Goal: Task Accomplishment & Management: Manage account settings

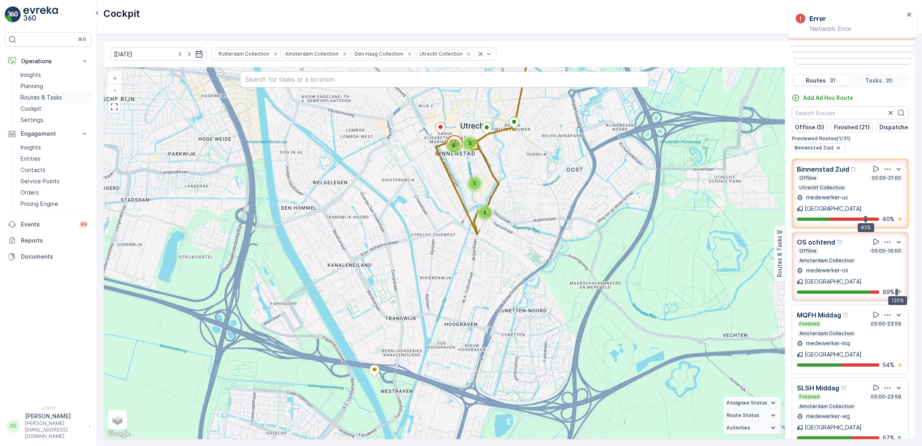
click at [47, 97] on p "Routes & Tasks" at bounding box center [41, 97] width 41 height 8
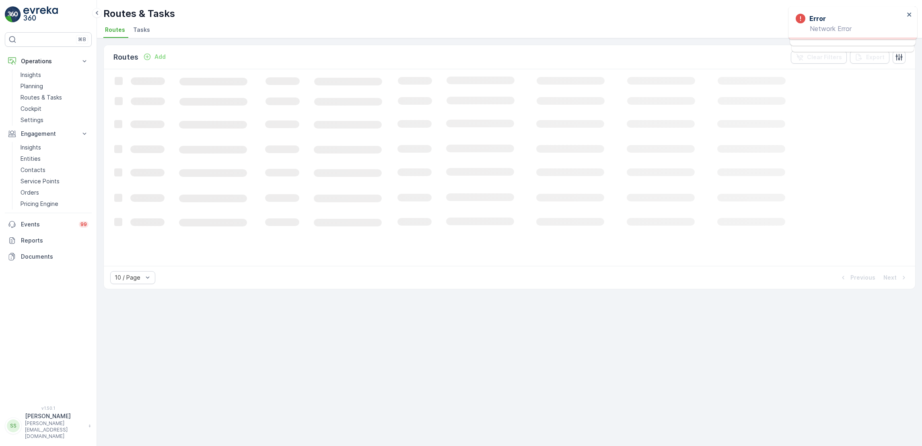
click at [146, 33] on span "Tasks" at bounding box center [141, 30] width 17 height 8
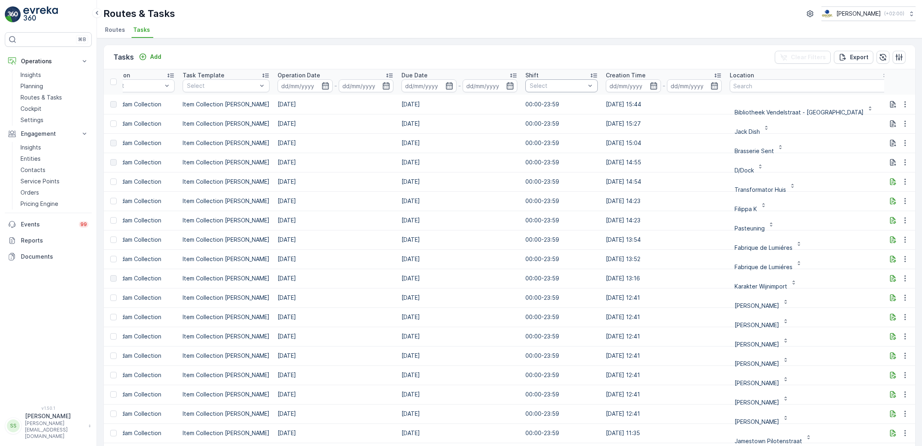
scroll to position [0, 287]
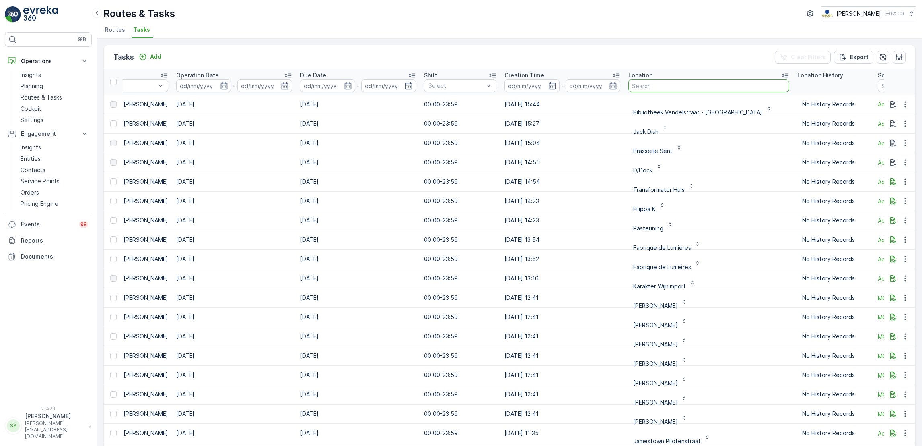
click at [695, 87] on input "text" at bounding box center [709, 85] width 161 height 13
type input "walden"
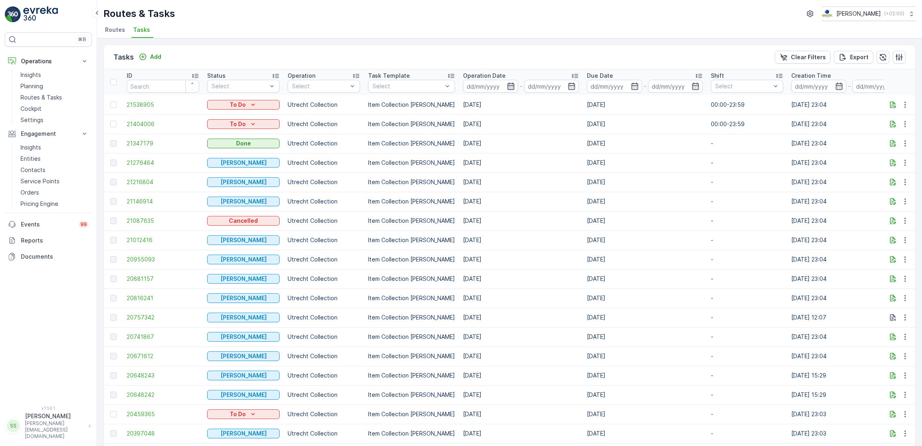
click at [507, 85] on icon "button" at bounding box center [511, 86] width 8 height 8
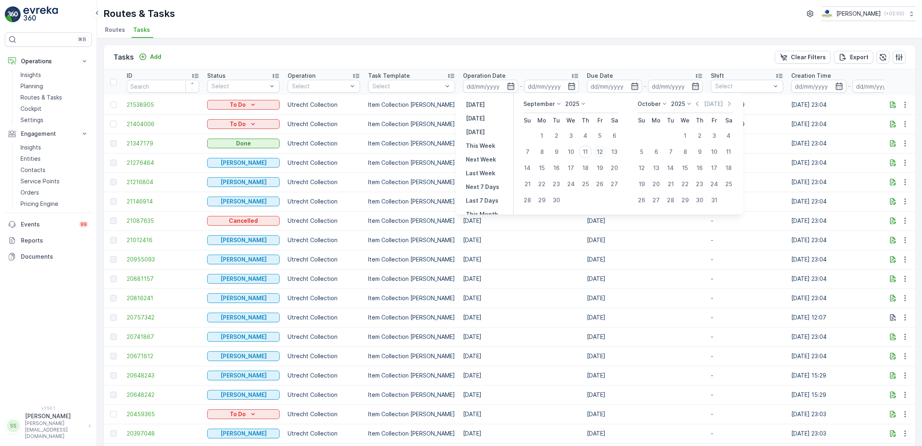
click at [602, 153] on div "12" at bounding box center [600, 151] width 13 height 13
type input "[DATE]"
click at [602, 153] on div "12" at bounding box center [600, 151] width 13 height 13
type input "[DATE]"
click at [602, 153] on div "12" at bounding box center [600, 151] width 13 height 13
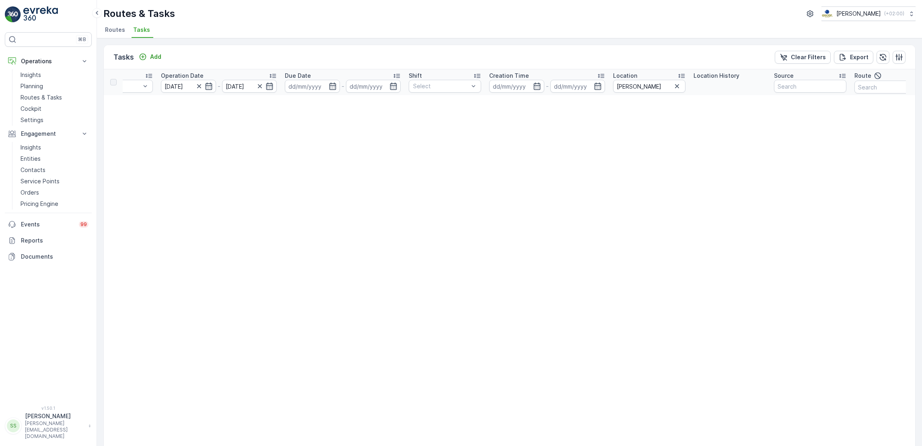
scroll to position [0, 289]
click at [675, 85] on icon "button" at bounding box center [676, 86] width 4 height 4
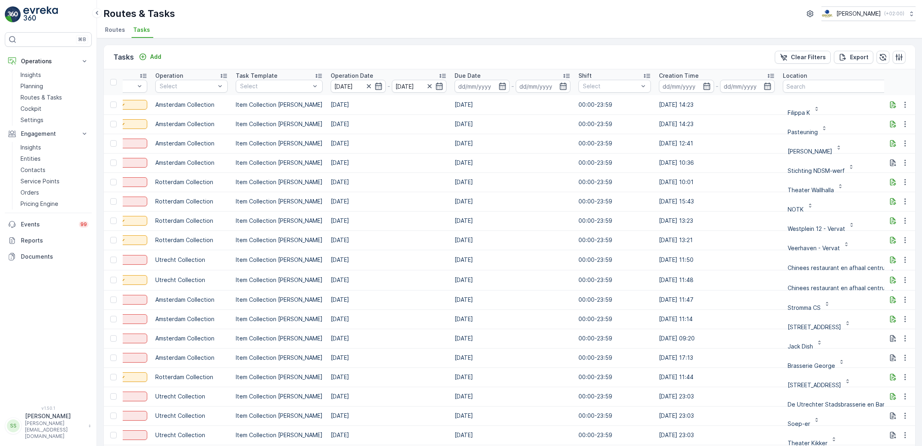
scroll to position [0, 121]
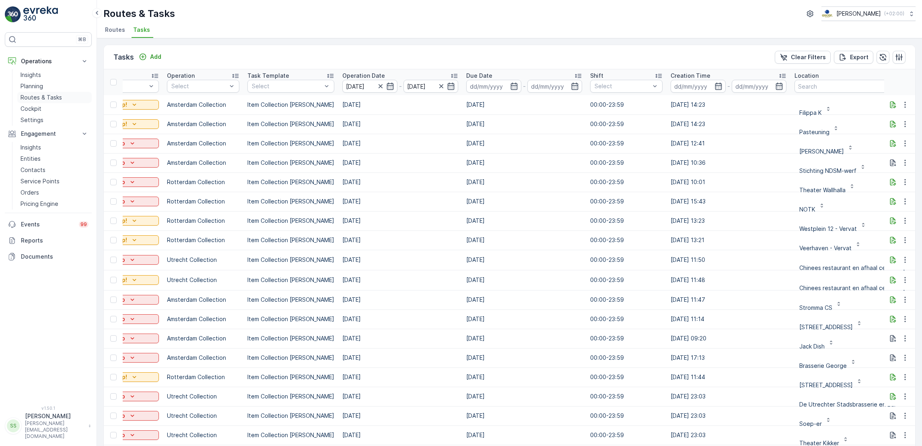
click at [39, 99] on p "Routes & Tasks" at bounding box center [41, 97] width 41 height 8
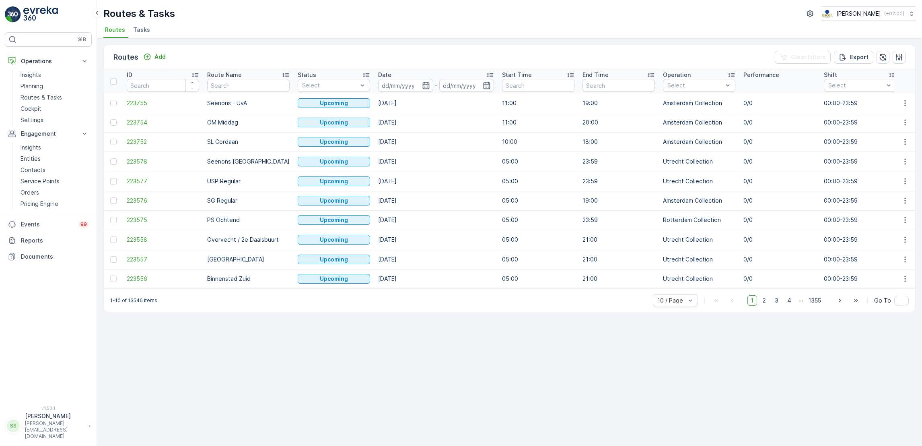
click at [135, 34] on li "Tasks" at bounding box center [143, 31] width 22 height 14
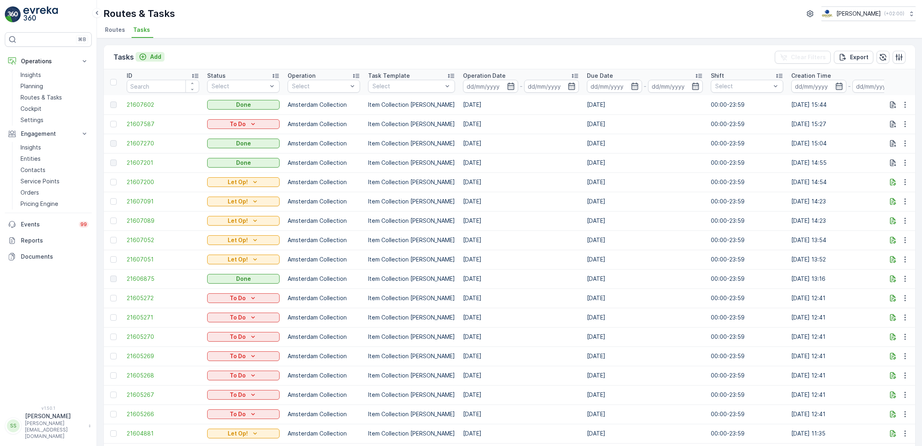
click at [154, 54] on p "Add" at bounding box center [155, 57] width 11 height 8
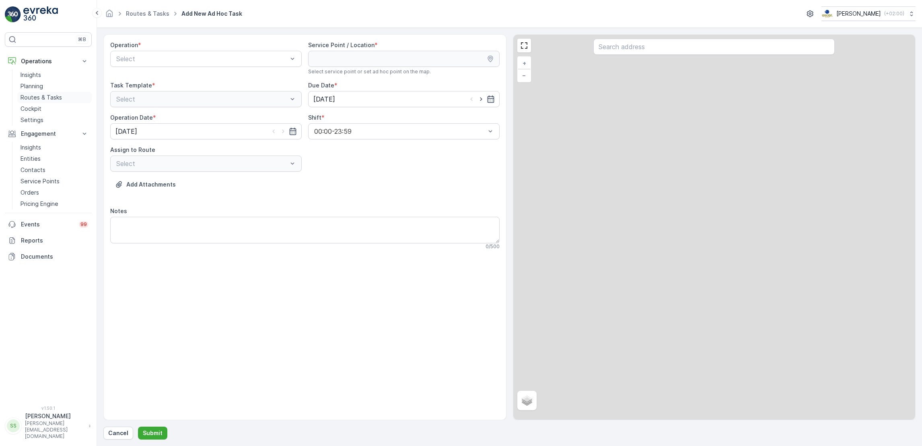
click at [42, 101] on p "Routes & Tasks" at bounding box center [41, 97] width 41 height 8
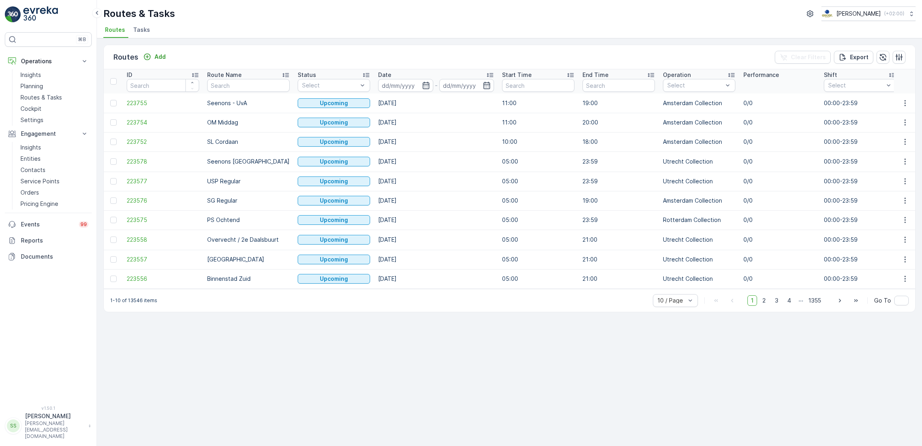
click at [140, 33] on span "Tasks" at bounding box center [141, 30] width 17 height 8
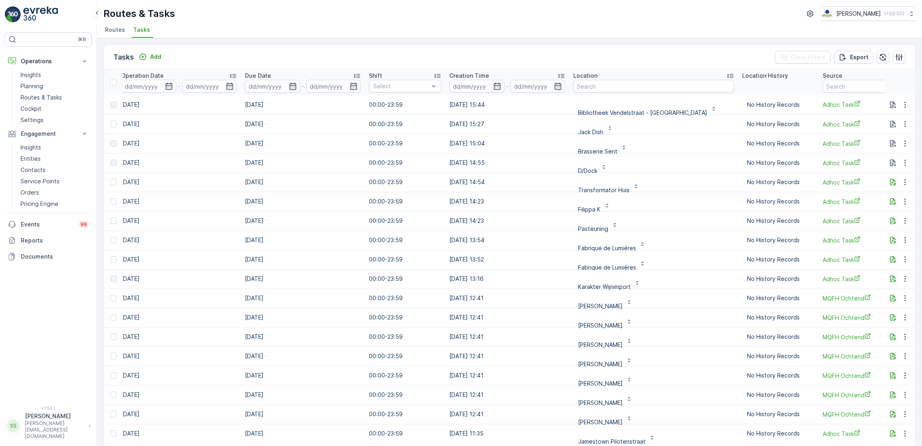
scroll to position [0, 342]
click at [693, 90] on input "text" at bounding box center [653, 86] width 161 height 13
type input "bar walden"
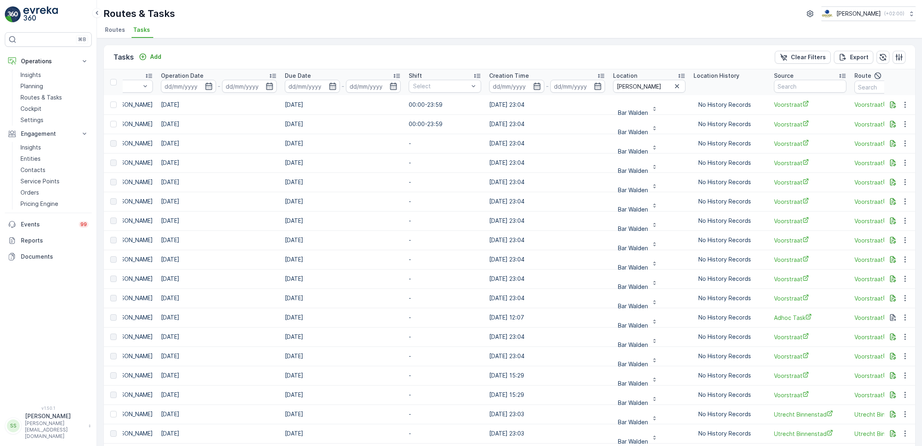
scroll to position [0, 427]
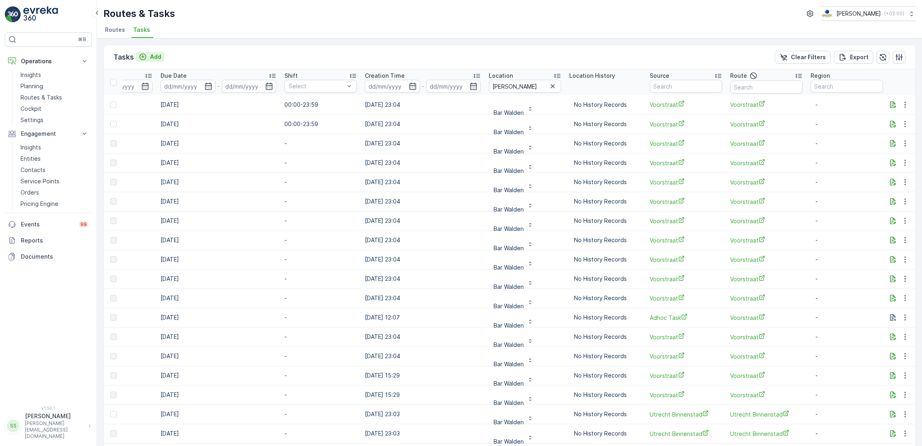
click at [144, 60] on icon "Add" at bounding box center [143, 57] width 8 height 8
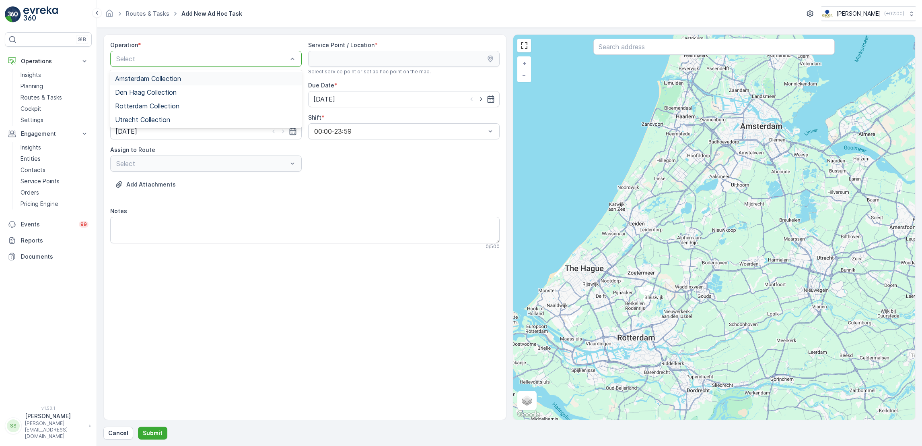
click at [163, 79] on span "Amsterdam Collection" at bounding box center [148, 78] width 66 height 7
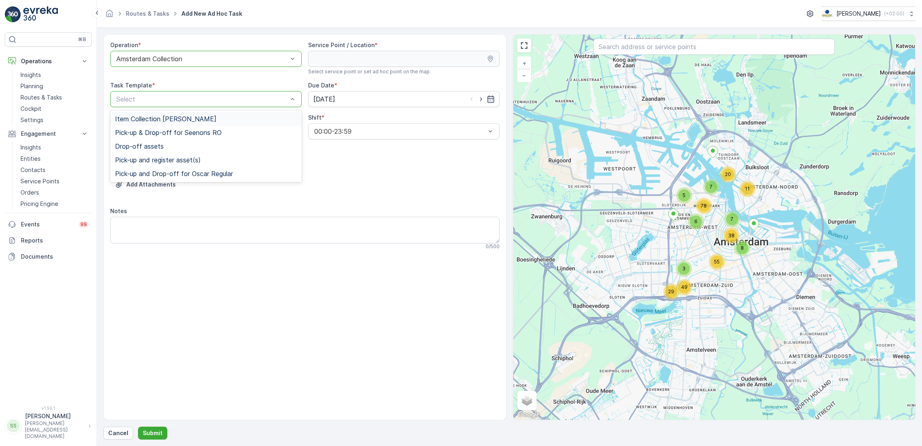
click at [194, 93] on div "Select" at bounding box center [206, 99] width 192 height 16
click at [197, 120] on span "Item Collection Oscar Regulier" at bounding box center [165, 118] width 101 height 7
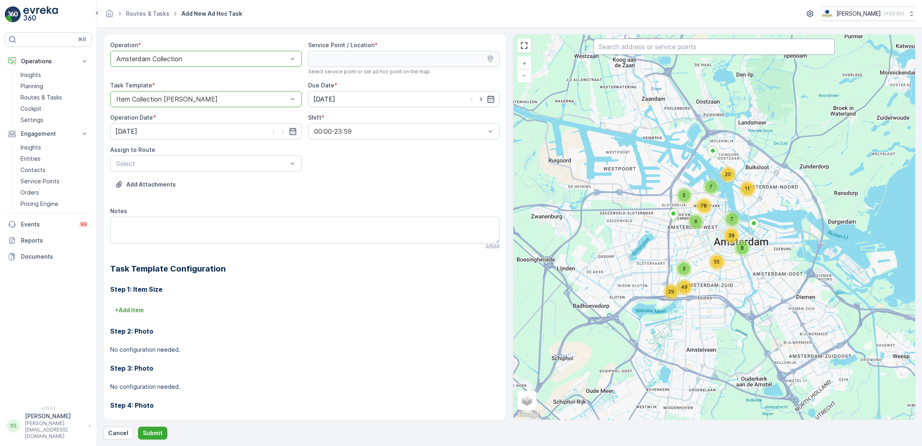
click at [649, 49] on input "text" at bounding box center [714, 47] width 241 height 16
type input "b"
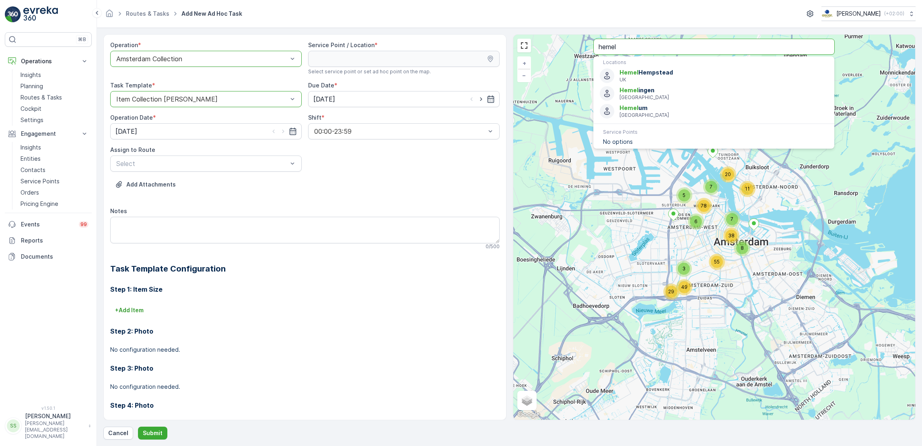
drag, startPoint x: 678, startPoint y: 46, endPoint x: 409, endPoint y: 39, distance: 269.0
click at [409, 39] on div "Operation * option Amsterdam Collection, selected. Amsterdam Collection Service…" at bounding box center [509, 227] width 813 height 386
click at [215, 61] on div at bounding box center [202, 58] width 173 height 7
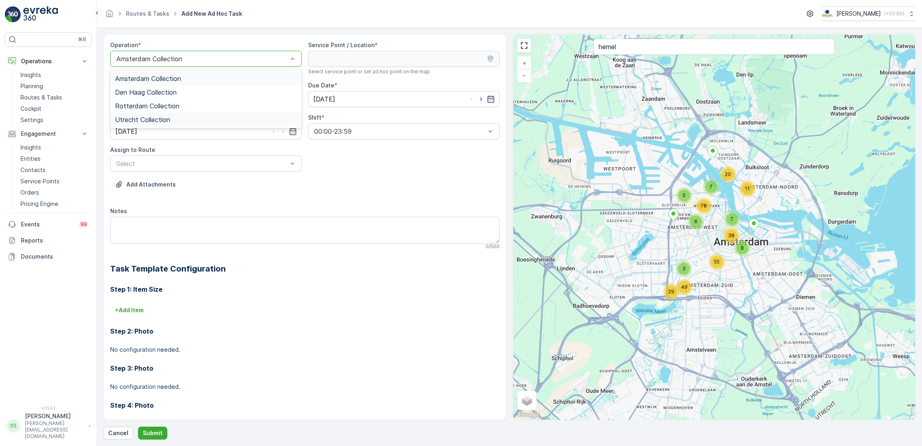
click at [169, 123] on div "Utrecht Collection" at bounding box center [206, 120] width 192 height 14
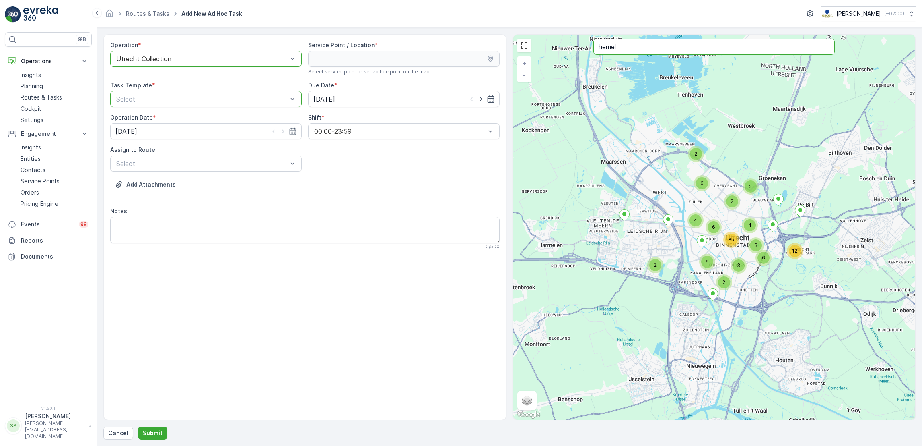
click at [767, 52] on input "hemel" at bounding box center [714, 47] width 241 height 16
type input "hemel en"
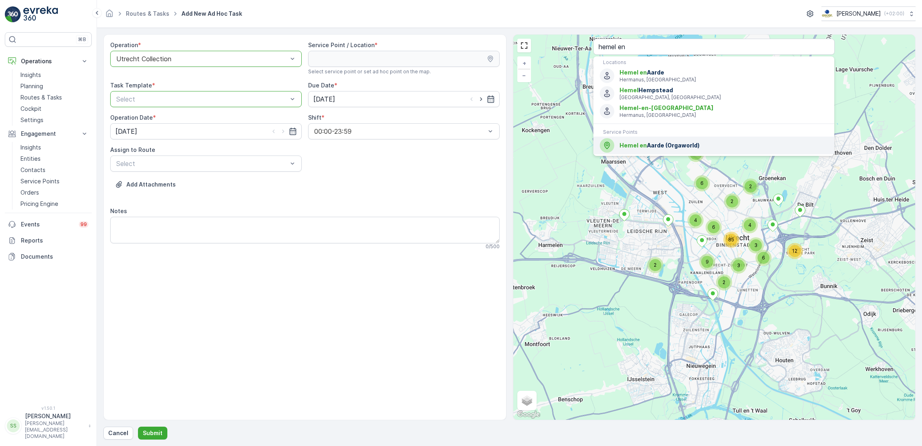
click at [713, 148] on span "Hemel en Aarde (Orgaworld)" at bounding box center [724, 145] width 208 height 8
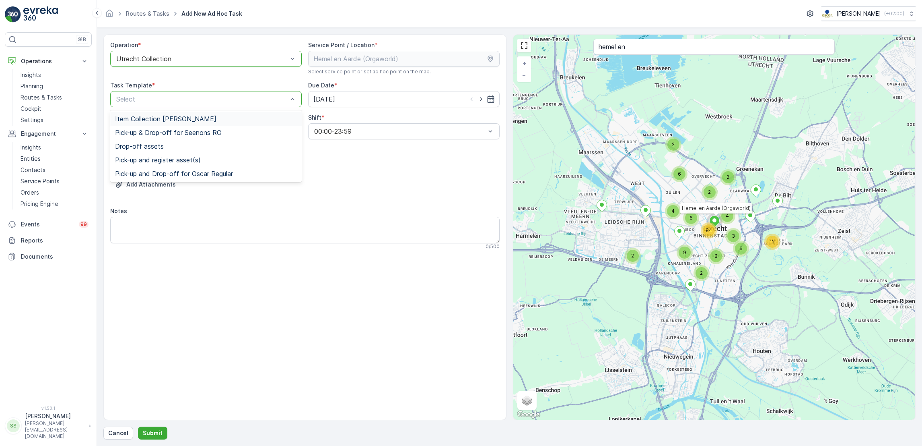
click at [244, 92] on div "Select" at bounding box center [206, 99] width 192 height 16
click at [199, 119] on span "Item Collection Oscar Regulier" at bounding box center [165, 118] width 101 height 7
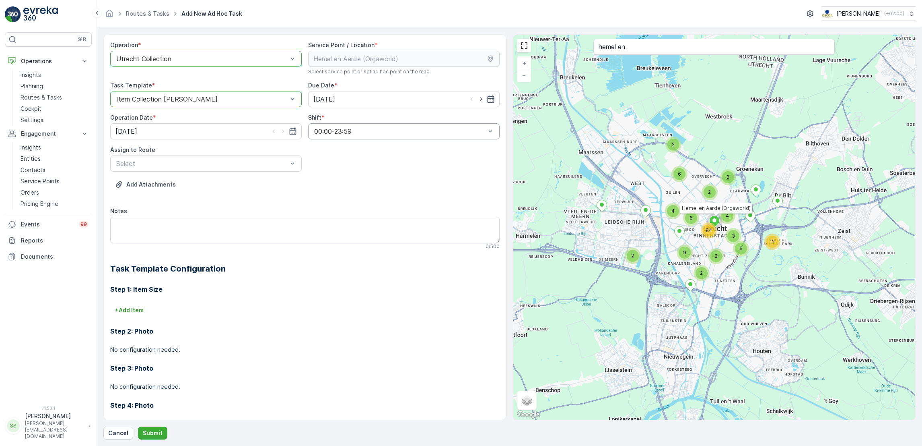
scroll to position [27, 0]
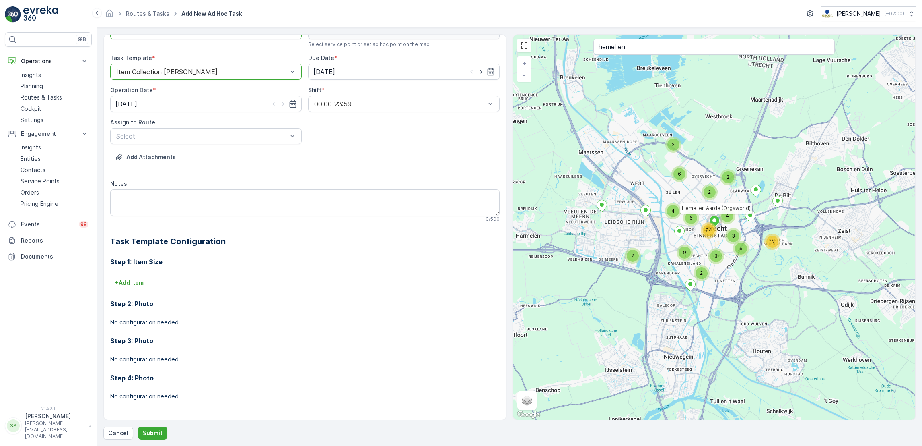
click at [192, 123] on div "Assign to Route" at bounding box center [206, 122] width 192 height 8
click at [196, 130] on div "Select" at bounding box center [206, 136] width 192 height 16
click at [197, 145] on div "Operation * option Utrecht Collection, selected. Utrecht Collection Service Poi…" at bounding box center [305, 213] width 390 height 399
click at [217, 129] on div "Select" at bounding box center [206, 136] width 192 height 16
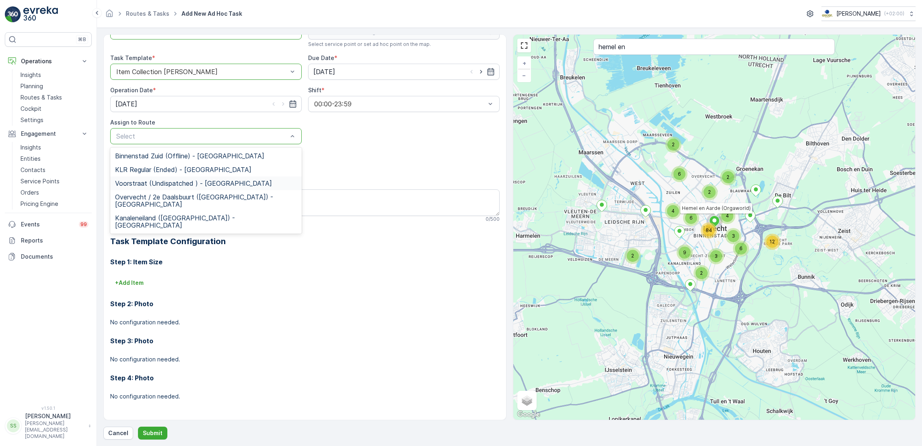
click at [206, 183] on span "Voorstraat (Undispatched ) - Utrecht" at bounding box center [193, 182] width 157 height 7
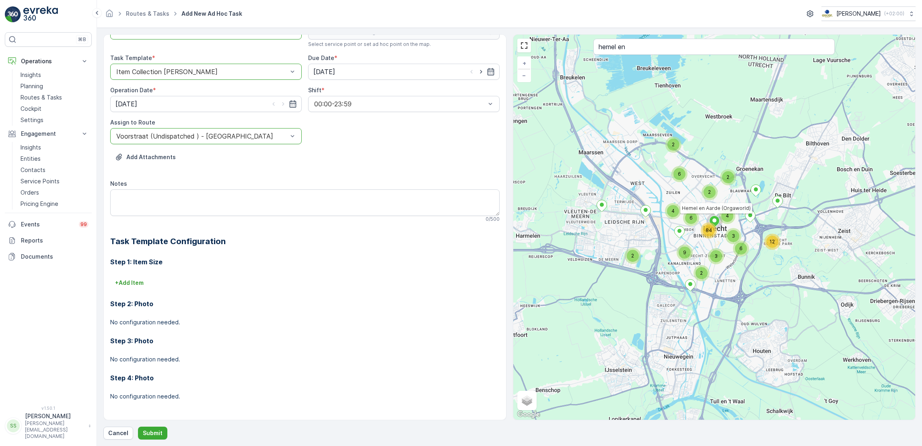
click at [206, 183] on div "Notes" at bounding box center [305, 183] width 390 height 8
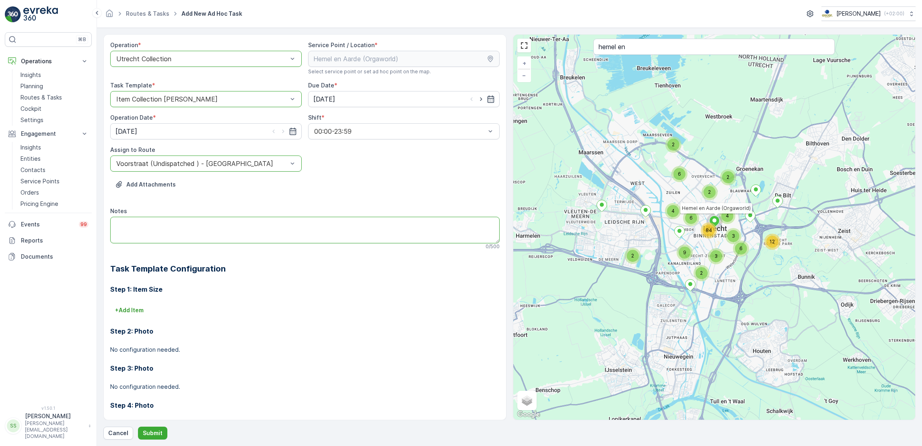
click at [215, 232] on textarea "Notes" at bounding box center [305, 230] width 390 height 27
click at [138, 433] on button "Submit" at bounding box center [152, 432] width 29 height 13
click at [494, 108] on div "Operation * option Utrecht Collection, selected. Utrecht Collection Service Poi…" at bounding box center [305, 240] width 390 height 399
click at [491, 104] on input "[DATE]" at bounding box center [404, 99] width 192 height 16
click at [388, 170] on div "12" at bounding box center [393, 166] width 13 height 13
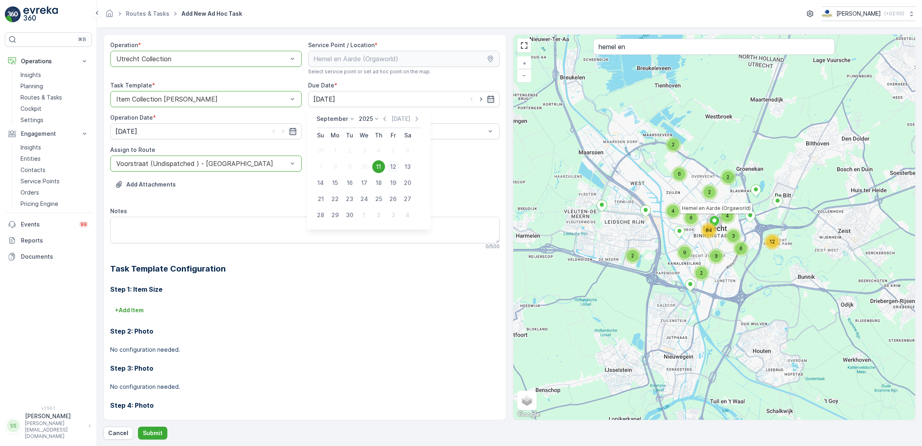
type input "12.09.2025"
click at [298, 130] on input "[DATE]" at bounding box center [206, 131] width 192 height 16
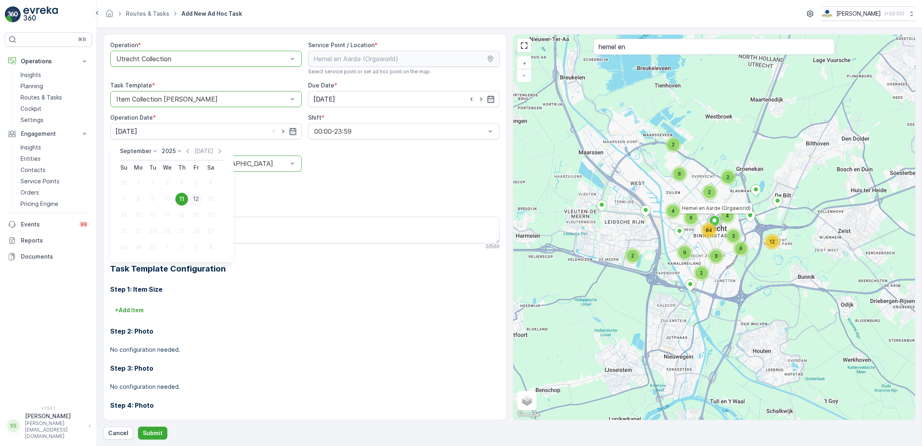
click at [198, 195] on div "12" at bounding box center [196, 198] width 13 height 13
type input "12.09.2025"
click at [156, 422] on div "Operation * option Utrecht Collection, selected. Utrecht Collection Service Poi…" at bounding box center [509, 236] width 813 height 405
click at [156, 424] on div "Operation * option Utrecht Collection, selected. Utrecht Collection Service Poi…" at bounding box center [509, 236] width 813 height 405
click at [156, 427] on button "Submit" at bounding box center [152, 432] width 29 height 13
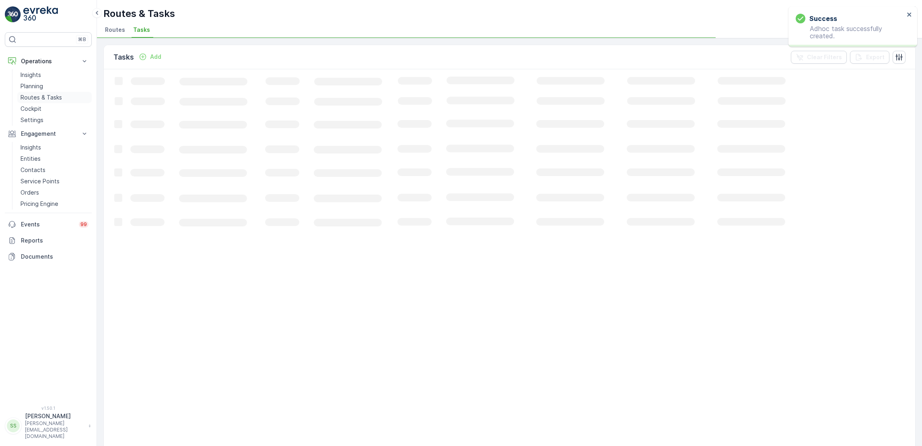
click at [41, 95] on p "Routes & Tasks" at bounding box center [41, 97] width 41 height 8
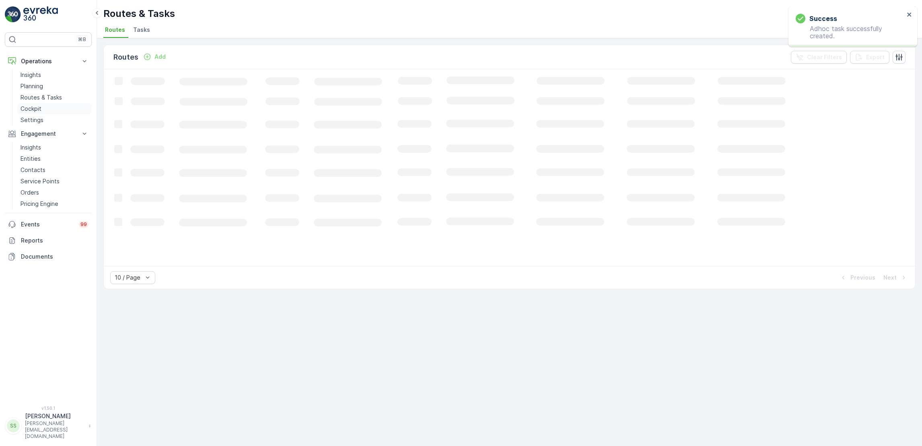
click at [27, 110] on p "Cockpit" at bounding box center [31, 109] width 21 height 8
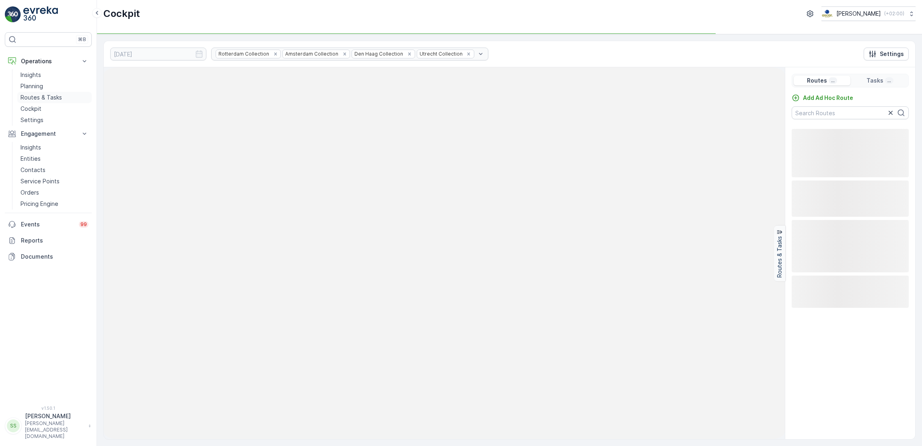
click at [47, 97] on p "Routes & Tasks" at bounding box center [41, 97] width 41 height 8
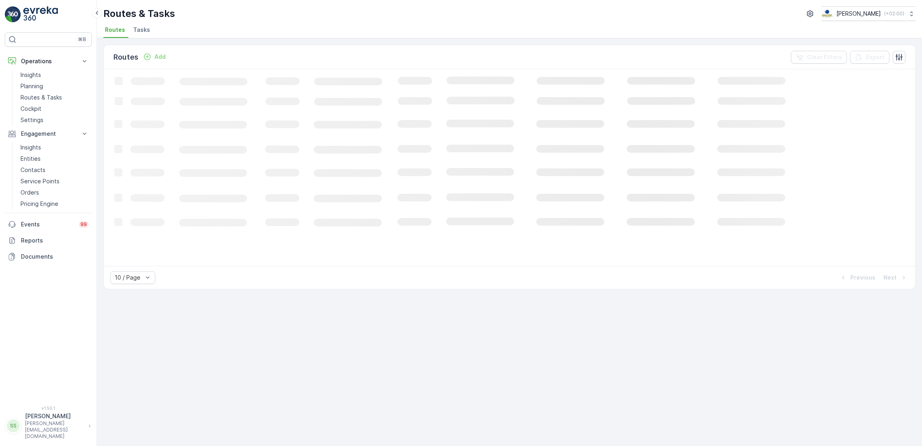
click at [140, 29] on span "Tasks" at bounding box center [141, 30] width 17 height 8
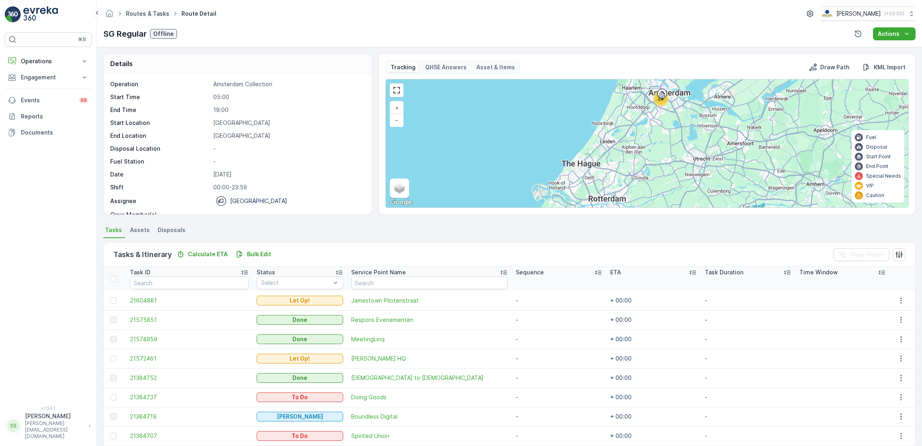
scroll to position [25, 0]
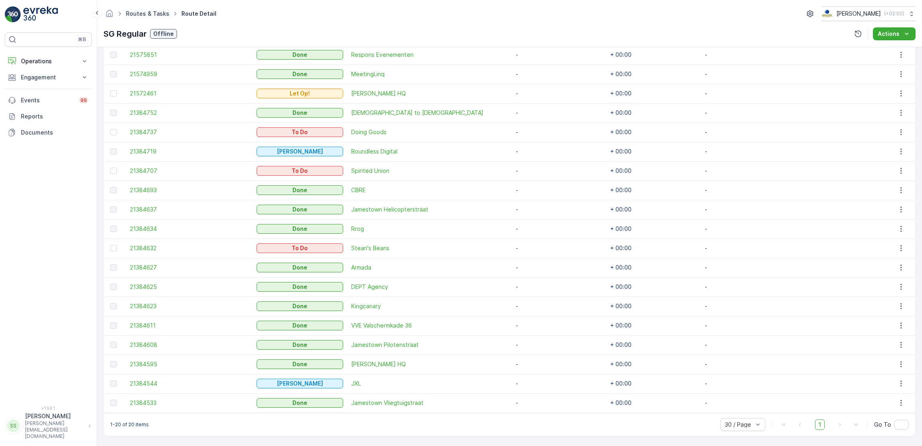
click at [140, 12] on link "Routes & Tasks" at bounding box center [147, 13] width 43 height 7
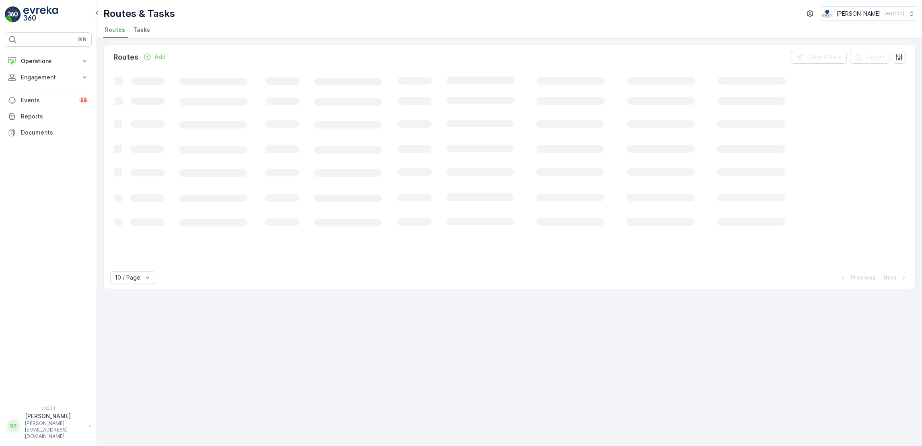
click at [143, 29] on span "Tasks" at bounding box center [141, 30] width 17 height 8
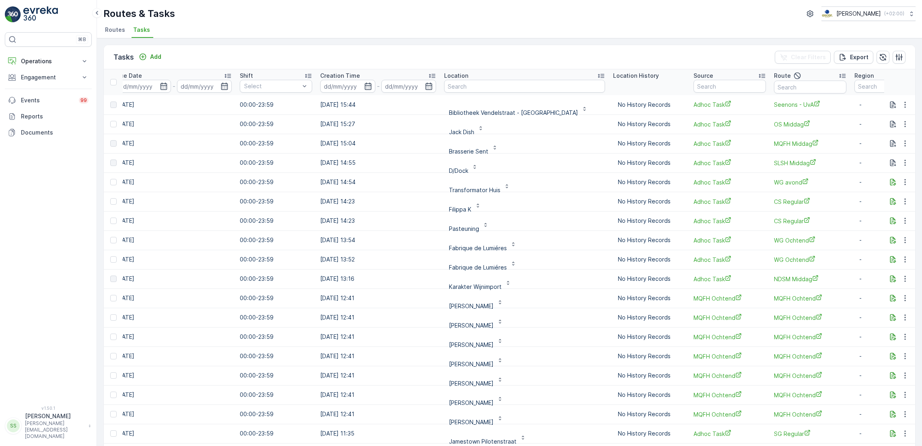
scroll to position [0, 513]
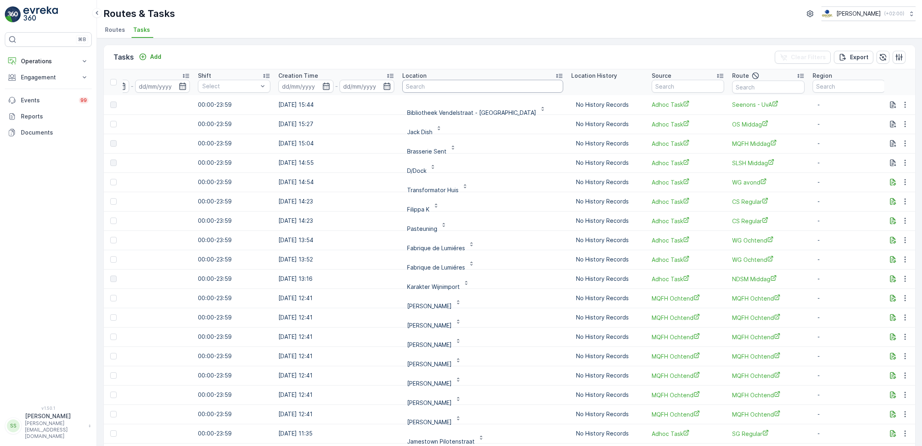
click at [448, 90] on input "text" at bounding box center [482, 86] width 161 height 13
type input "hemel"
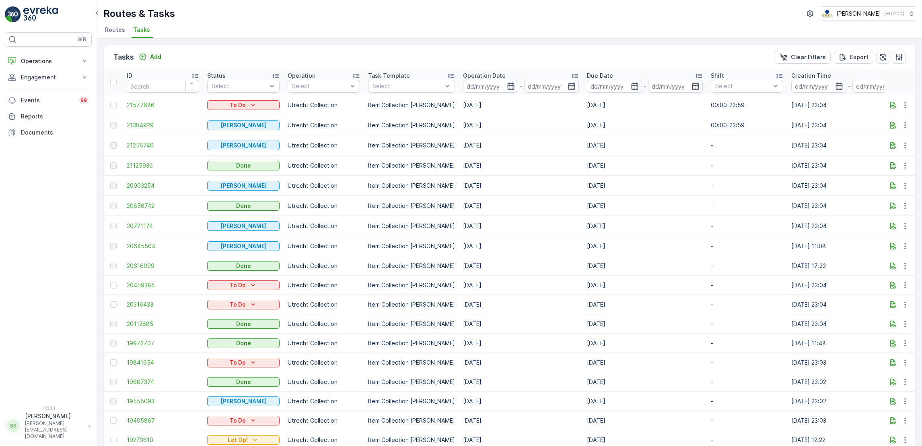
click at [507, 85] on icon "button" at bounding box center [511, 86] width 8 height 8
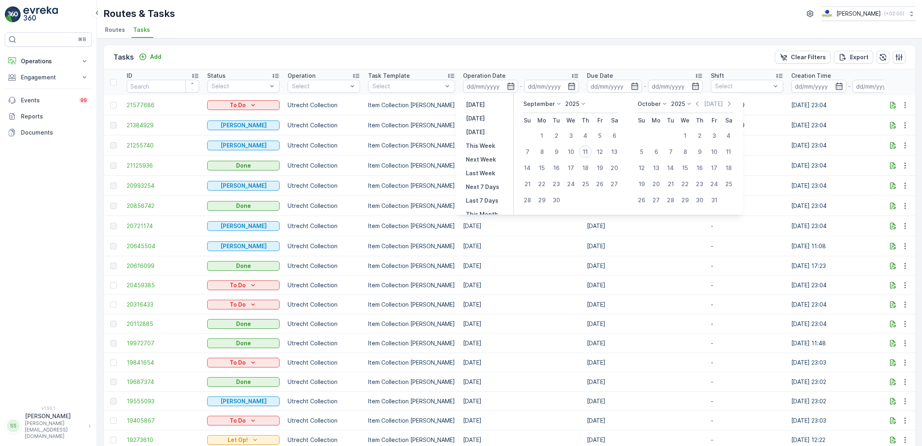
click at [586, 154] on div "11" at bounding box center [585, 151] width 13 height 13
type input "[DATE]"
click at [586, 154] on div "11" at bounding box center [585, 151] width 13 height 13
type input "[DATE]"
click at [586, 154] on div "11" at bounding box center [585, 151] width 13 height 13
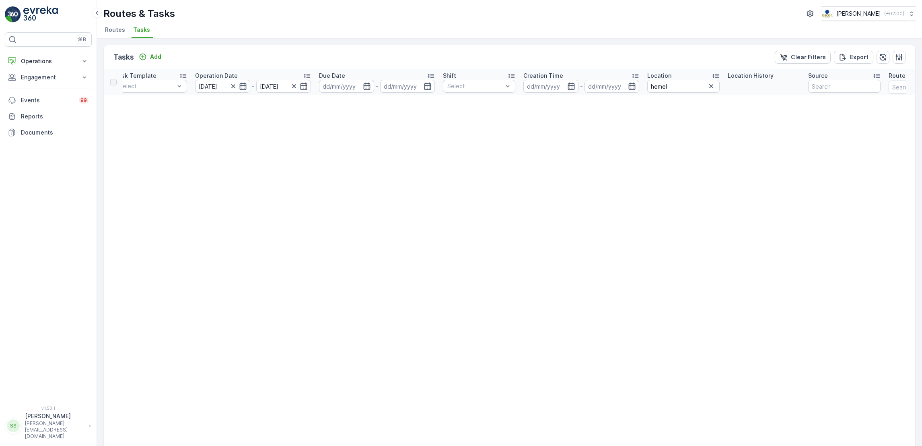
scroll to position [0, 253]
click at [241, 83] on icon "button" at bounding box center [243, 86] width 7 height 7
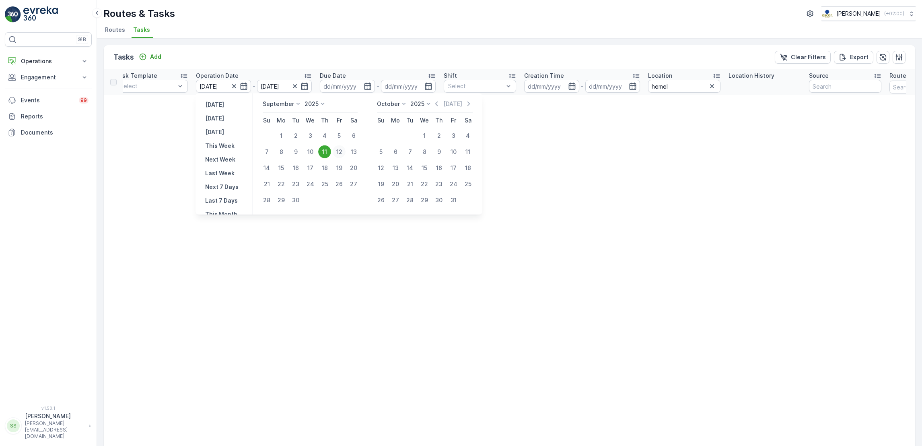
click at [335, 148] on div "12" at bounding box center [339, 151] width 13 height 13
type input "[DATE]"
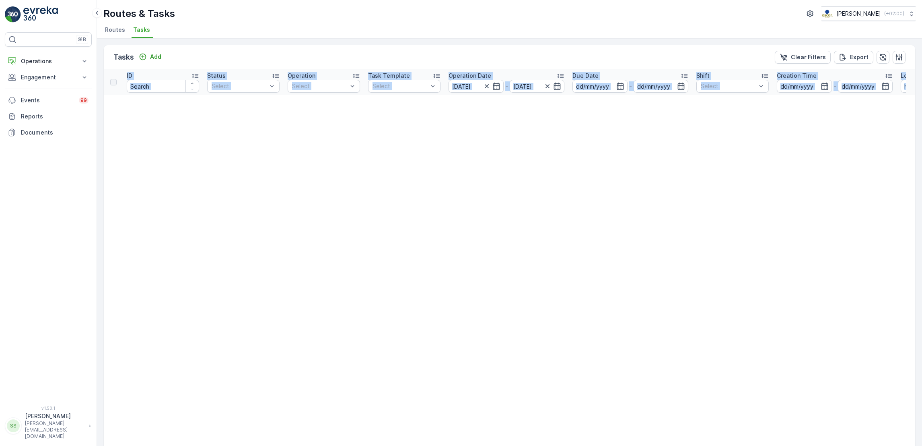
drag, startPoint x: 335, startPoint y: 148, endPoint x: 426, endPoint y: 185, distance: 97.8
click at [496, 86] on icon "button" at bounding box center [497, 86] width 8 height 8
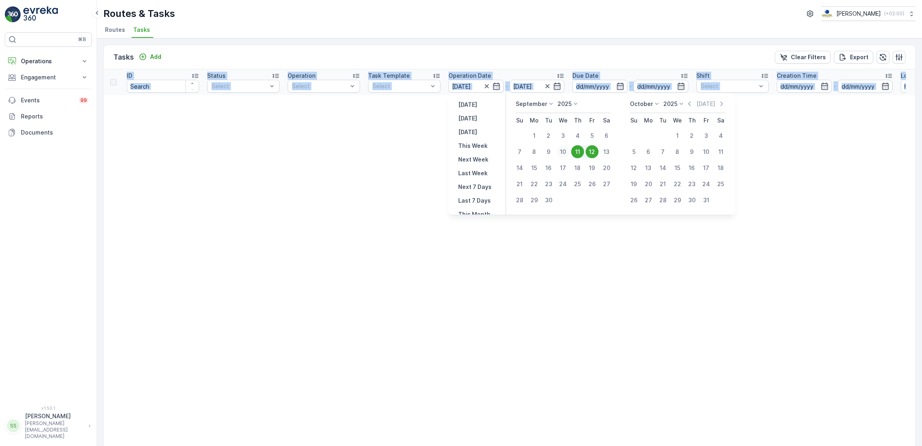
click at [559, 152] on div "10" at bounding box center [563, 151] width 13 height 13
type input "10.09.2025"
click at [589, 153] on div "12" at bounding box center [592, 151] width 13 height 13
type input "[DATE]"
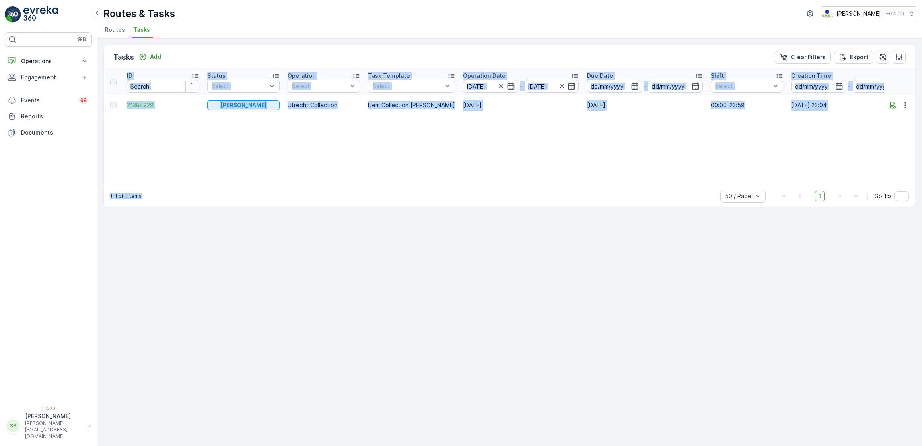
click at [589, 153] on div "ID Status Select Operation Select Task Template Select Operation Date 10.09.202…" at bounding box center [510, 126] width 812 height 115
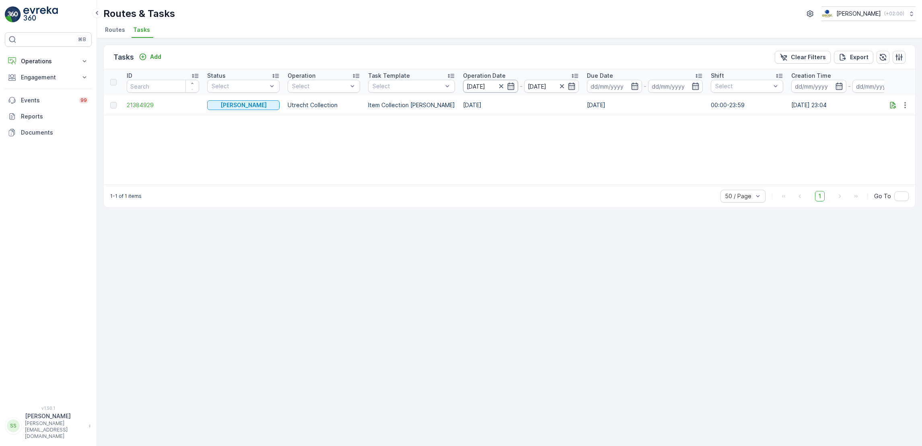
click at [504, 92] on input "10.09.2025" at bounding box center [490, 86] width 55 height 13
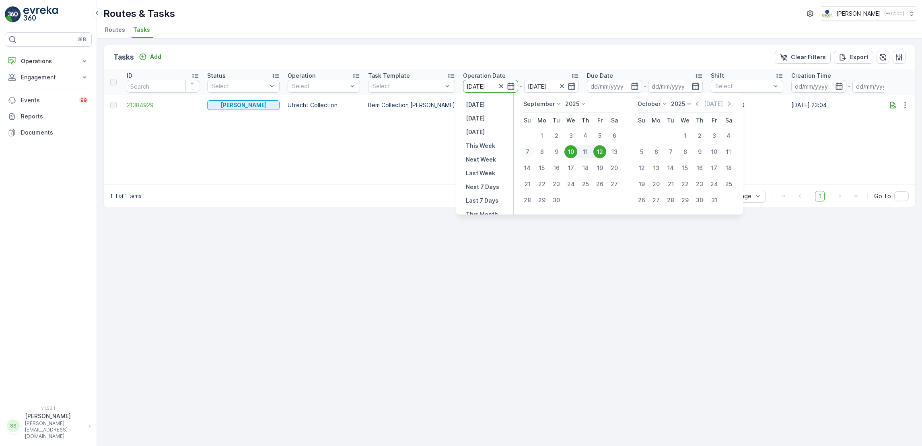
click at [528, 147] on div "7" at bounding box center [527, 151] width 13 height 13
type input "07.09.2025"
click at [600, 156] on div "12" at bounding box center [600, 151] width 13 height 13
click at [532, 150] on div "7" at bounding box center [527, 151] width 13 height 13
type input "07.09.2025"
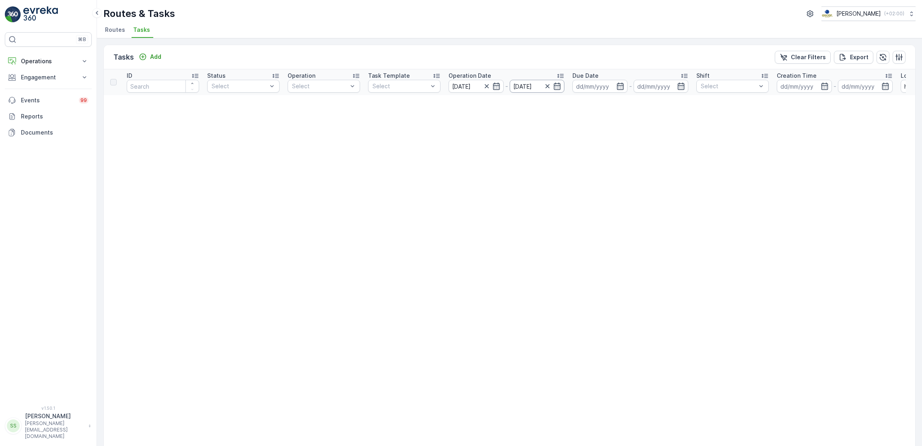
click at [559, 90] on input "07.09.2025" at bounding box center [537, 86] width 55 height 13
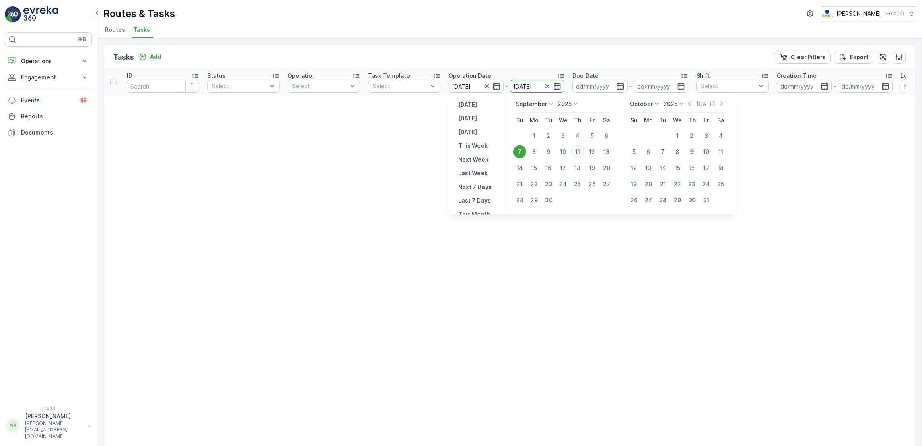
click at [576, 151] on div "11" at bounding box center [578, 151] width 13 height 13
type input "[DATE]"
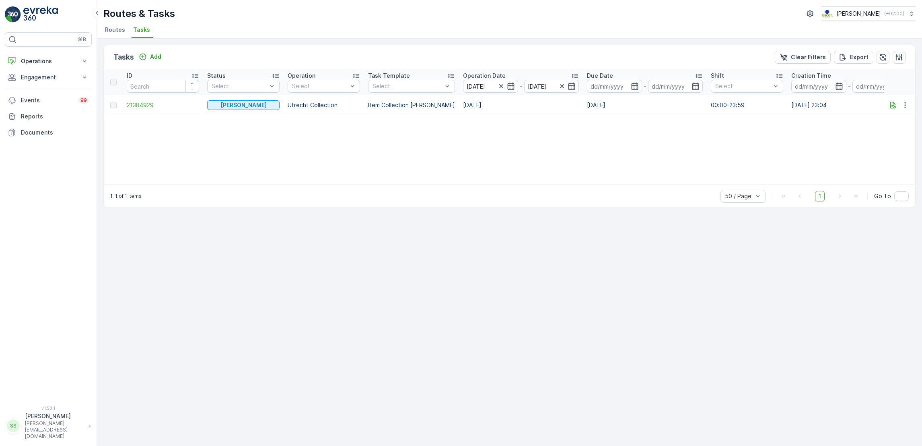
scroll to position [0, 202]
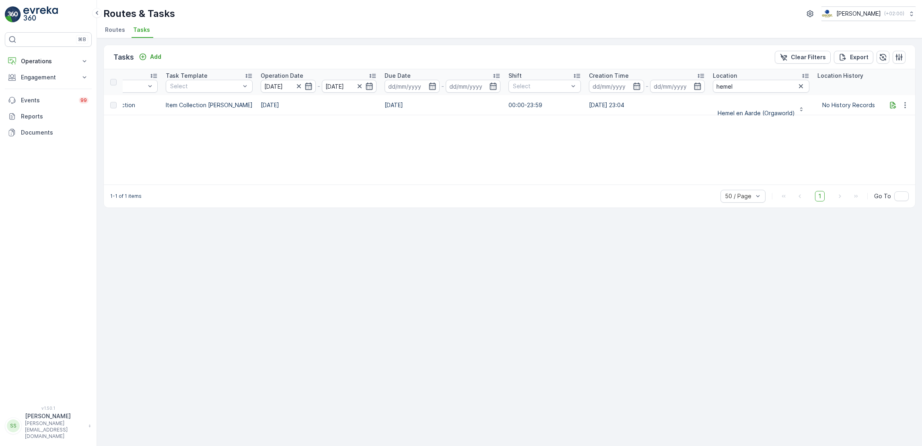
click at [115, 23] on div "Routes & Tasks Oscar Circulair ( +02:00 ) Routes Tasks" at bounding box center [509, 19] width 825 height 38
click at [116, 30] on span "Routes" at bounding box center [115, 30] width 20 height 8
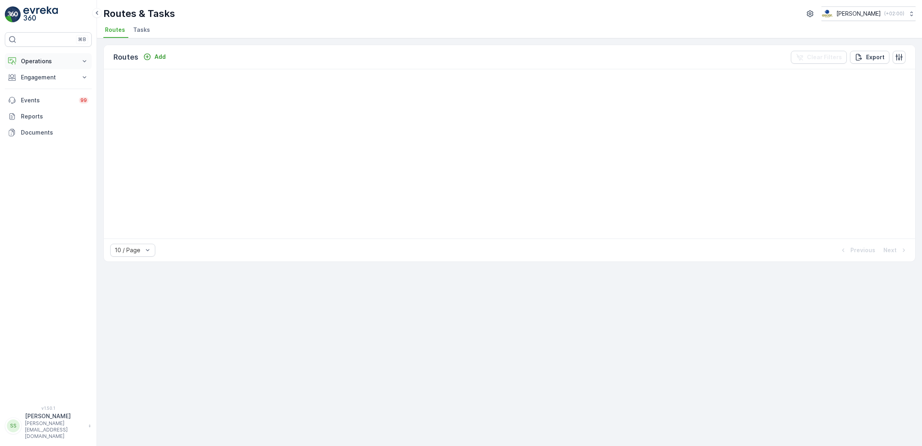
click at [45, 63] on p "Operations" at bounding box center [48, 61] width 55 height 8
click at [43, 96] on p "Routes & Tasks" at bounding box center [41, 97] width 41 height 8
click at [766, 169] on td at bounding box center [510, 162] width 812 height 17
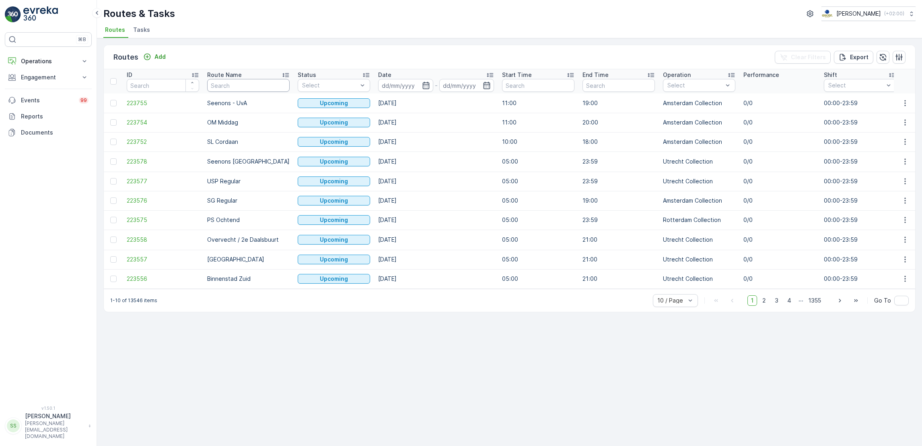
click at [238, 84] on input "text" at bounding box center [248, 85] width 83 height 13
type input "mq"
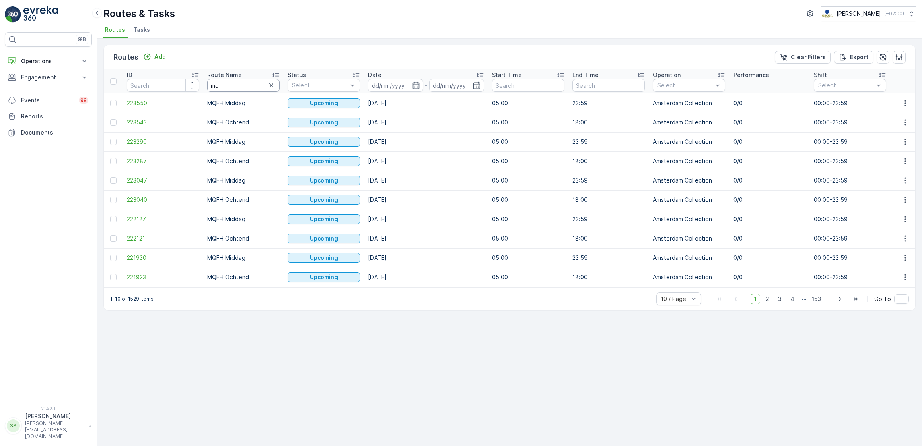
drag, startPoint x: 242, startPoint y: 89, endPoint x: 166, endPoint y: 90, distance: 75.7
click at [166, 90] on tr "ID Route Name mq Status Select Date - Start Time End Time Operation Select Perf…" at bounding box center [910, 81] width 1613 height 24
type input "voorstraat"
click at [417, 83] on icon "button" at bounding box center [416, 85] width 7 height 7
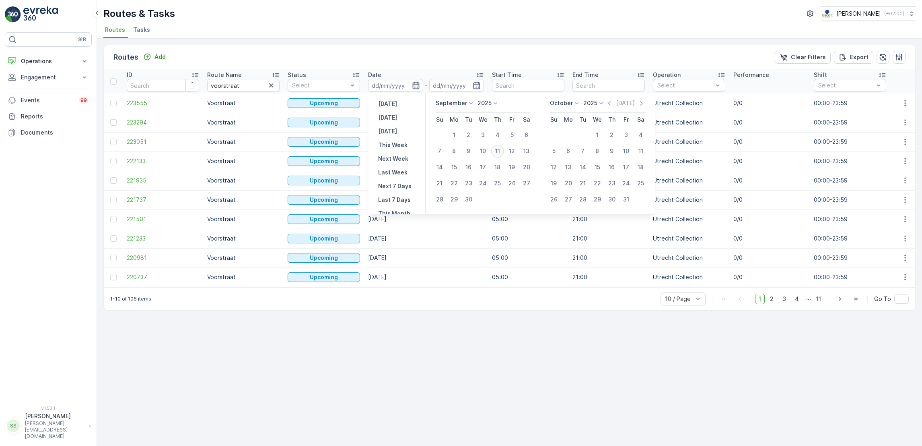
click at [495, 148] on div "11" at bounding box center [497, 150] width 13 height 13
type input "[DATE]"
click at [495, 148] on div "11" at bounding box center [497, 150] width 13 height 13
type input "[DATE]"
click at [495, 148] on div "11" at bounding box center [497, 150] width 13 height 13
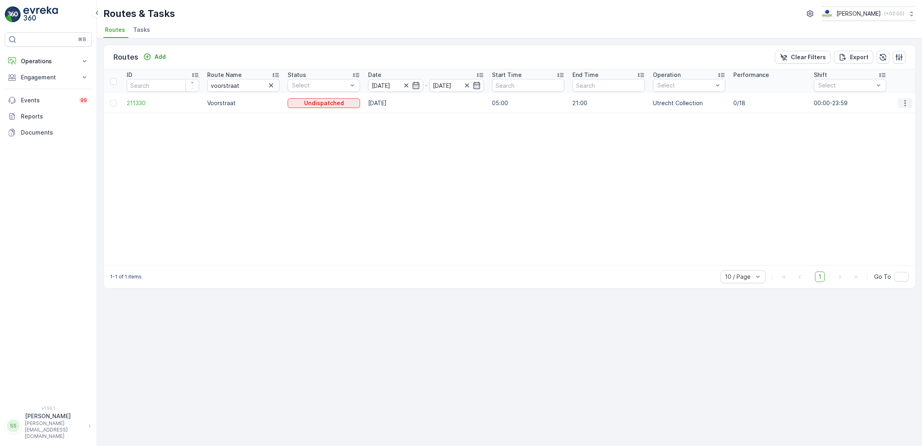
click at [906, 102] on icon "button" at bounding box center [906, 103] width 8 height 8
click at [887, 114] on span "See More Details" at bounding box center [886, 115] width 47 height 8
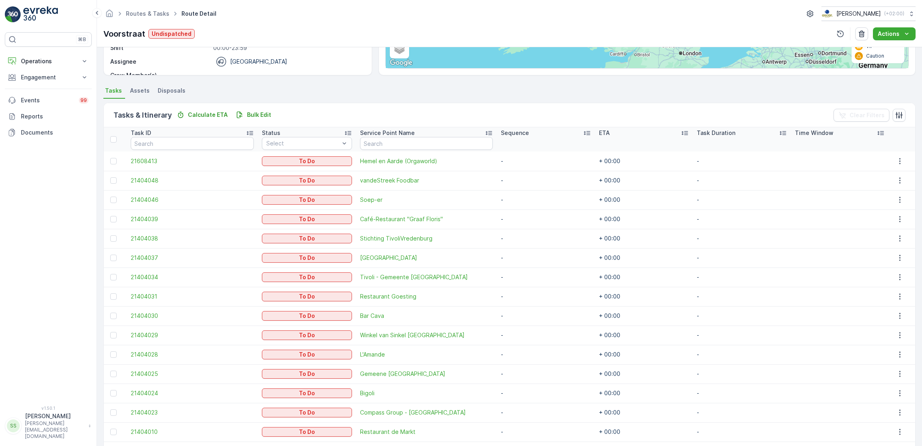
scroll to position [137, 0]
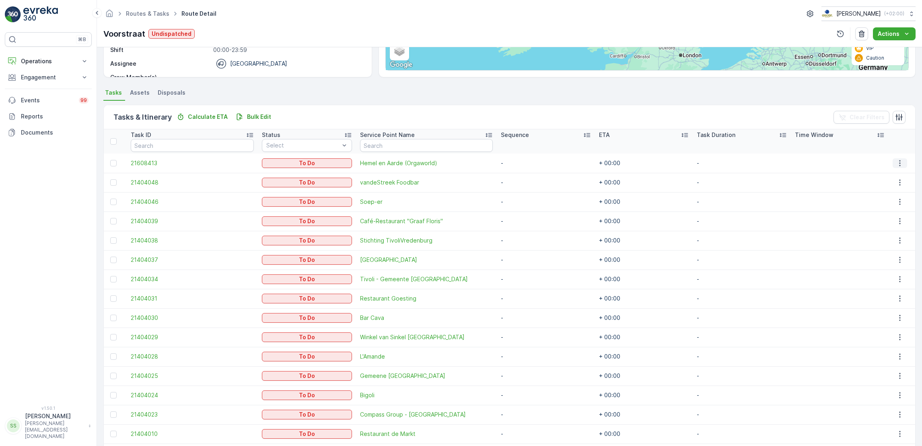
click at [896, 161] on icon "button" at bounding box center [900, 163] width 8 height 8
click at [881, 172] on span "See More Details" at bounding box center [888, 174] width 47 height 8
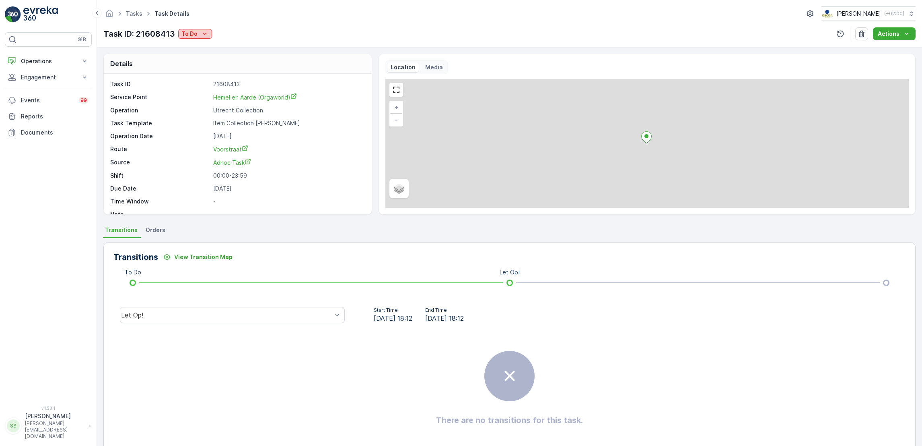
click at [190, 38] on p "To Do" at bounding box center [190, 34] width 16 height 8
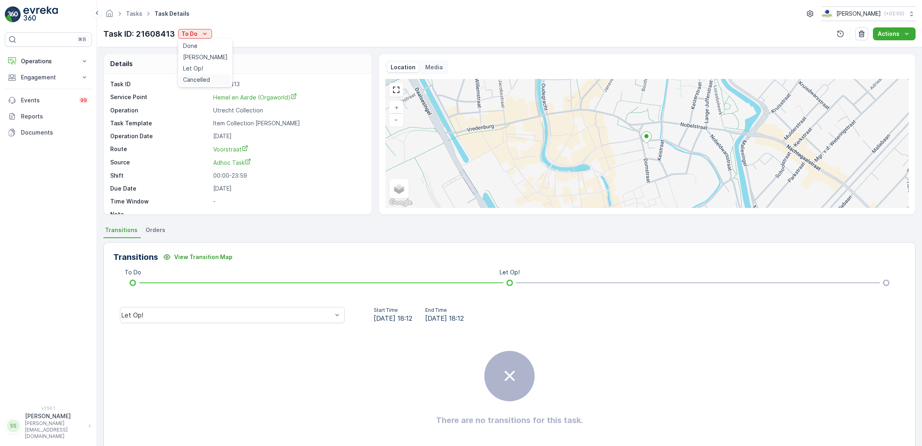
click at [197, 84] on div "Cancelled" at bounding box center [205, 79] width 51 height 11
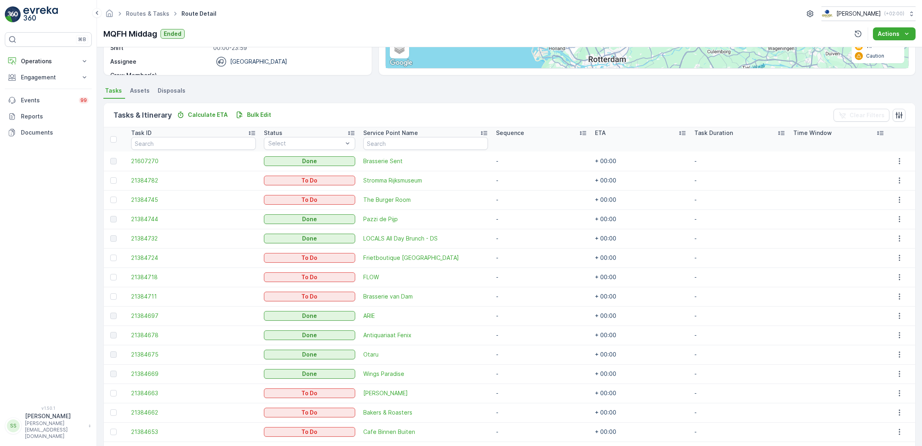
scroll to position [140, 0]
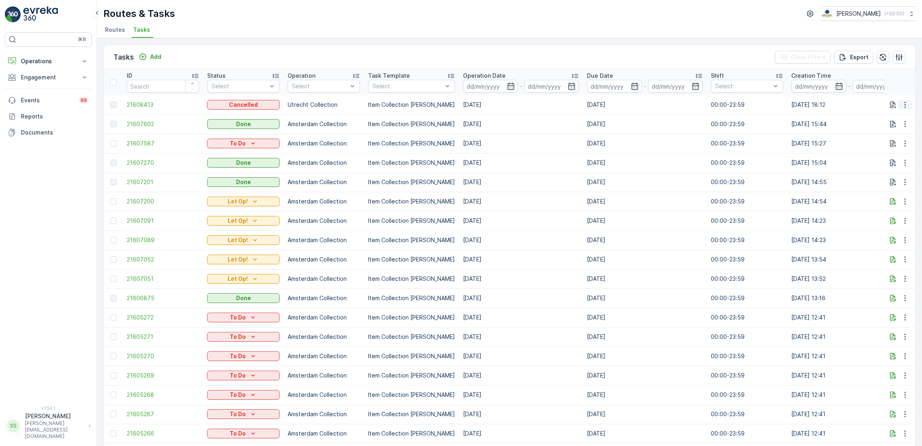
click at [902, 103] on icon "button" at bounding box center [906, 105] width 8 height 8
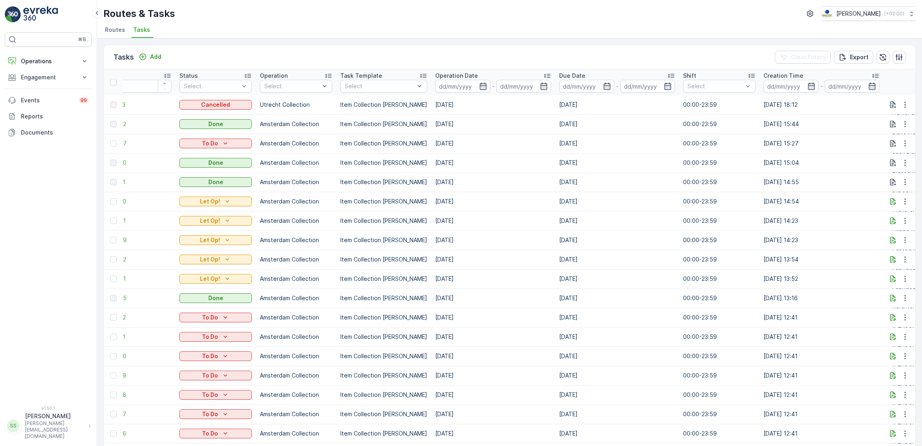
click at [108, 34] on li "Routes" at bounding box center [115, 31] width 25 height 14
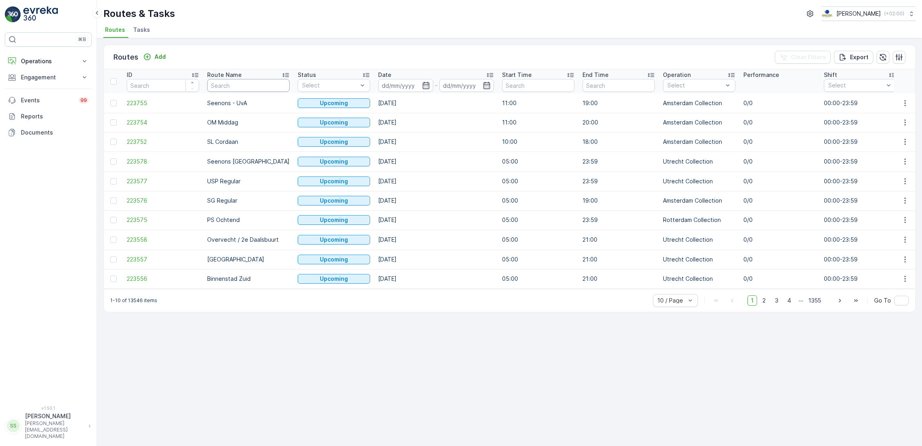
click at [255, 86] on input "text" at bounding box center [248, 85] width 83 height 13
type input "voor"
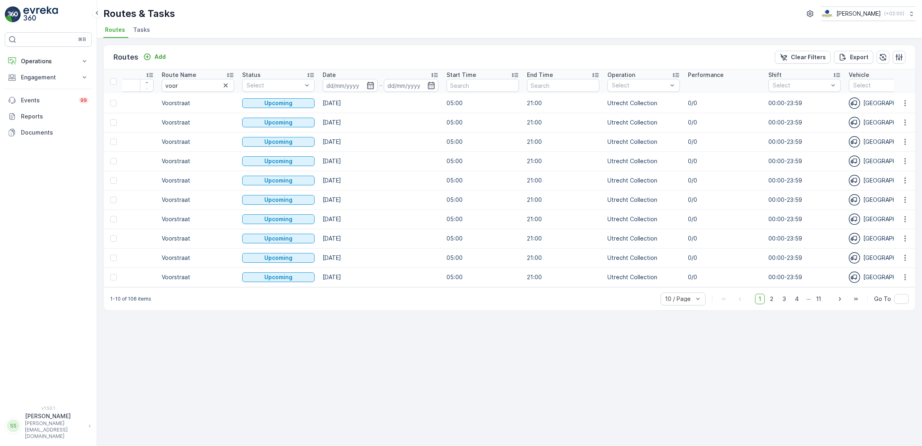
scroll to position [0, 37]
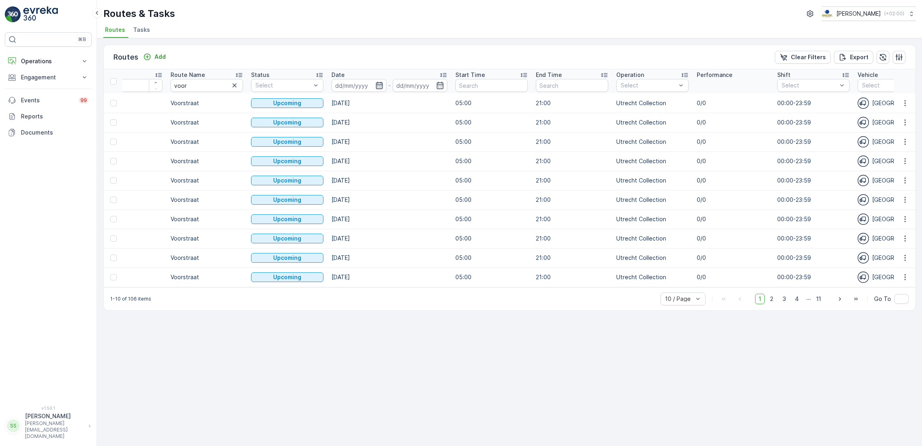
click at [382, 83] on icon "button" at bounding box center [379, 85] width 7 height 7
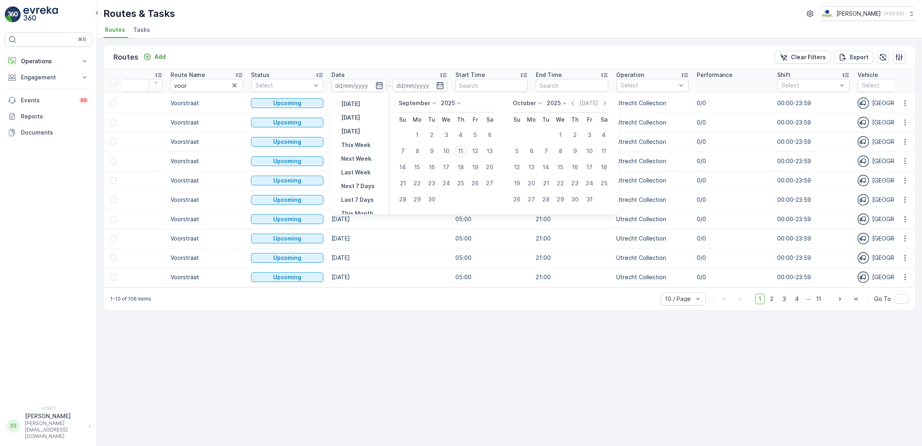
click at [462, 147] on div "11" at bounding box center [460, 150] width 13 height 13
type input "[DATE]"
click at [462, 147] on div "11" at bounding box center [460, 150] width 13 height 13
type input "[DATE]"
click at [462, 147] on div "11" at bounding box center [460, 150] width 13 height 13
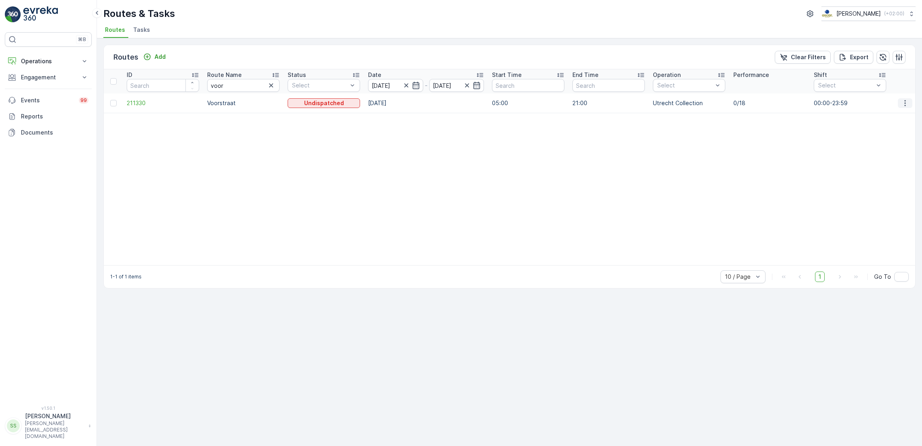
click at [902, 104] on icon "button" at bounding box center [906, 103] width 8 height 8
click at [901, 111] on span "See More Details" at bounding box center [886, 115] width 47 height 8
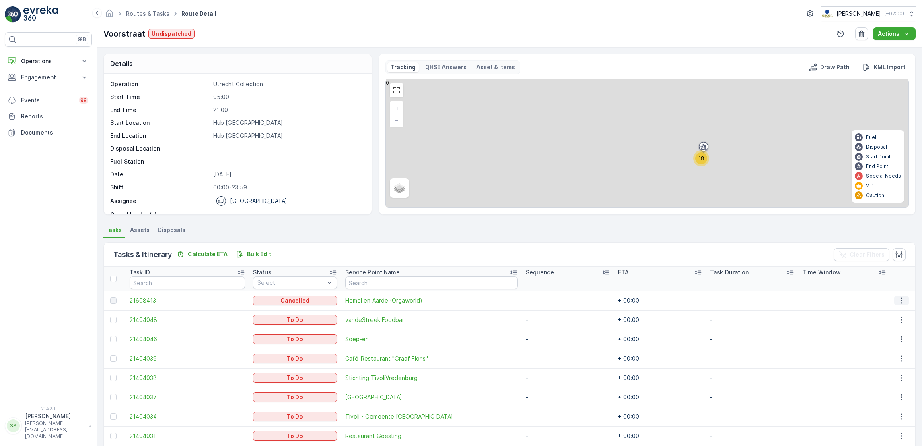
click at [899, 299] on icon "button" at bounding box center [902, 300] width 8 height 8
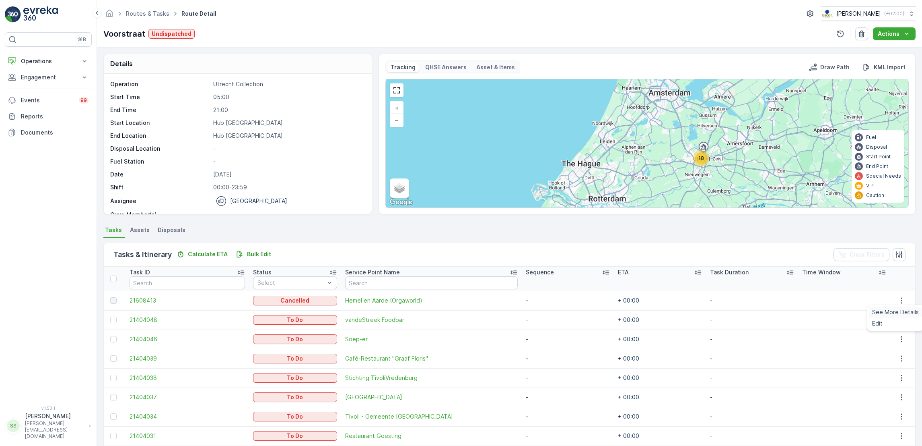
click at [885, 312] on span "See More Details" at bounding box center [896, 312] width 47 height 8
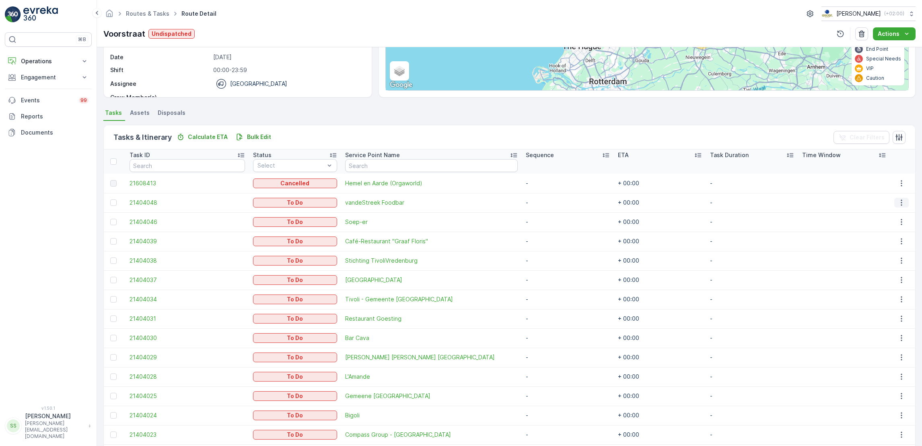
click at [899, 200] on icon "button" at bounding box center [902, 202] width 8 height 8
click at [890, 216] on span "See More Details" at bounding box center [888, 214] width 47 height 8
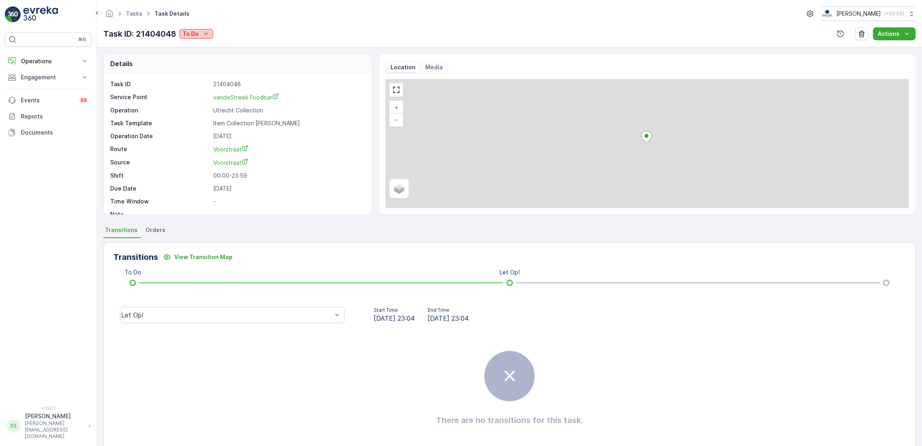
click at [201, 30] on div "To Do" at bounding box center [196, 34] width 27 height 8
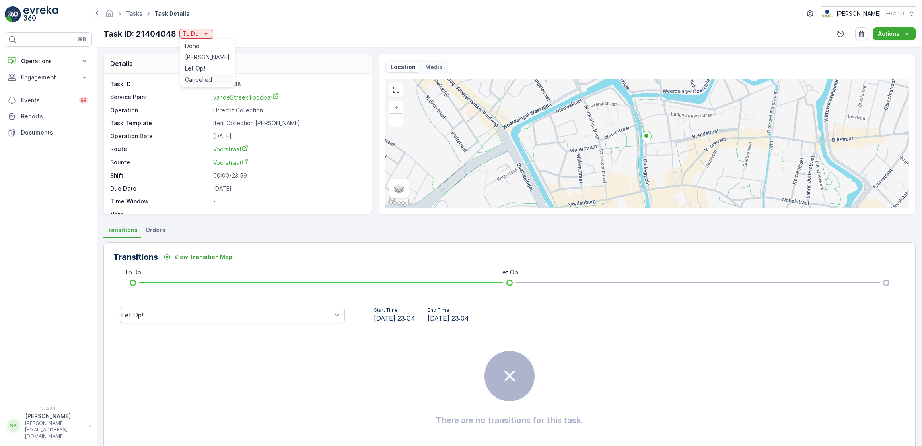
click at [205, 79] on span "Cancelled" at bounding box center [198, 80] width 27 height 8
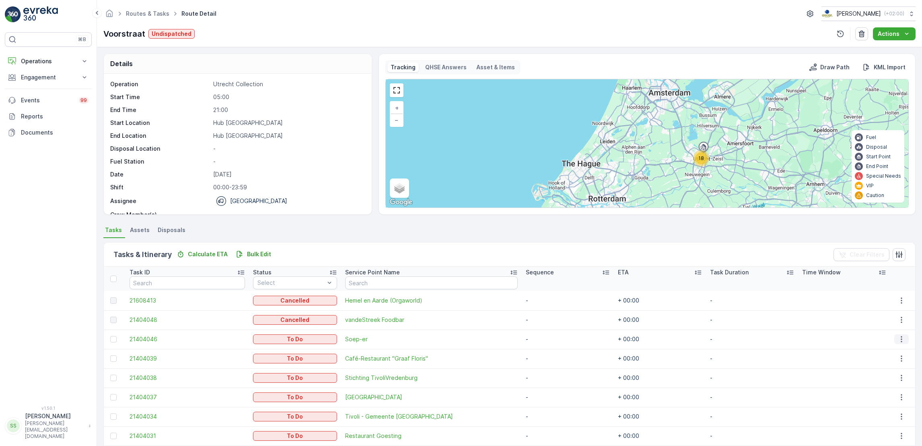
click at [898, 338] on icon "button" at bounding box center [902, 339] width 8 height 8
click at [895, 350] on span "See More Details" at bounding box center [888, 351] width 47 height 8
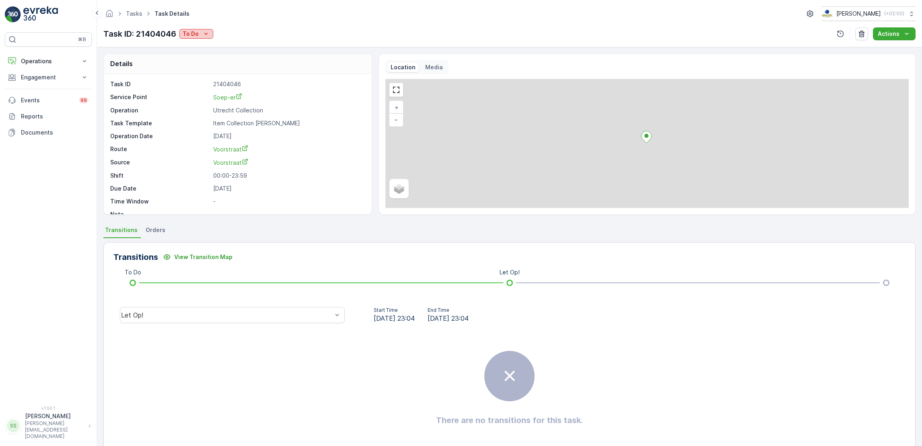
click at [192, 34] on p "To Do" at bounding box center [191, 34] width 16 height 8
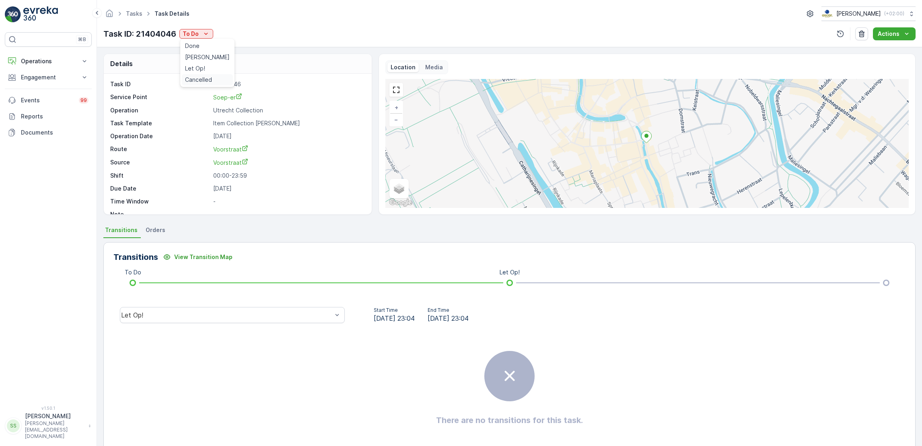
click at [207, 78] on span "Cancelled" at bounding box center [198, 80] width 27 height 8
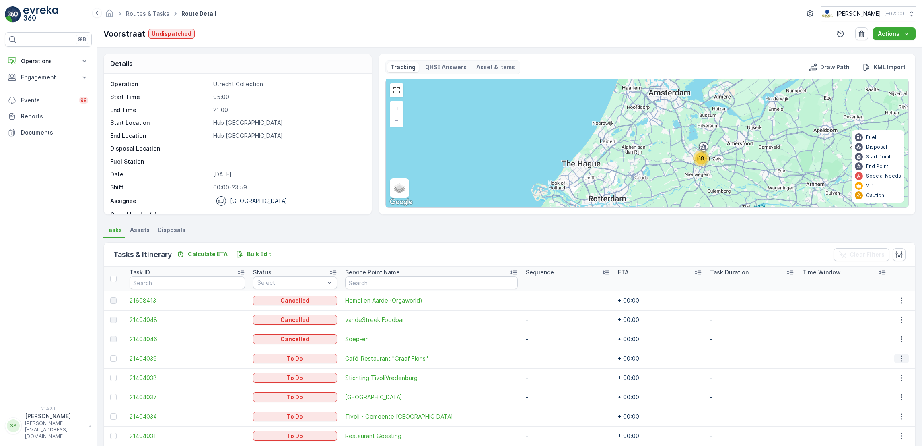
click at [898, 358] on icon "button" at bounding box center [902, 358] width 8 height 8
click at [894, 371] on span "See More Details" at bounding box center [888, 370] width 47 height 8
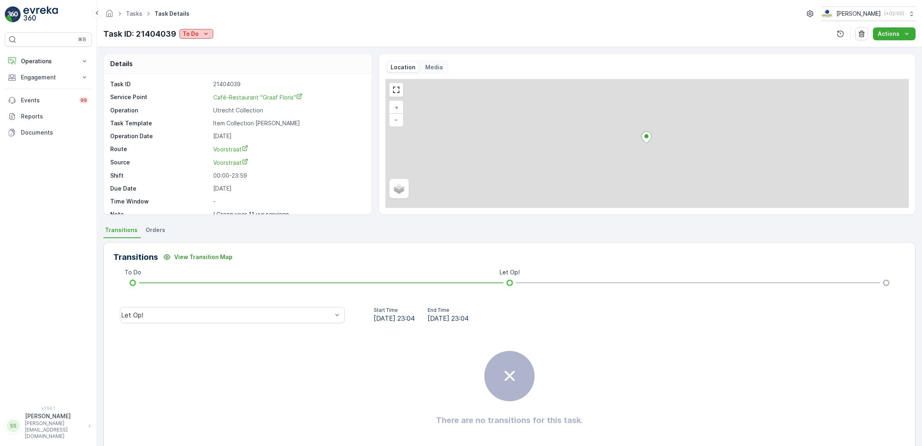
click at [187, 34] on p "To Do" at bounding box center [191, 34] width 16 height 8
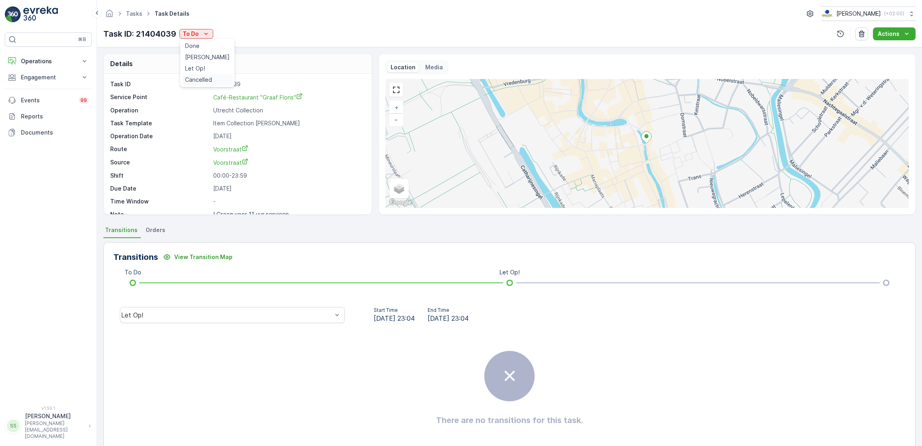
click at [200, 80] on span "Cancelled" at bounding box center [198, 80] width 27 height 8
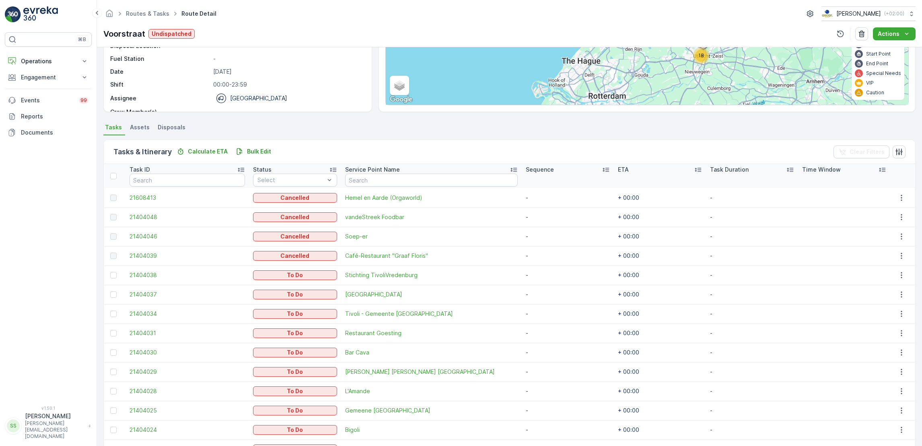
scroll to position [120, 0]
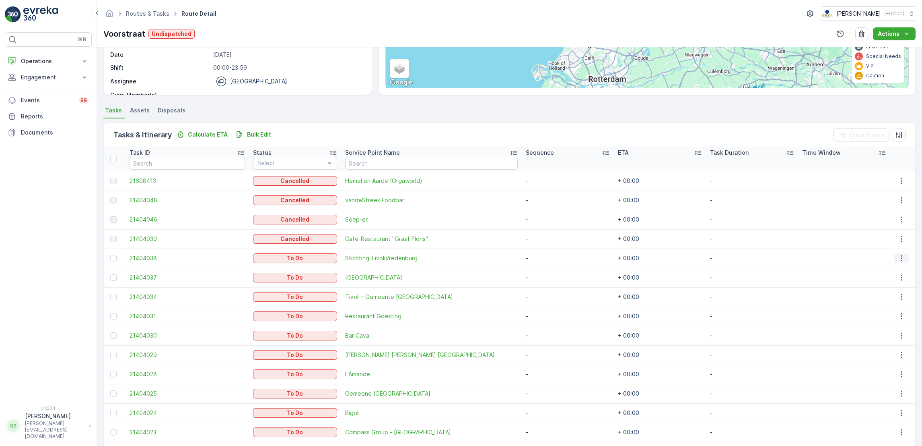
click at [900, 258] on icon "button" at bounding box center [902, 258] width 8 height 8
click at [899, 273] on span "See More Details" at bounding box center [888, 270] width 47 height 8
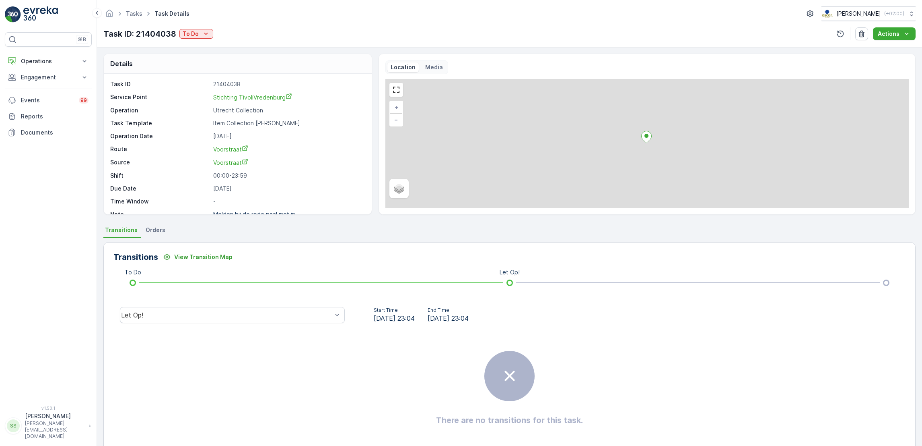
click at [209, 24] on div "Tasks Task Details Oscar Circulair ( +02:00 ) Task ID: 21404038 To Do Actions" at bounding box center [509, 23] width 825 height 47
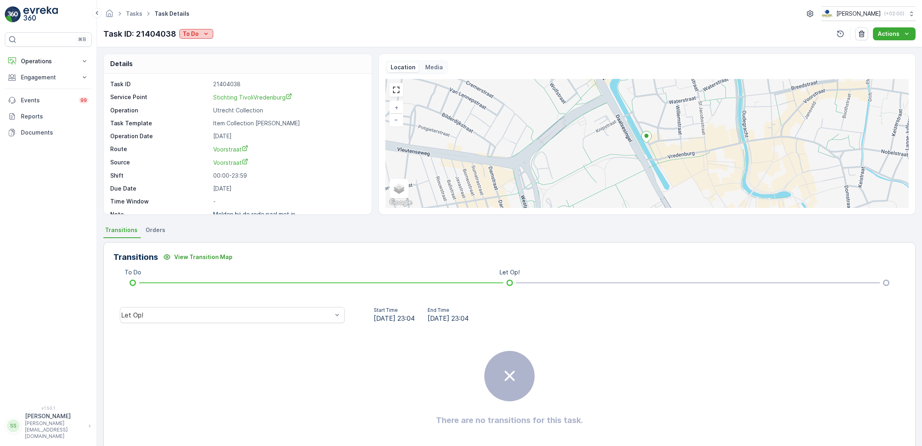
click at [208, 29] on button "To Do" at bounding box center [196, 34] width 34 height 10
click at [202, 81] on span "Cancelled" at bounding box center [198, 80] width 27 height 8
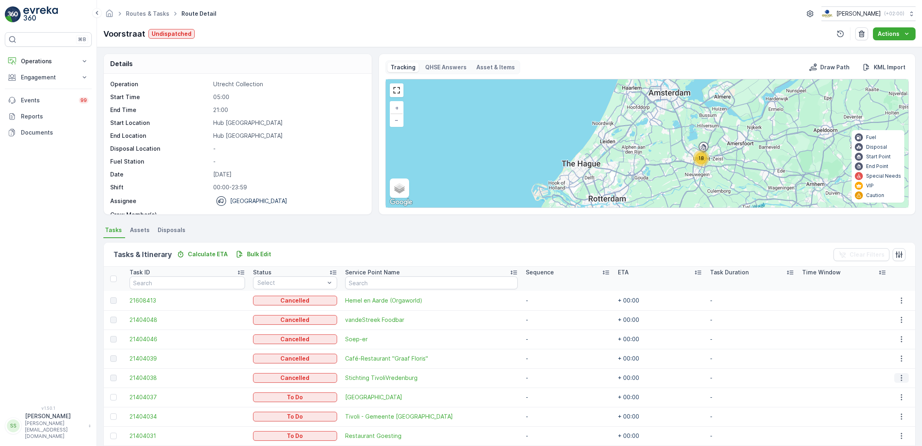
click at [899, 373] on icon "button" at bounding box center [902, 377] width 8 height 8
click at [902, 421] on button "button" at bounding box center [902, 416] width 14 height 10
click at [883, 358] on span "See More Details" at bounding box center [888, 355] width 47 height 8
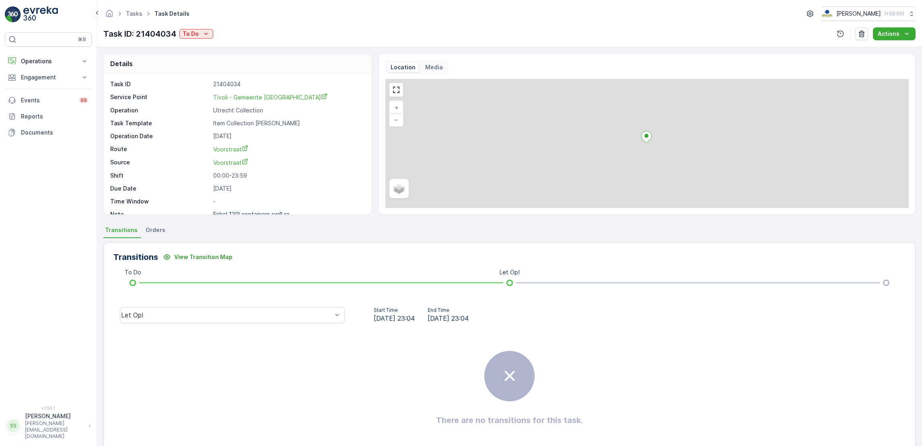
click at [211, 39] on div "Task ID: 21404034 To Do" at bounding box center [158, 34] width 110 height 12
click at [210, 39] on div "Task ID: 21404034 To Do" at bounding box center [158, 34] width 110 height 12
click at [208, 37] on icon "To Do" at bounding box center [206, 34] width 8 height 8
click at [201, 77] on span "Cancelled" at bounding box center [198, 80] width 27 height 8
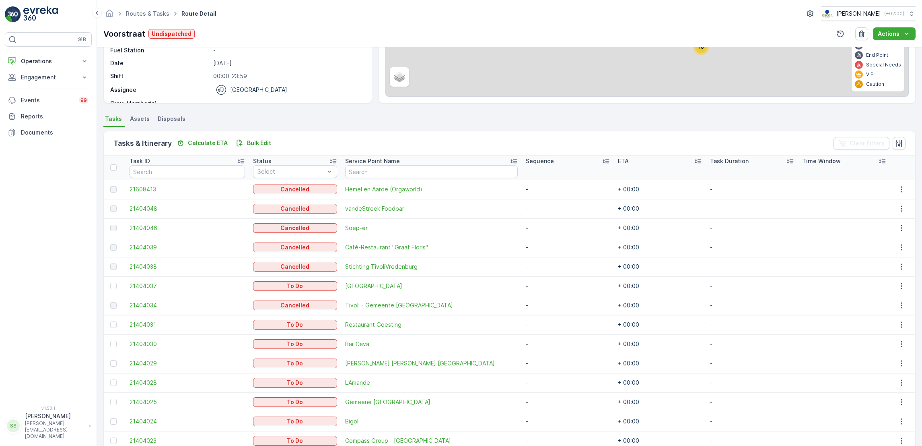
scroll to position [111, 0]
click at [899, 287] on icon "button" at bounding box center [902, 285] width 8 height 8
click at [903, 297] on span "See More Details" at bounding box center [888, 297] width 47 height 8
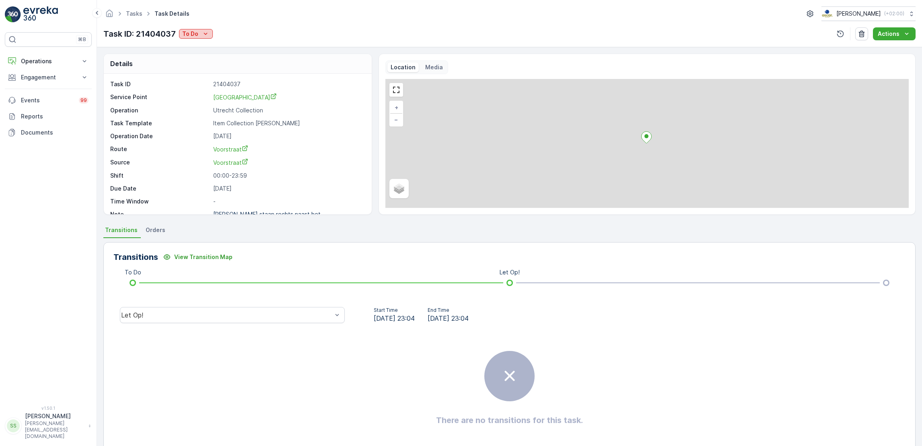
click at [203, 30] on icon "To Do" at bounding box center [206, 34] width 8 height 8
click at [201, 80] on span "Cancelled" at bounding box center [197, 80] width 27 height 8
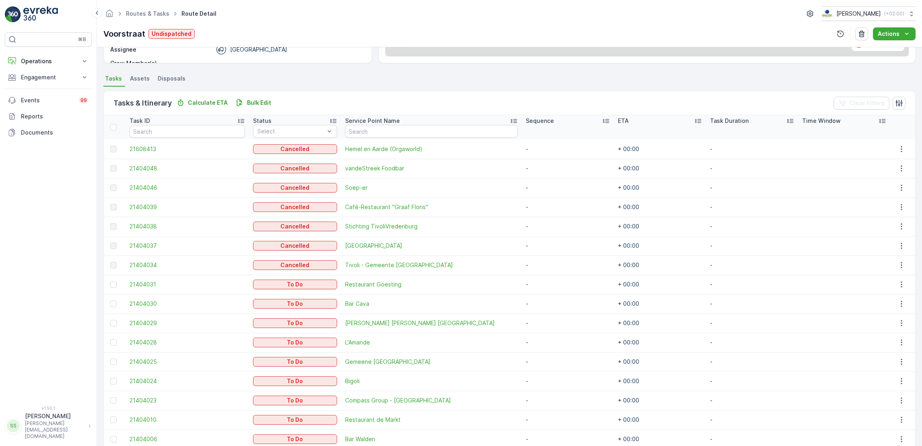
scroll to position [152, 0]
click at [896, 288] on td at bounding box center [903, 283] width 25 height 19
click at [898, 287] on icon "button" at bounding box center [902, 284] width 8 height 8
click at [900, 295] on span "See More Details" at bounding box center [888, 295] width 47 height 8
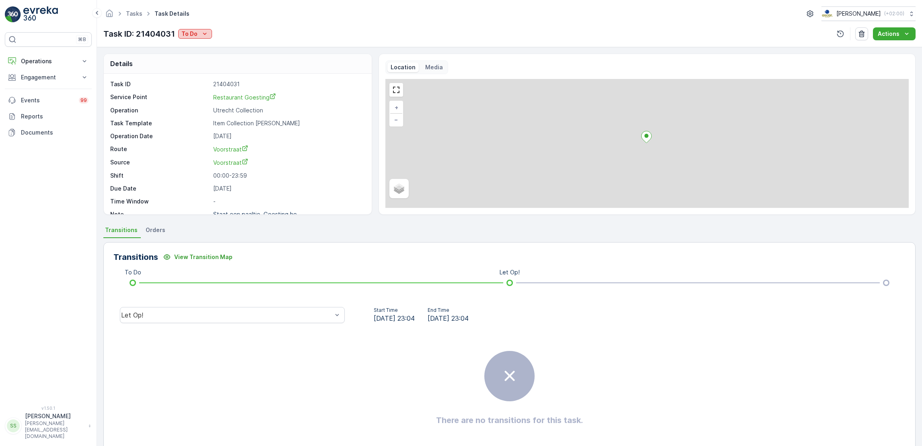
click at [190, 33] on p "To Do" at bounding box center [190, 34] width 16 height 8
click at [198, 78] on span "Cancelled" at bounding box center [197, 80] width 27 height 8
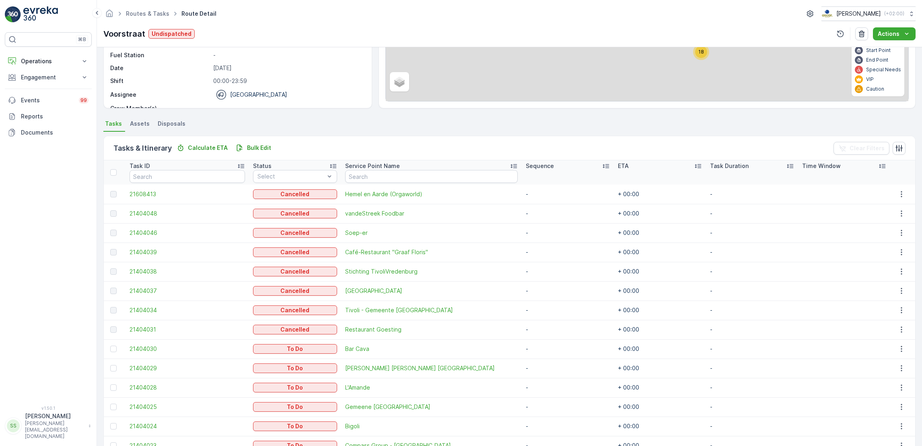
scroll to position [107, 0]
click at [902, 350] on icon "button" at bounding box center [902, 348] width 8 height 8
click at [900, 358] on span "See More Details" at bounding box center [888, 360] width 47 height 8
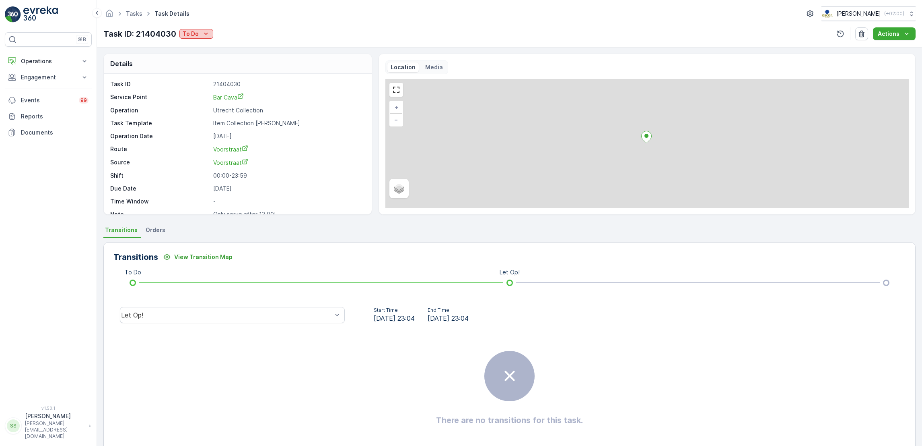
click at [195, 36] on p "To Do" at bounding box center [191, 34] width 16 height 8
click at [200, 82] on span "Cancelled" at bounding box center [198, 80] width 27 height 8
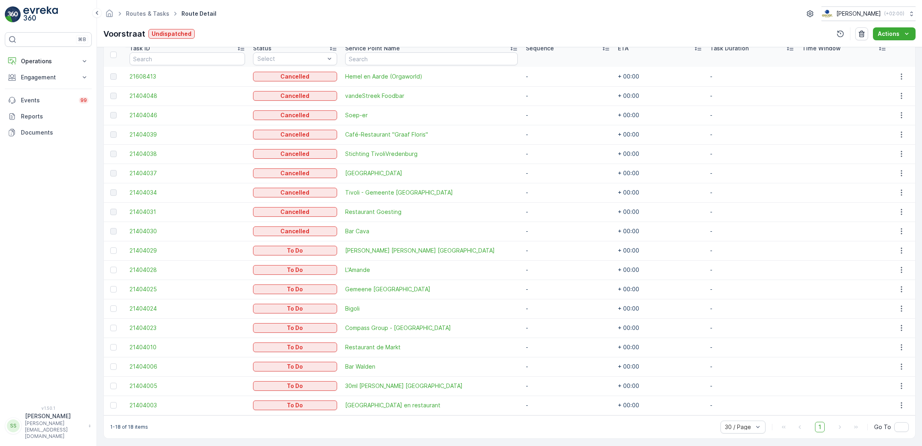
scroll to position [226, 0]
click at [897, 255] on td at bounding box center [903, 247] width 25 height 19
click at [898, 248] on icon "button" at bounding box center [902, 248] width 8 height 8
click at [894, 260] on span "See More Details" at bounding box center [888, 260] width 47 height 8
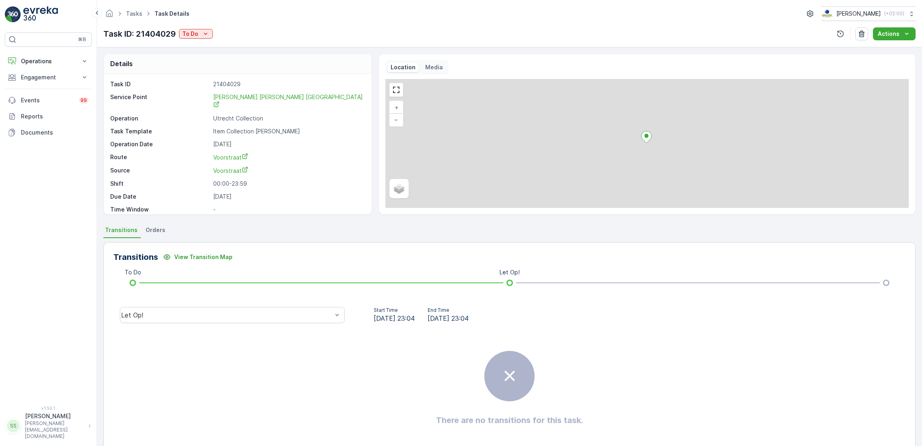
click at [204, 28] on div "Task ID: 21404029 To Do" at bounding box center [157, 34] width 109 height 12
click at [204, 31] on icon "To Do" at bounding box center [206, 34] width 8 height 8
click at [194, 83] on span "Cancelled" at bounding box center [198, 80] width 27 height 8
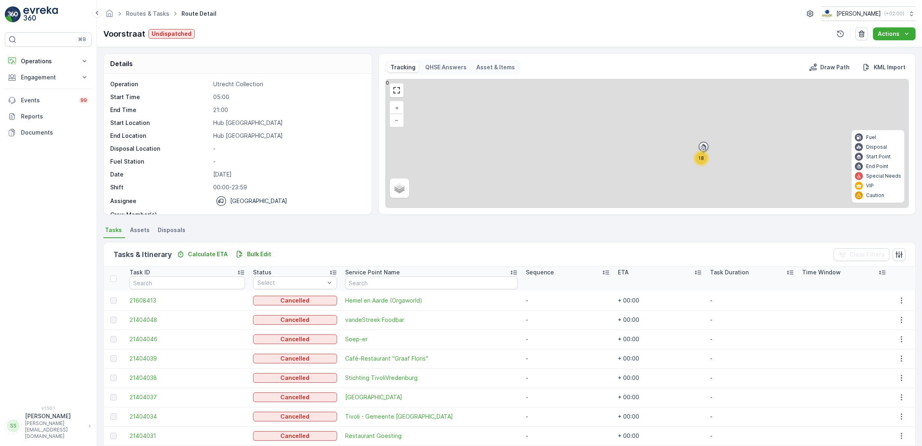
scroll to position [226, 0]
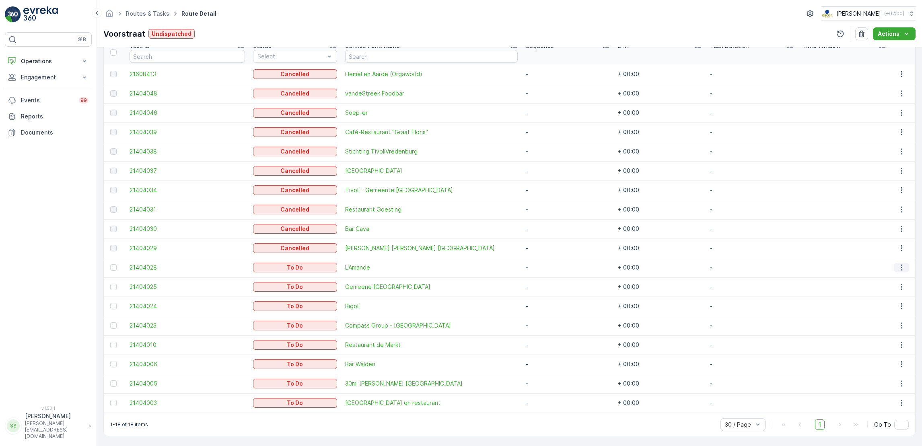
click at [898, 268] on icon "button" at bounding box center [902, 267] width 8 height 8
click at [899, 278] on span "See More Details" at bounding box center [888, 279] width 47 height 8
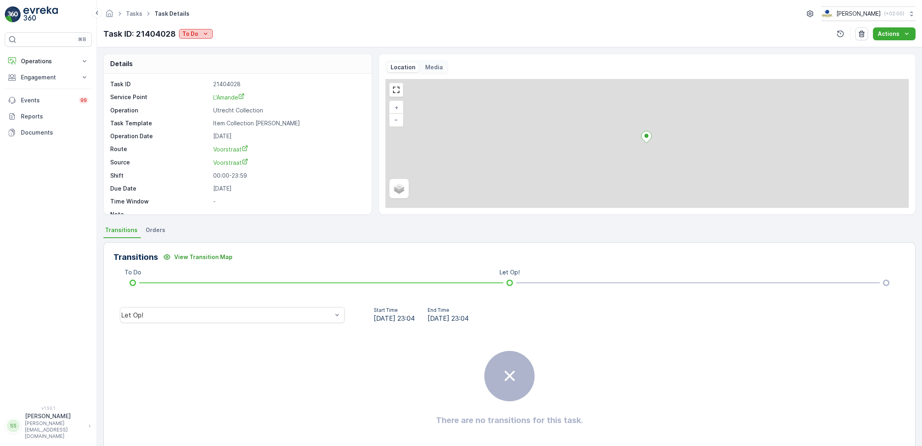
click at [189, 37] on p "To Do" at bounding box center [190, 34] width 16 height 8
click at [201, 80] on span "Cancelled" at bounding box center [198, 80] width 27 height 8
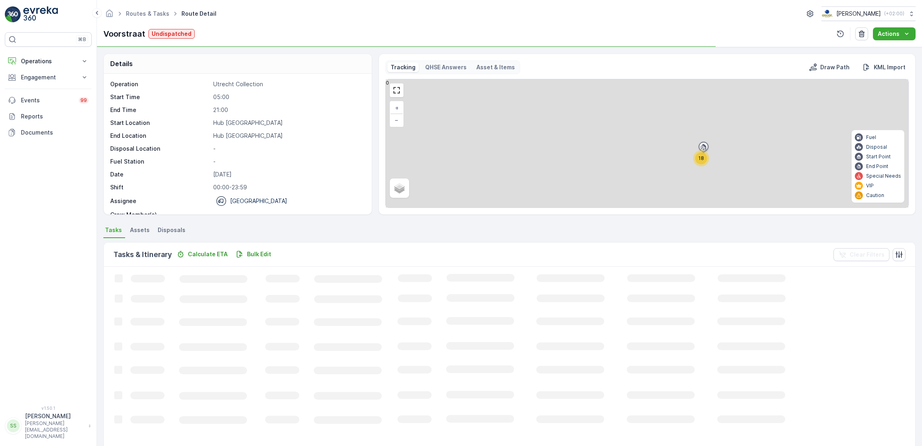
scroll to position [226, 0]
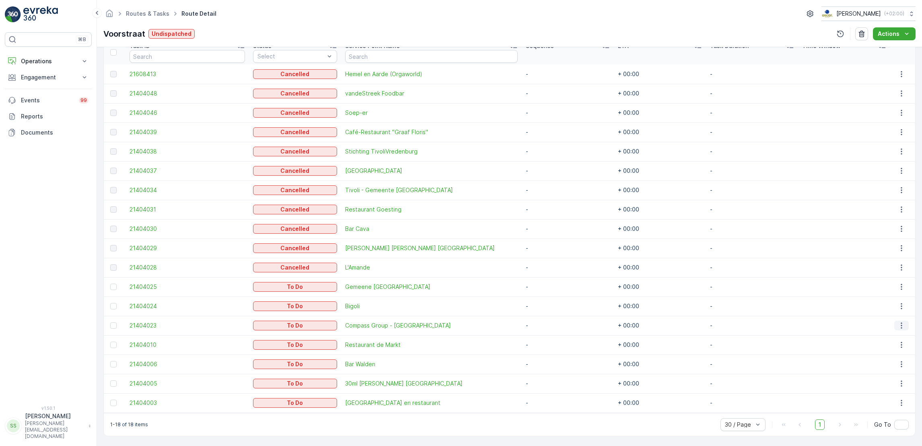
click at [898, 324] on icon "button" at bounding box center [902, 325] width 8 height 8
click at [875, 336] on span "See More Details" at bounding box center [888, 337] width 47 height 8
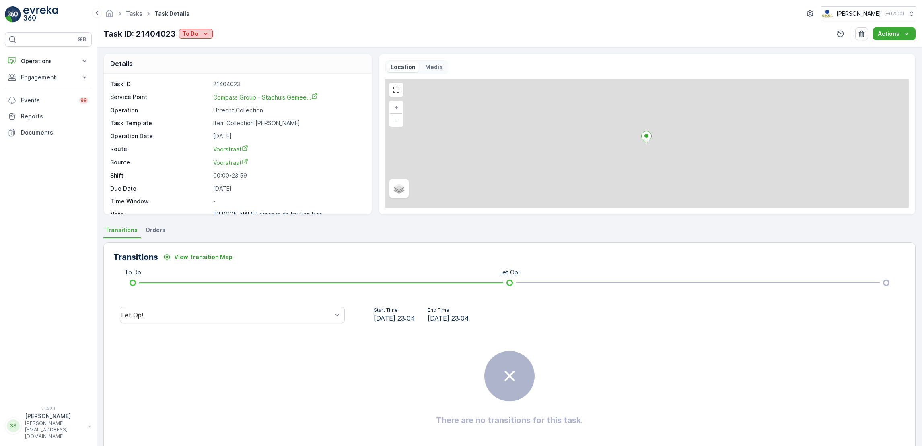
click at [186, 37] on p "To Do" at bounding box center [190, 34] width 16 height 8
click at [204, 79] on span "Cancelled" at bounding box center [198, 80] width 27 height 8
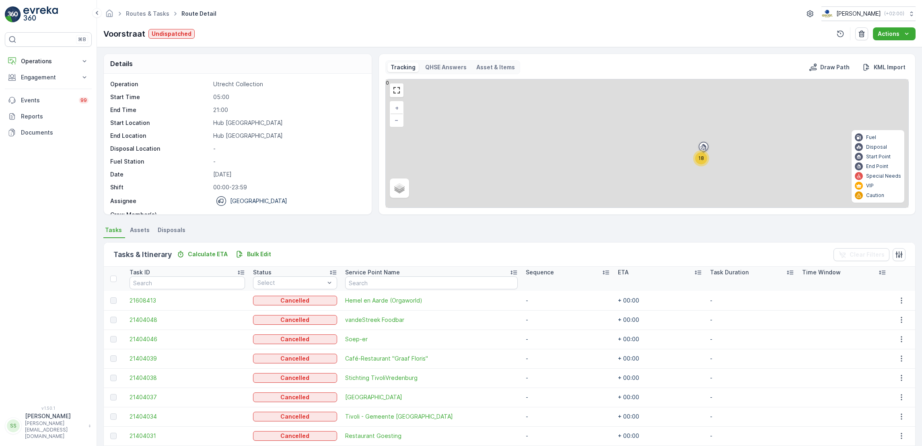
scroll to position [226, 0]
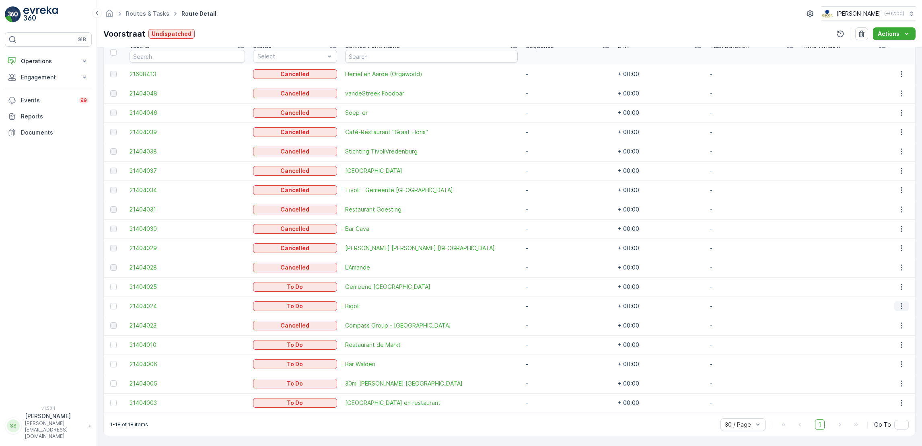
click at [898, 307] on icon "button" at bounding box center [902, 306] width 8 height 8
click at [897, 315] on span "See More Details" at bounding box center [888, 318] width 47 height 8
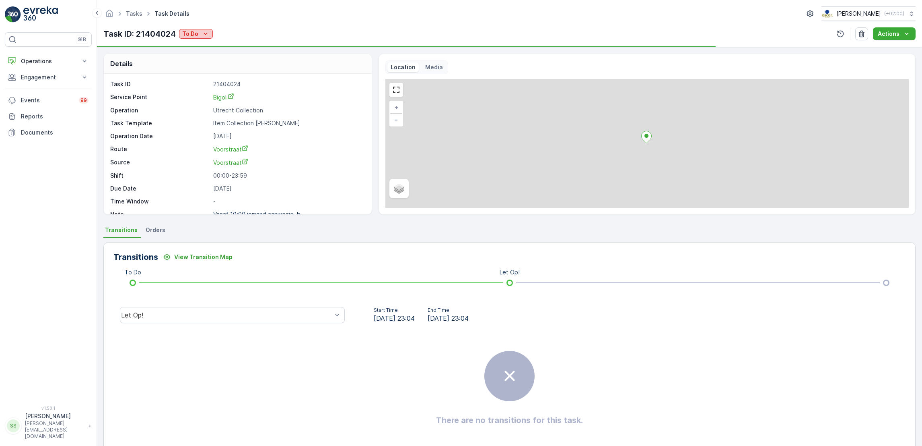
click at [192, 33] on p "To Do" at bounding box center [190, 34] width 16 height 8
click at [206, 82] on span "Cancelled" at bounding box center [198, 80] width 27 height 8
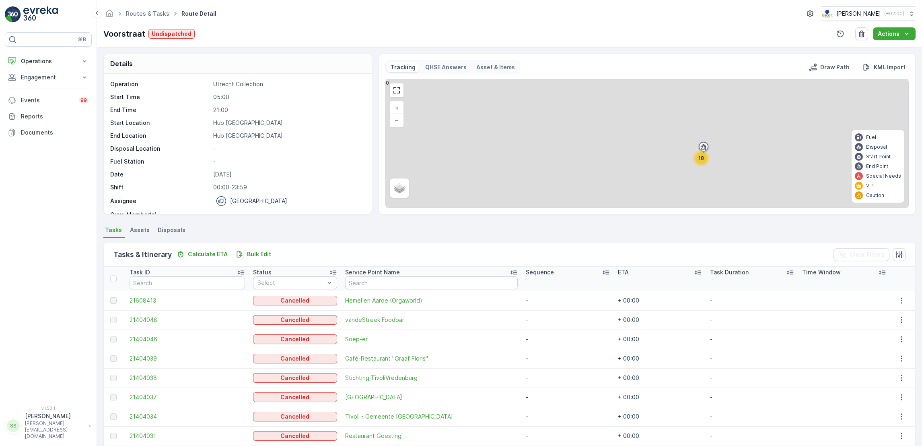
scroll to position [226, 0]
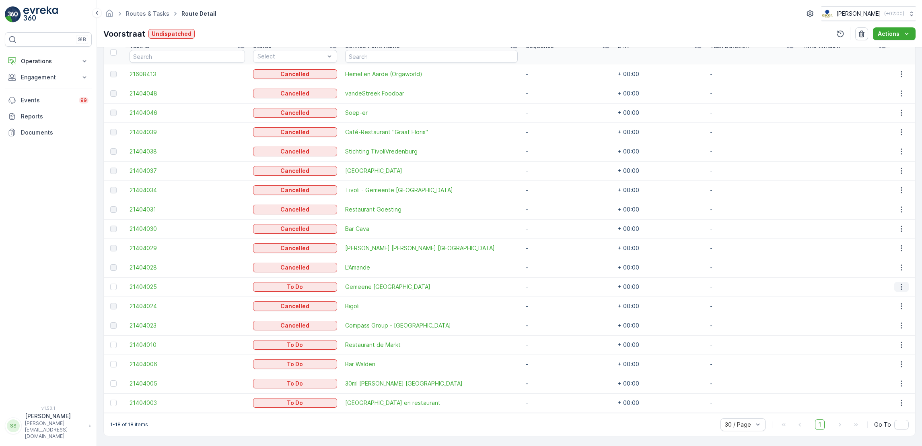
click at [898, 288] on icon "button" at bounding box center [902, 287] width 8 height 8
click at [897, 297] on span "See More Details" at bounding box center [888, 298] width 47 height 8
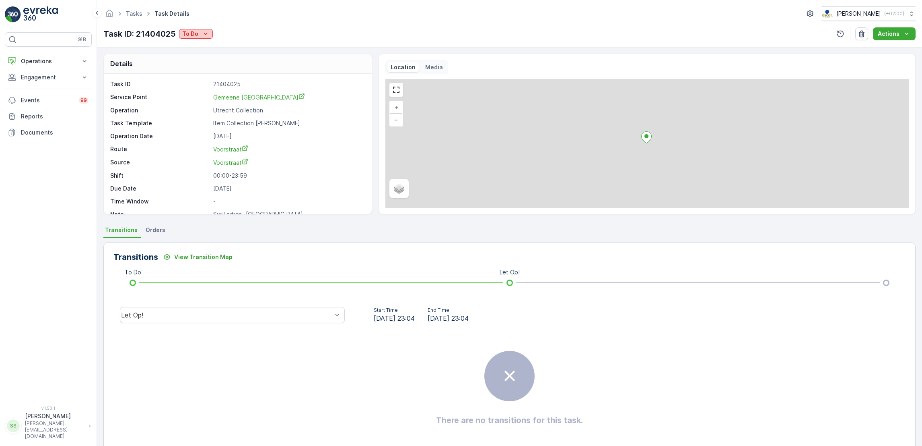
click at [209, 34] on icon "To Do" at bounding box center [206, 34] width 8 height 8
click at [194, 84] on span "Cancelled" at bounding box center [198, 80] width 27 height 8
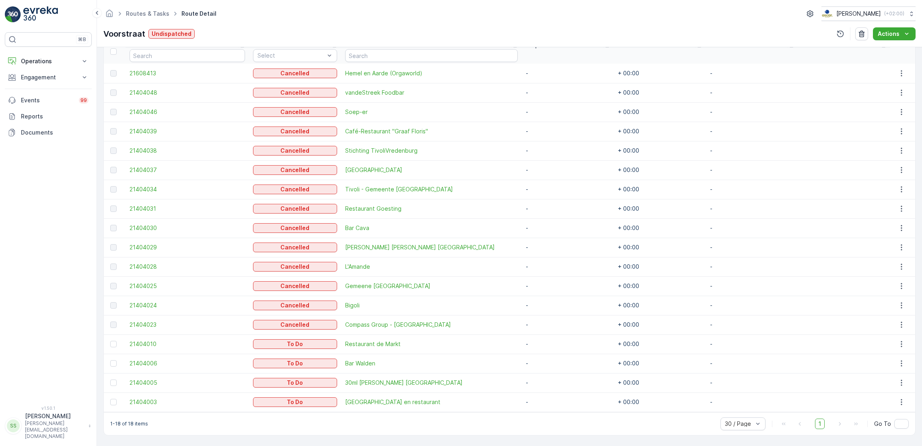
scroll to position [226, 0]
click at [898, 365] on icon "button" at bounding box center [902, 364] width 8 height 8
click at [887, 375] on span "See More Details" at bounding box center [888, 375] width 47 height 8
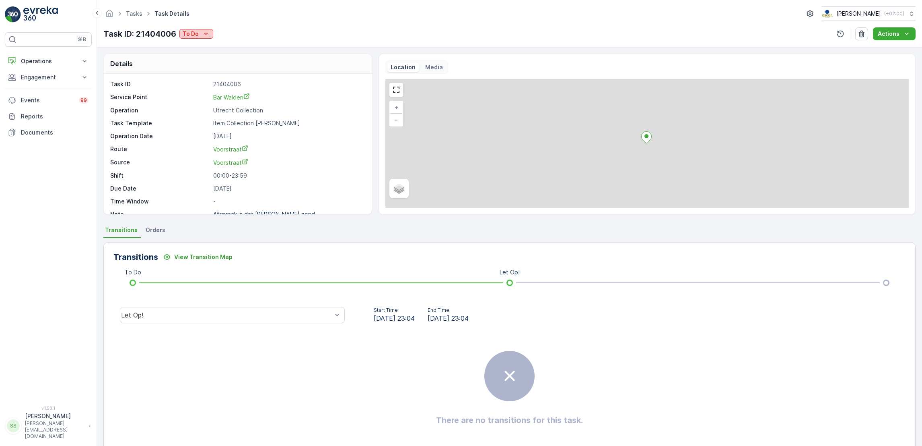
click at [204, 35] on icon "To Do" at bounding box center [206, 34] width 8 height 8
click at [210, 77] on span "Cancelled" at bounding box center [198, 80] width 27 height 8
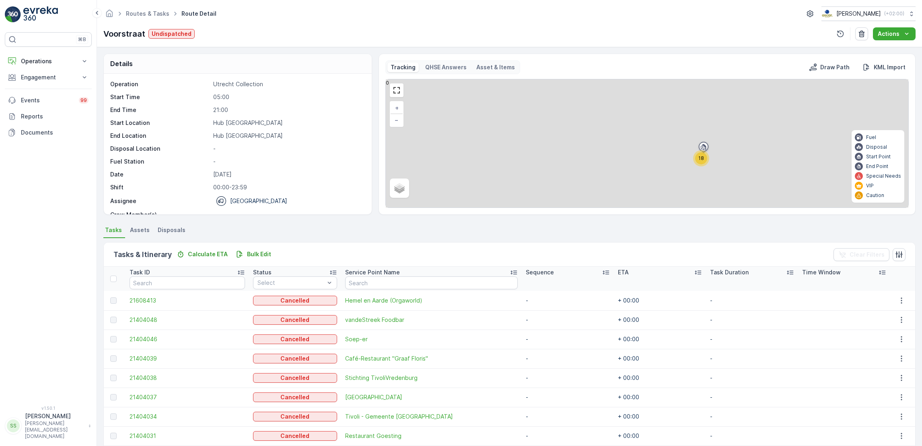
scroll to position [226, 0]
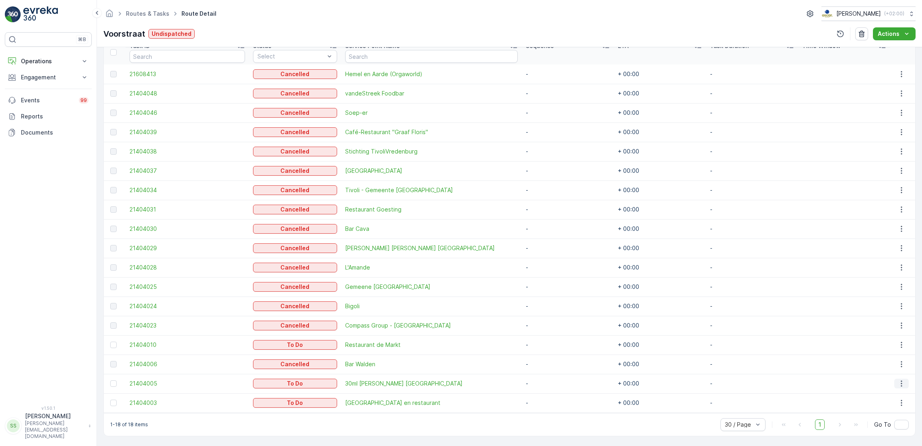
click at [900, 381] on icon "button" at bounding box center [902, 383] width 8 height 8
click at [885, 326] on div "See More Details" at bounding box center [892, 321] width 61 height 11
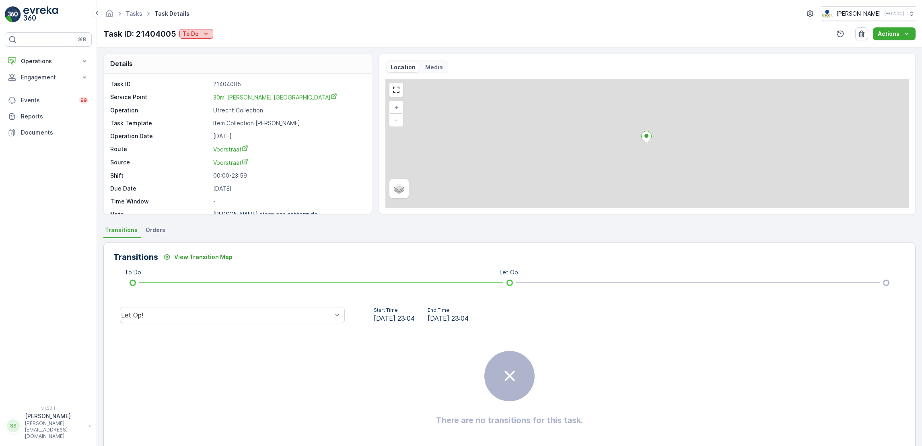
click at [195, 33] on p "To Do" at bounding box center [191, 34] width 16 height 8
click at [201, 68] on span "Let Op!" at bounding box center [195, 68] width 20 height 8
click at [206, 37] on icon "To Do" at bounding box center [206, 34] width 8 height 8
click at [205, 89] on span "Cancelled" at bounding box center [198, 91] width 27 height 8
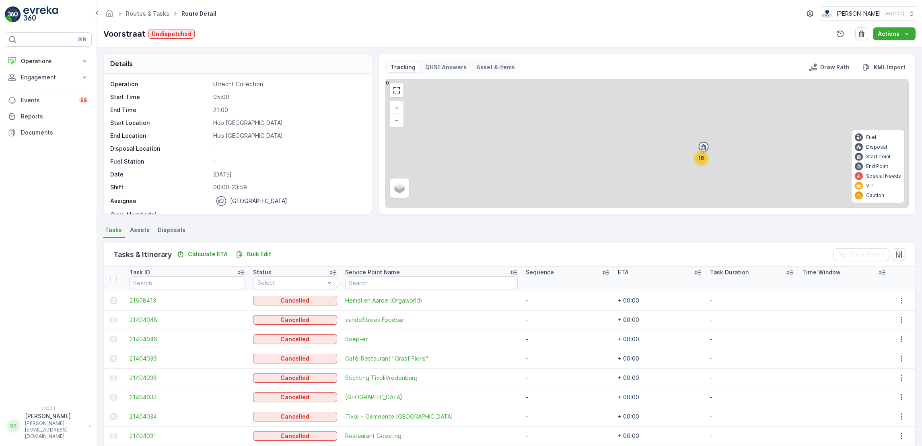
scroll to position [226, 0]
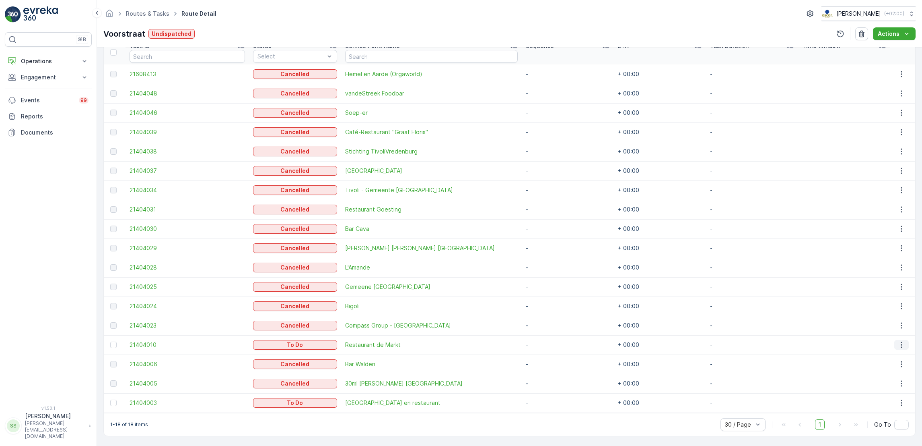
click at [898, 345] on icon "button" at bounding box center [902, 344] width 8 height 8
click at [880, 355] on span "See More Details" at bounding box center [888, 356] width 47 height 8
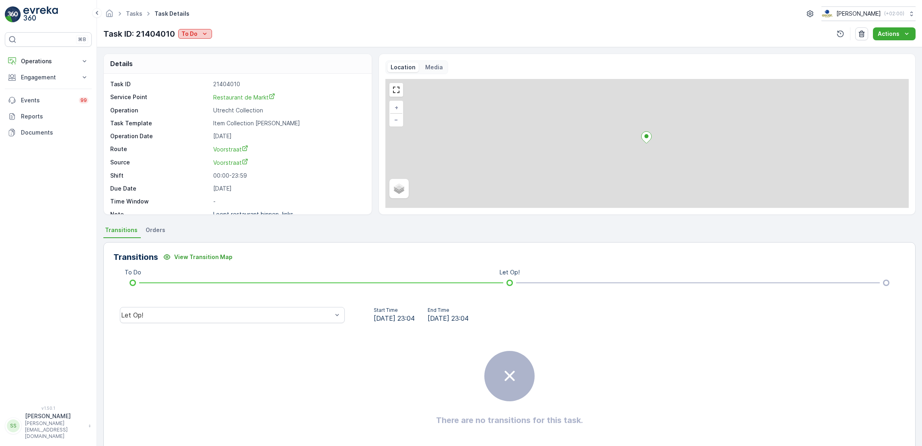
click at [211, 33] on button "To Do" at bounding box center [195, 34] width 34 height 10
click at [195, 80] on span "Cancelled" at bounding box center [197, 80] width 27 height 8
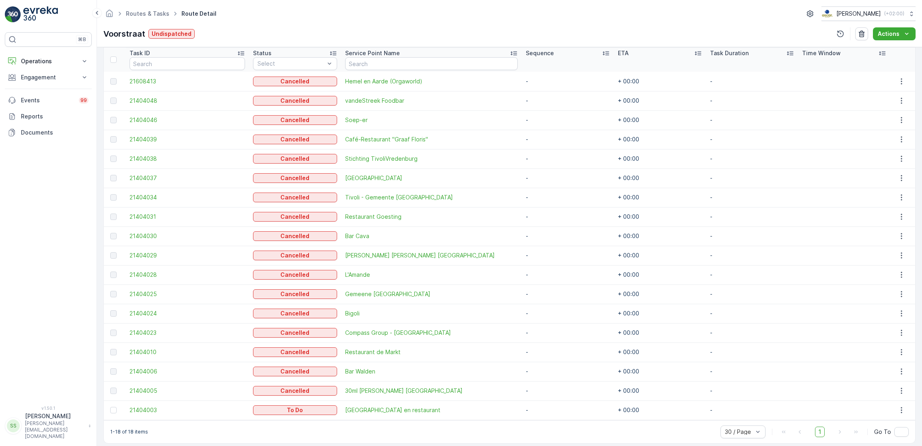
scroll to position [226, 0]
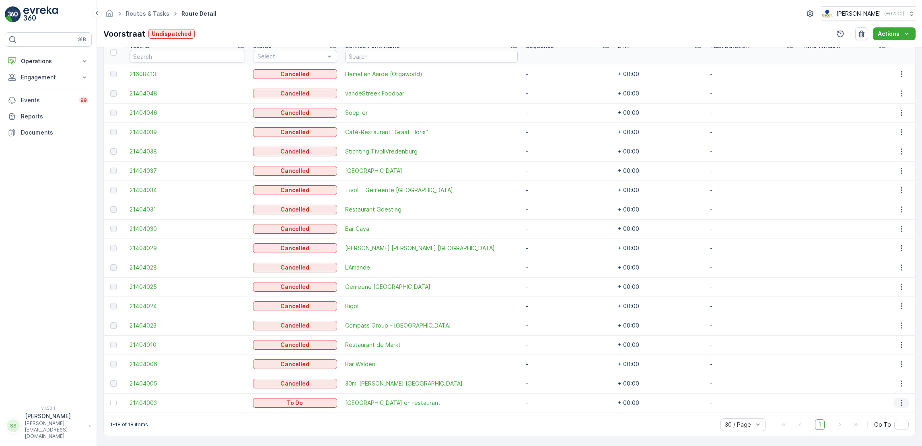
click at [898, 401] on icon "button" at bounding box center [902, 402] width 8 height 8
click at [885, 338] on span "See More Details" at bounding box center [888, 341] width 47 height 8
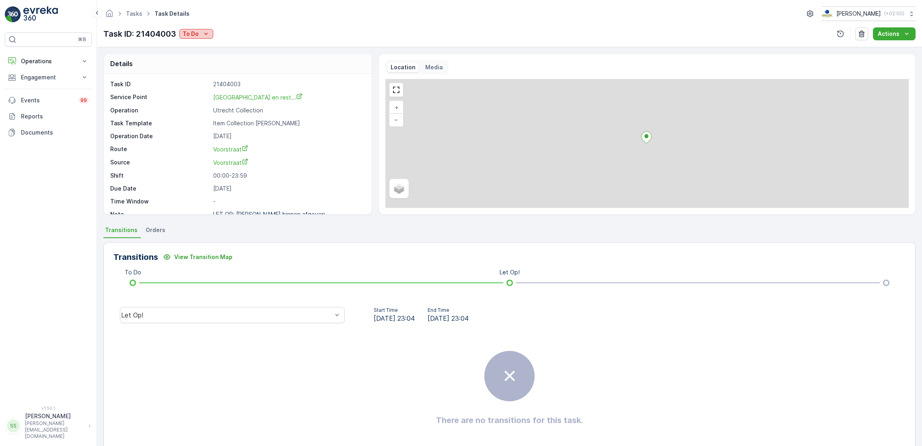
click at [188, 33] on p "To Do" at bounding box center [191, 34] width 16 height 8
click at [193, 83] on span "Cancelled" at bounding box center [198, 80] width 27 height 8
click at [132, 15] on link "Tasks" at bounding box center [134, 13] width 17 height 7
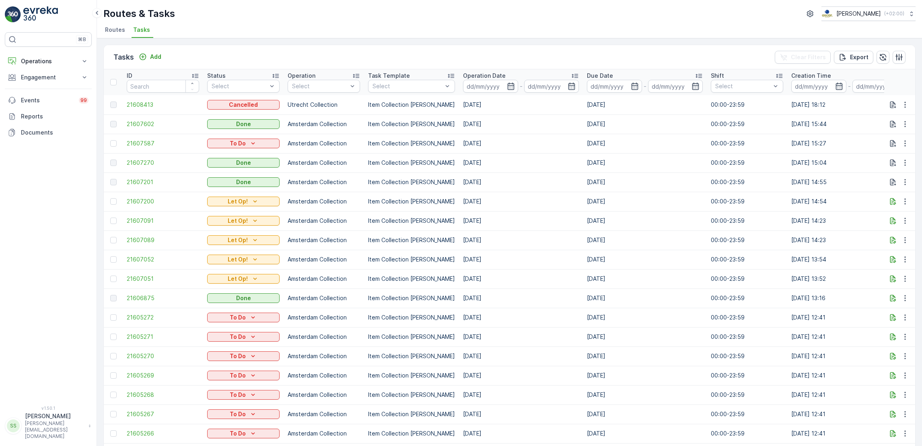
click at [114, 32] on span "Routes" at bounding box center [115, 30] width 20 height 8
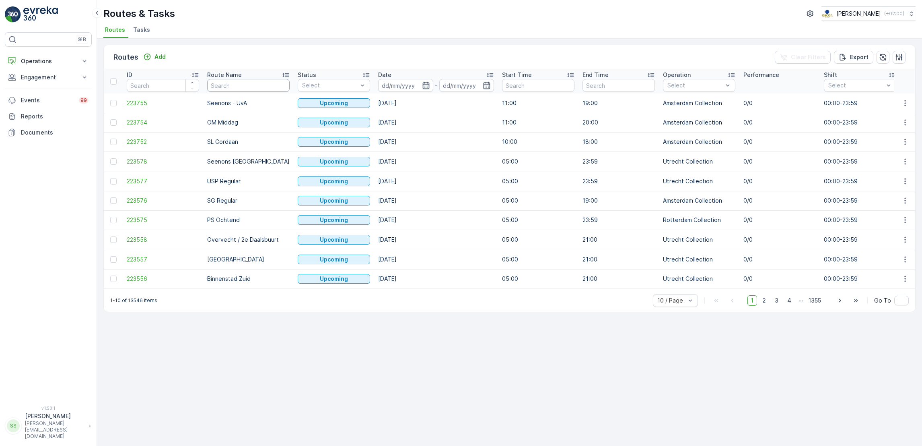
click at [267, 85] on input "text" at bounding box center [248, 85] width 83 height 13
type input "mq"
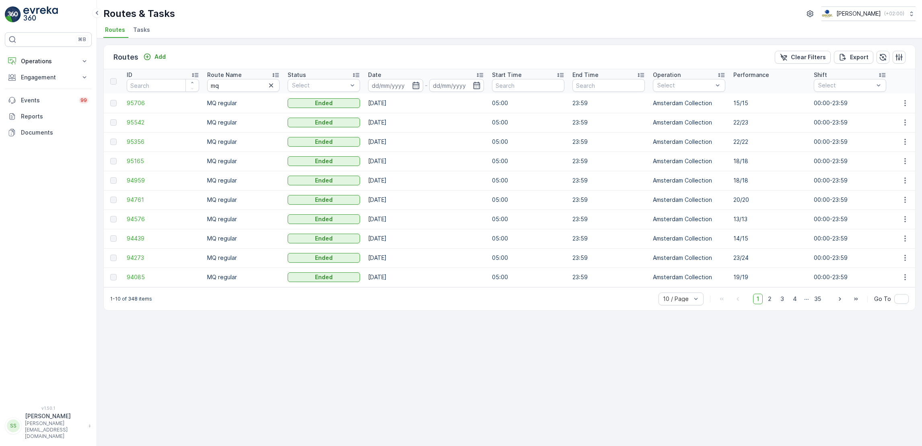
scroll to position [0, 9]
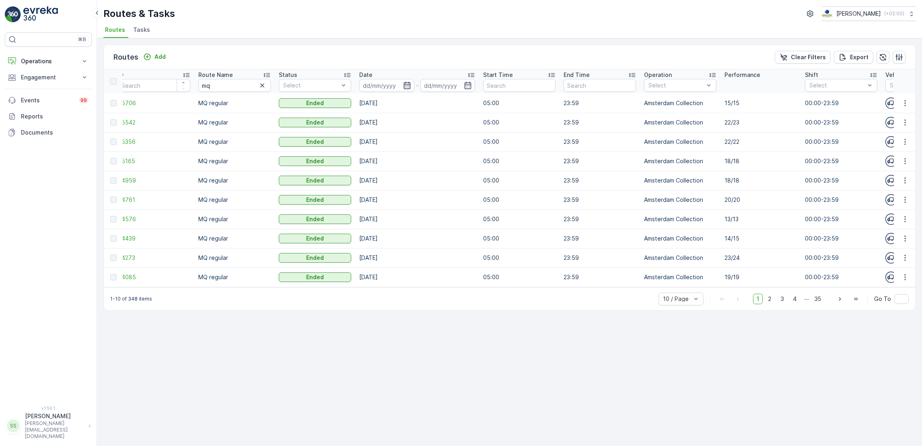
click at [404, 83] on icon "button" at bounding box center [407, 85] width 7 height 7
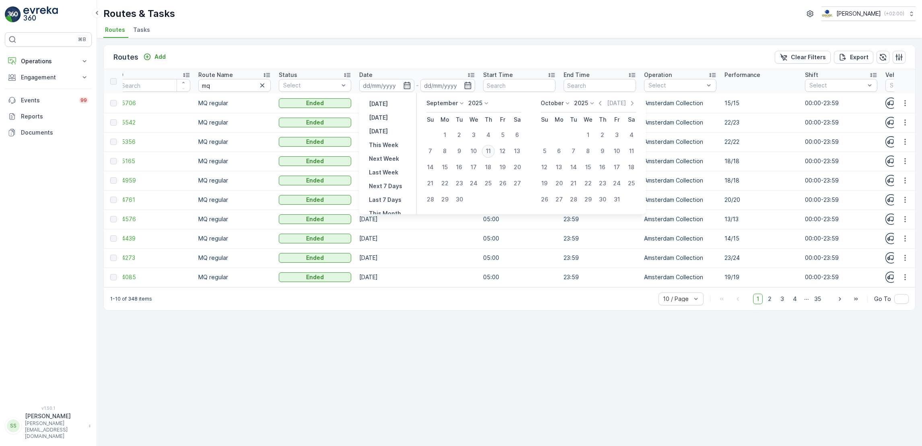
click at [491, 150] on div "11" at bounding box center [488, 150] width 13 height 13
type input "[DATE]"
click at [491, 150] on div "11" at bounding box center [488, 150] width 13 height 13
type input "[DATE]"
click at [491, 150] on div "11" at bounding box center [488, 150] width 13 height 13
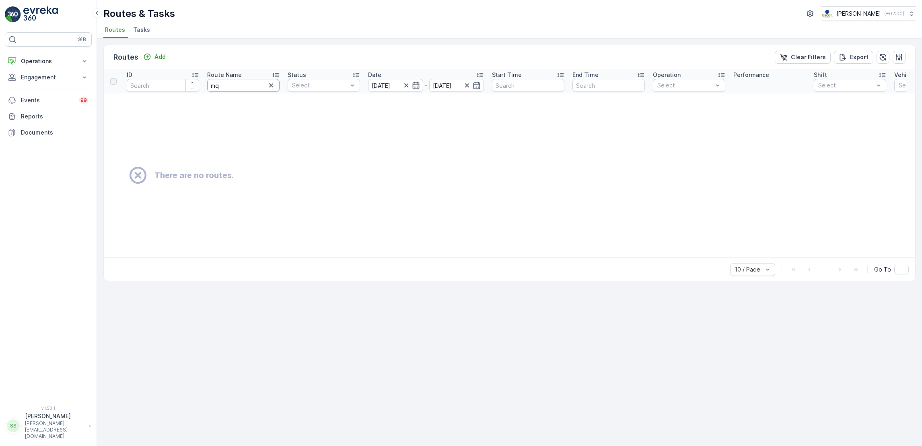
click at [241, 87] on input "mq" at bounding box center [243, 85] width 72 height 13
type input "m"
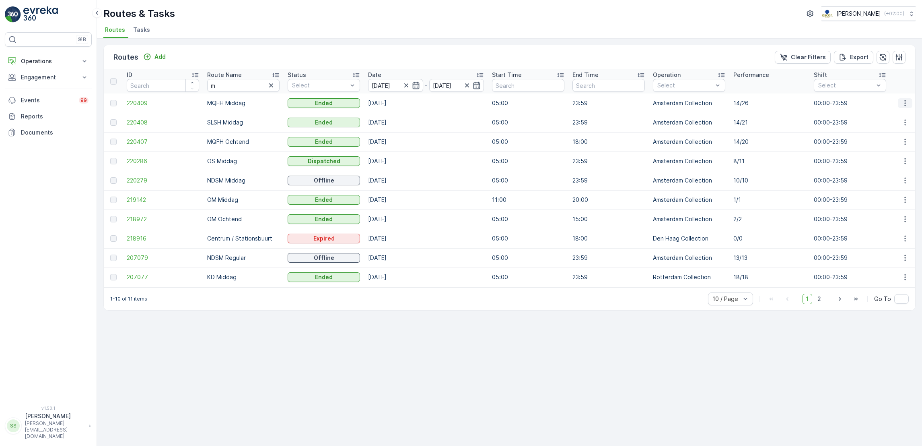
click at [904, 103] on icon "button" at bounding box center [906, 103] width 8 height 8
click at [898, 112] on span "See More Details" at bounding box center [886, 115] width 47 height 8
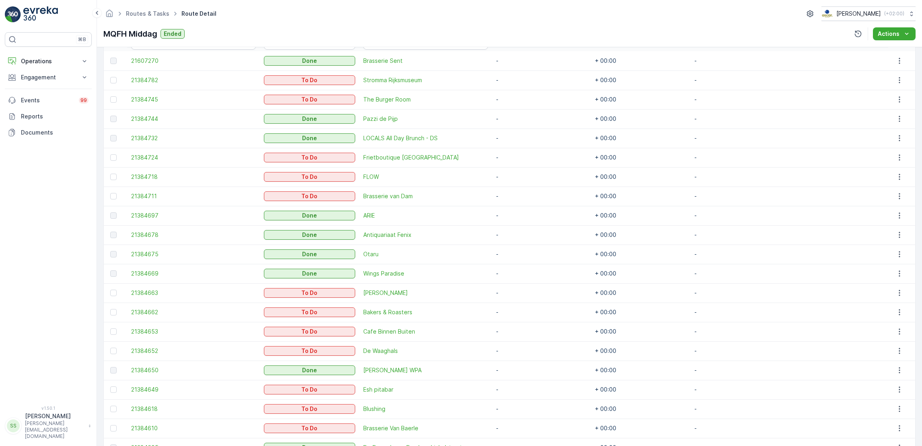
scroll to position [241, 0]
click at [901, 78] on icon "button" at bounding box center [900, 78] width 8 height 8
click at [895, 87] on span "See More Details" at bounding box center [888, 90] width 47 height 8
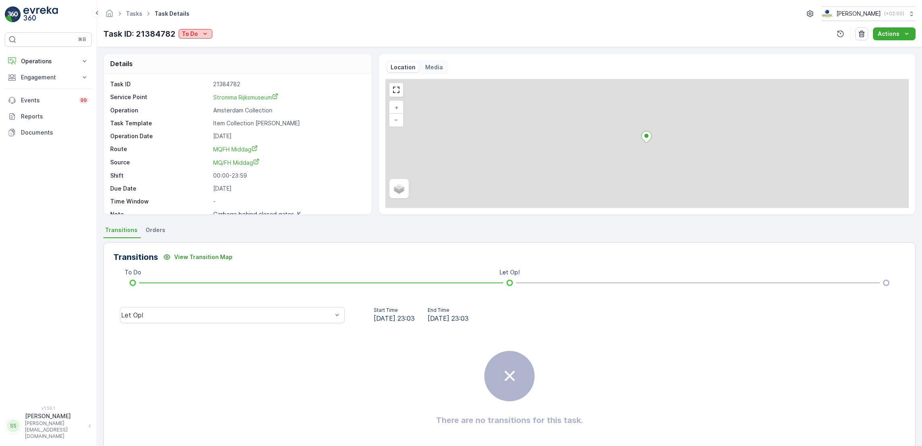
click at [205, 37] on icon "To Do" at bounding box center [205, 34] width 8 height 8
click at [204, 82] on span "Cancelled" at bounding box center [197, 80] width 27 height 8
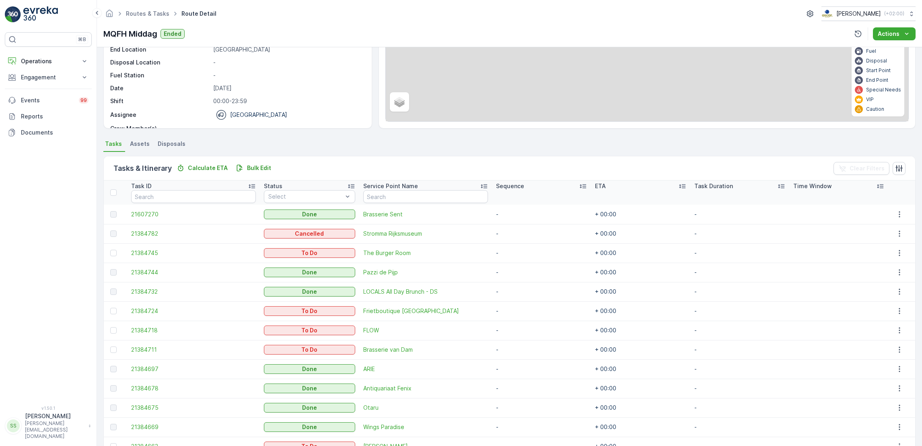
scroll to position [87, 0]
click at [903, 252] on button "button" at bounding box center [900, 253] width 14 height 10
click at [899, 263] on span "See More Details" at bounding box center [888, 264] width 47 height 8
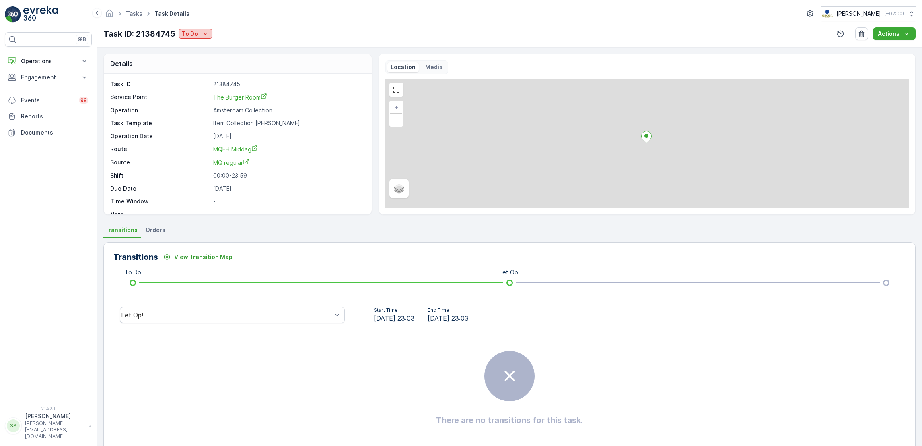
click at [202, 34] on icon "To Do" at bounding box center [205, 34] width 8 height 8
click at [210, 79] on div "Cancelled" at bounding box center [205, 79] width 51 height 11
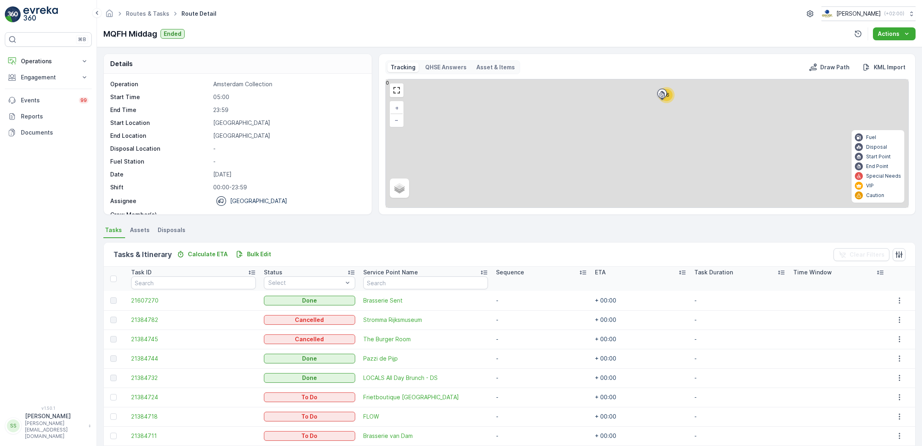
scroll to position [119, 0]
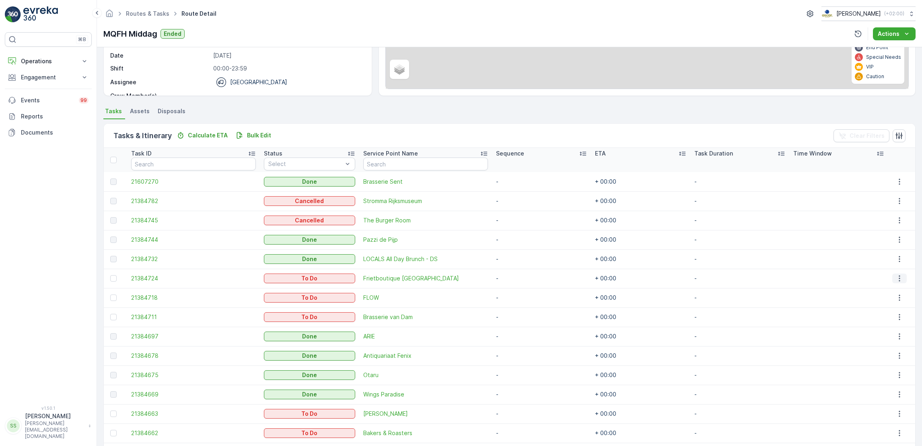
click at [900, 276] on icon "button" at bounding box center [900, 278] width 8 height 8
click at [888, 289] on span "See More Details" at bounding box center [888, 290] width 47 height 8
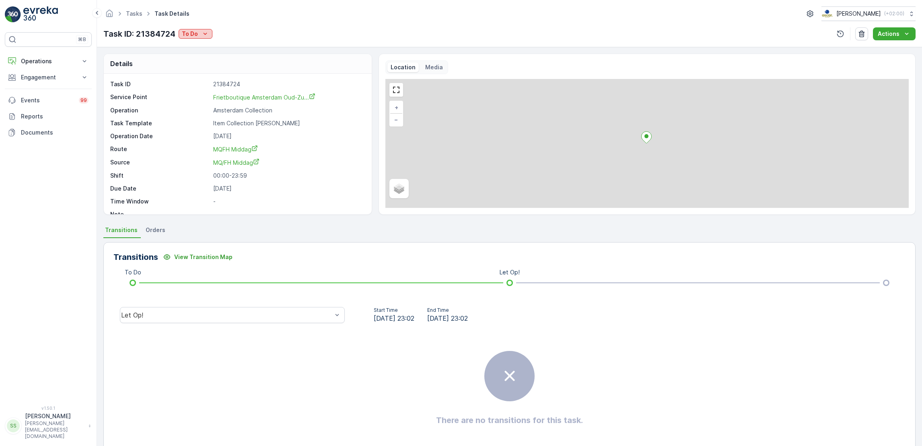
click at [198, 38] on button "To Do" at bounding box center [196, 34] width 34 height 10
click at [204, 79] on span "Cancelled" at bounding box center [197, 80] width 27 height 8
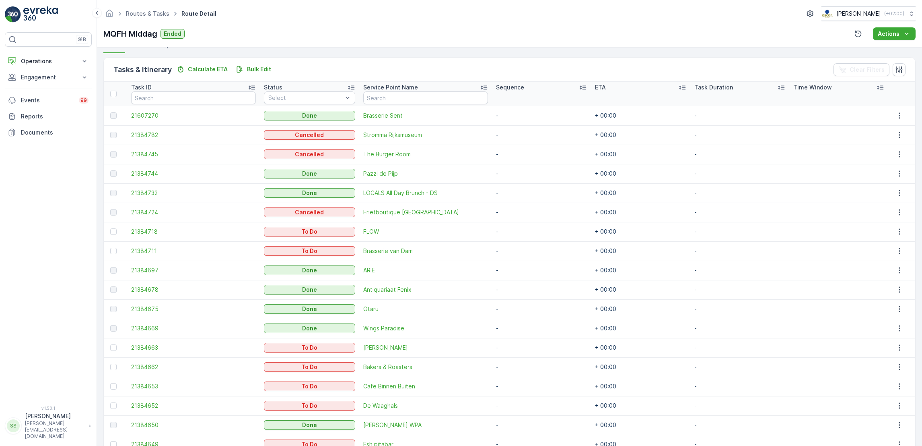
scroll to position [185, 0]
click at [896, 231] on icon "button" at bounding box center [900, 231] width 8 height 8
click at [891, 241] on span "See More Details" at bounding box center [888, 243] width 47 height 8
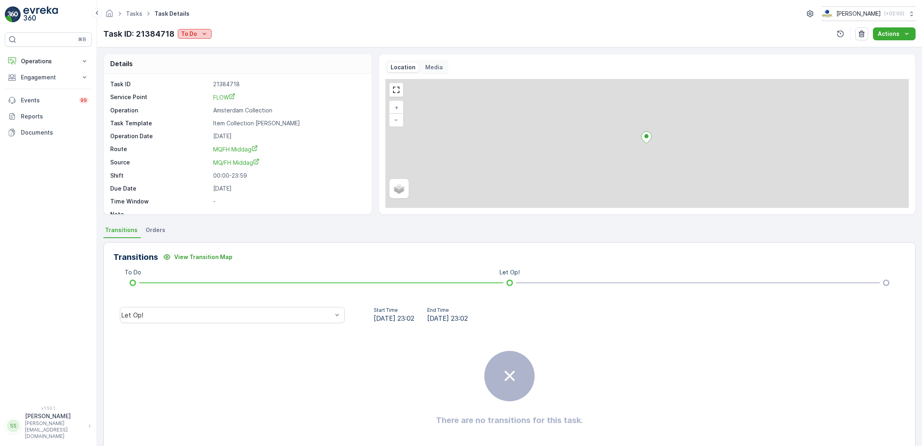
click at [200, 36] on icon "To Do" at bounding box center [204, 34] width 8 height 8
click at [195, 77] on span "Cancelled" at bounding box center [196, 80] width 27 height 8
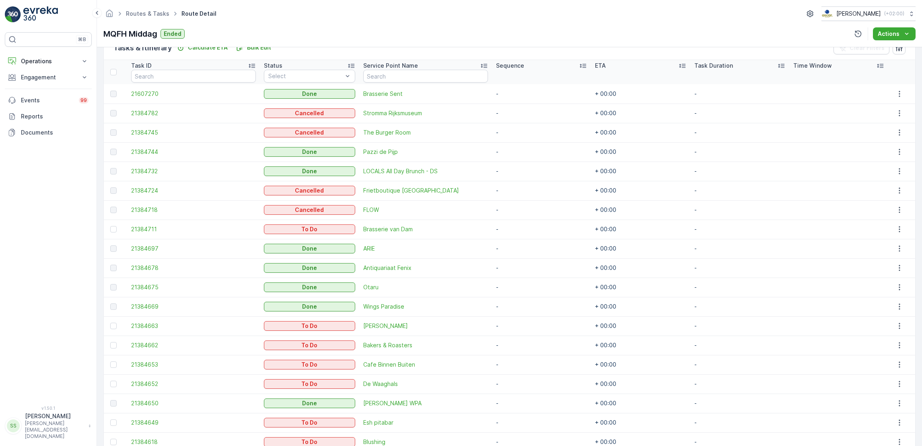
scroll to position [208, 0]
click at [896, 227] on icon "button" at bounding box center [900, 228] width 8 height 8
click at [893, 240] on span "See More Details" at bounding box center [888, 239] width 47 height 8
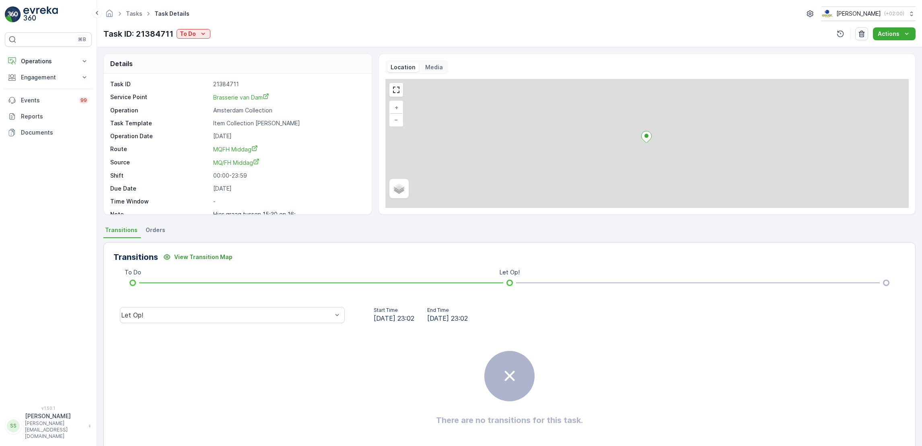
click at [194, 26] on div "Tasks Task Details Oscar Circulair ( +02:00 ) Task ID: 21384711 To Do Actions" at bounding box center [509, 23] width 825 height 47
click at [195, 28] on div "Task ID: 21384711 To Do" at bounding box center [156, 34] width 107 height 12
click at [201, 39] on div "Task ID: 21384711 To Do" at bounding box center [156, 34] width 107 height 12
click at [199, 33] on icon "To Do" at bounding box center [203, 34] width 8 height 8
click at [199, 80] on span "Cancelled" at bounding box center [194, 80] width 27 height 8
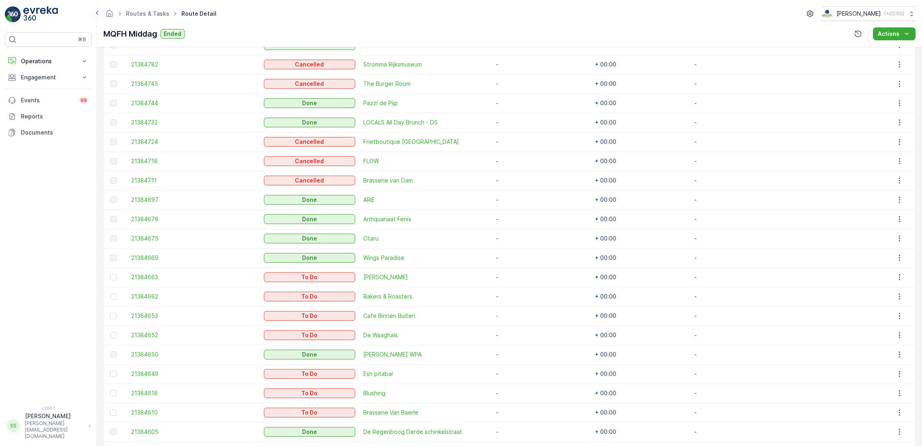
scroll to position [258, 0]
click at [896, 276] on icon "button" at bounding box center [900, 274] width 8 height 8
click at [887, 286] on span "See More Details" at bounding box center [888, 285] width 47 height 8
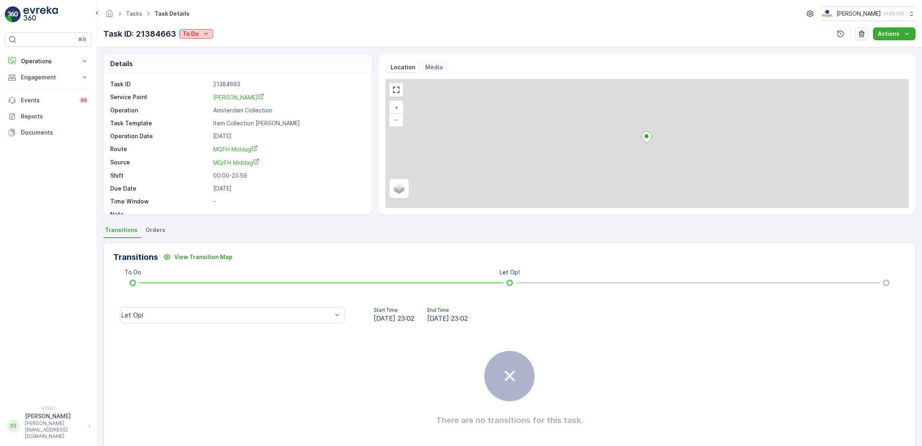
click at [194, 37] on p "To Do" at bounding box center [191, 34] width 16 height 8
click at [202, 80] on span "Cancelled" at bounding box center [197, 80] width 27 height 8
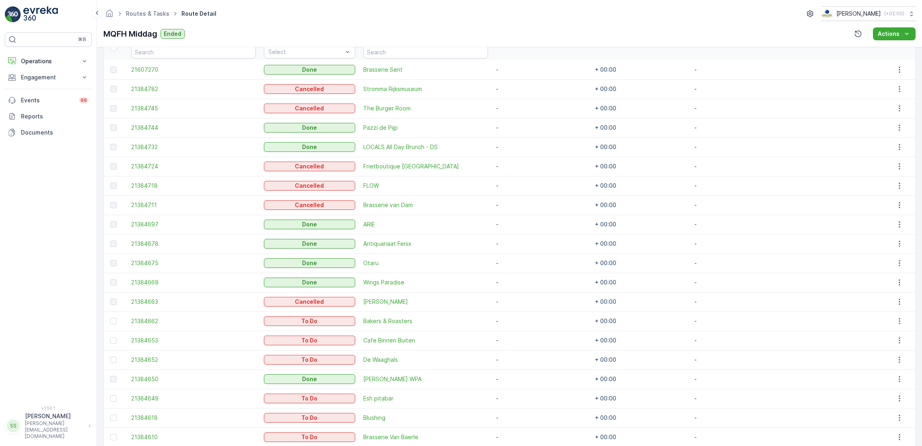
scroll to position [260, 0]
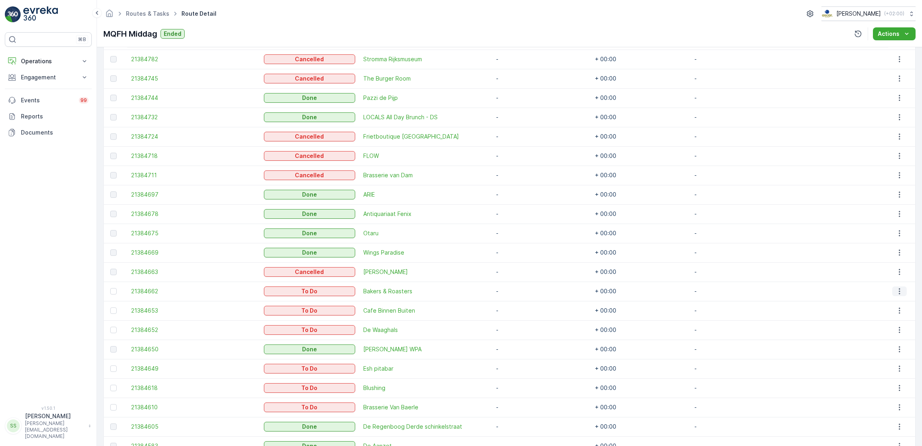
click at [896, 292] on icon "button" at bounding box center [900, 291] width 8 height 8
click at [895, 302] on span "See More Details" at bounding box center [888, 302] width 47 height 8
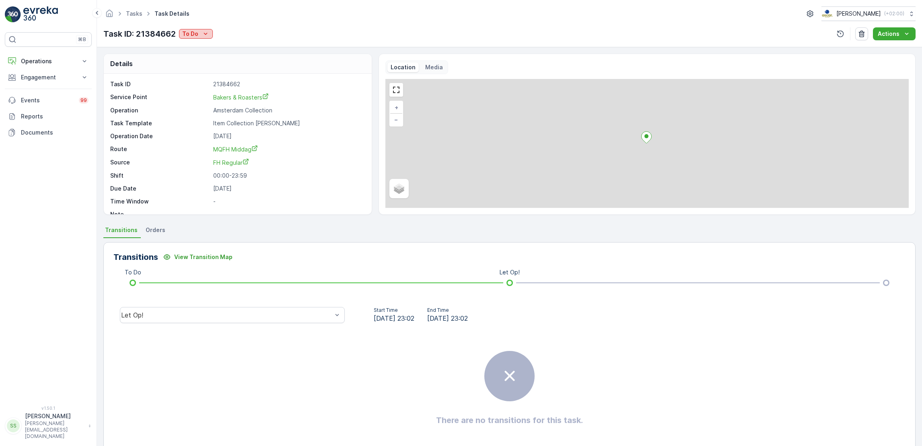
click at [192, 30] on p "To Do" at bounding box center [190, 34] width 16 height 8
click at [196, 83] on span "Cancelled" at bounding box center [197, 80] width 27 height 8
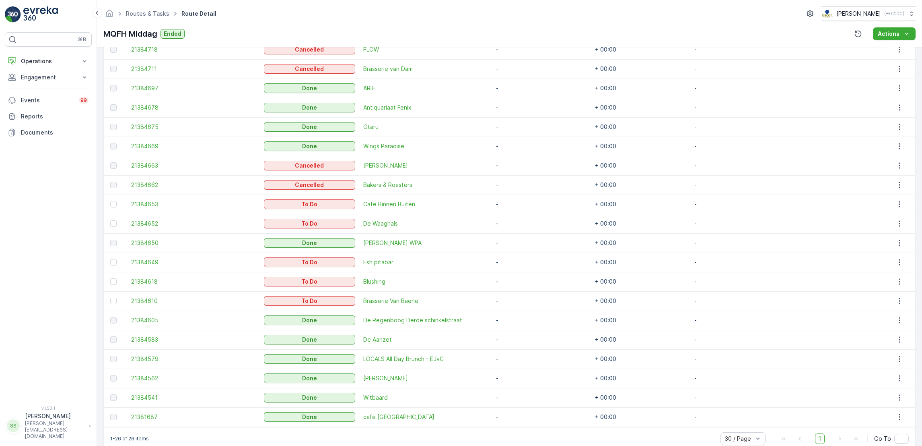
scroll to position [367, 0]
click at [890, 266] on td at bounding box center [902, 261] width 27 height 19
click at [902, 268] on td at bounding box center [902, 261] width 27 height 19
click at [900, 265] on button "button" at bounding box center [900, 261] width 14 height 10
click at [900, 272] on span "See More Details" at bounding box center [888, 273] width 47 height 8
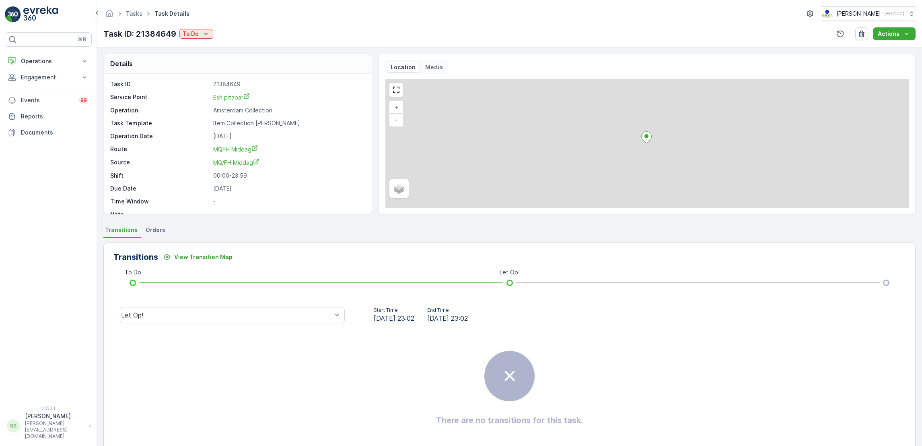
click at [197, 39] on div "Task ID: 21384649 To Do" at bounding box center [158, 34] width 110 height 12
click at [196, 34] on p "To Do" at bounding box center [191, 34] width 16 height 8
click at [200, 81] on span "Cancelled" at bounding box center [198, 80] width 27 height 8
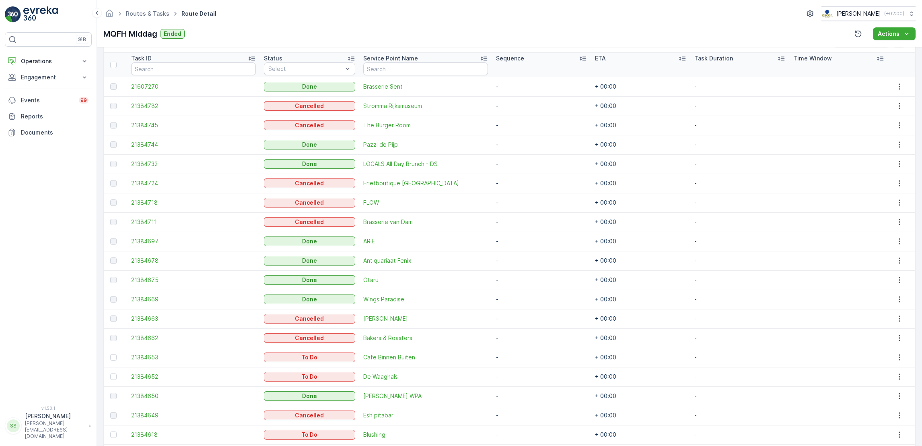
scroll to position [250, 0]
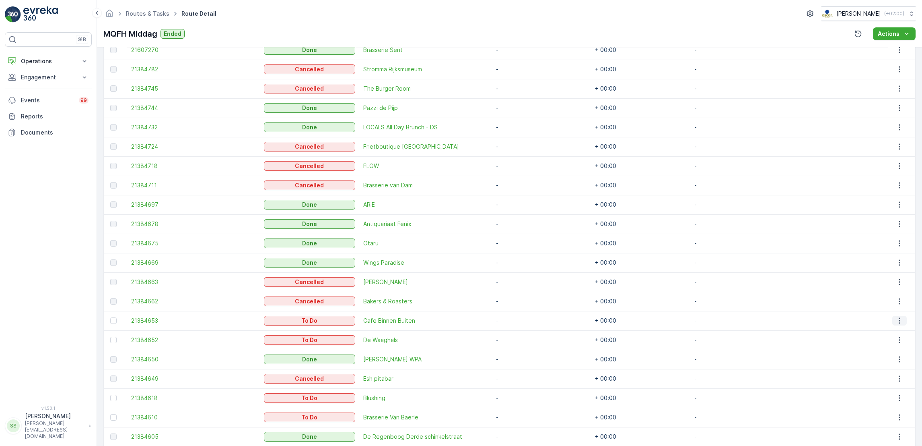
click at [897, 323] on icon "button" at bounding box center [900, 320] width 8 height 8
click at [895, 333] on span "See More Details" at bounding box center [888, 332] width 47 height 8
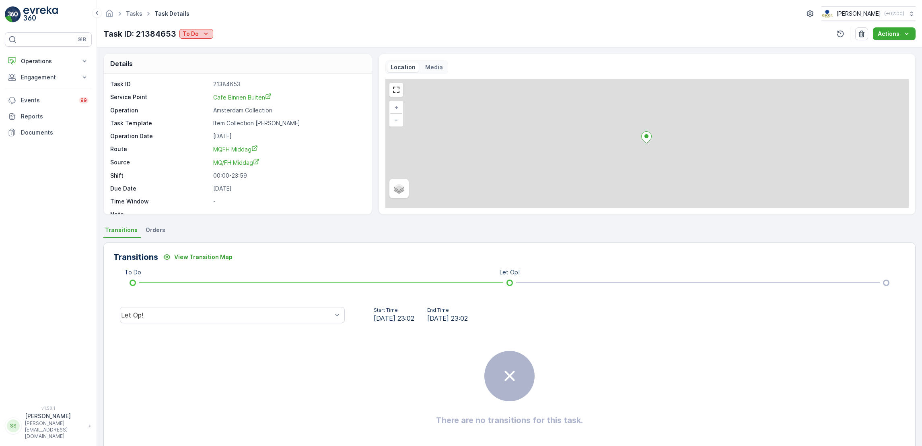
click at [189, 34] on p "To Do" at bounding box center [191, 34] width 16 height 8
click at [195, 80] on span "Cancelled" at bounding box center [197, 80] width 27 height 8
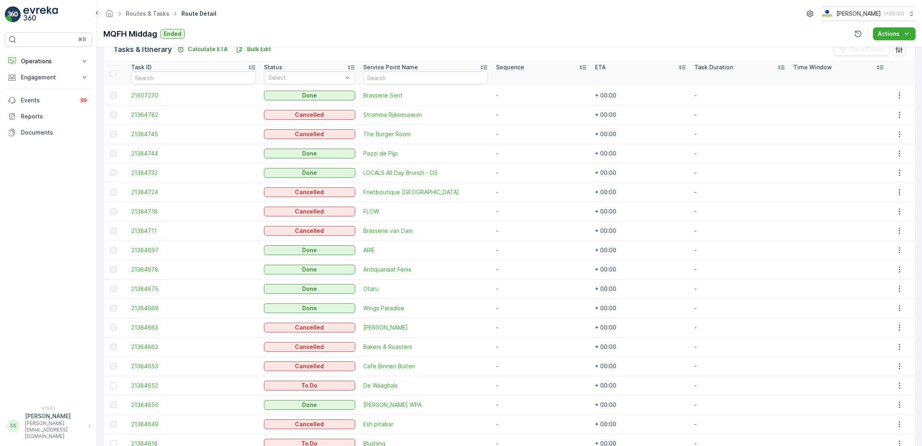
scroll to position [274, 0]
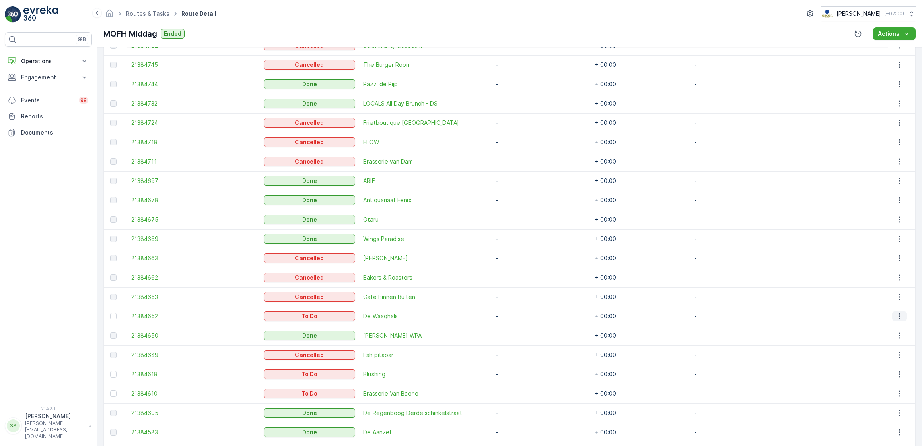
click at [902, 318] on button "button" at bounding box center [900, 316] width 14 height 10
click at [902, 323] on div "See More Details" at bounding box center [892, 327] width 61 height 11
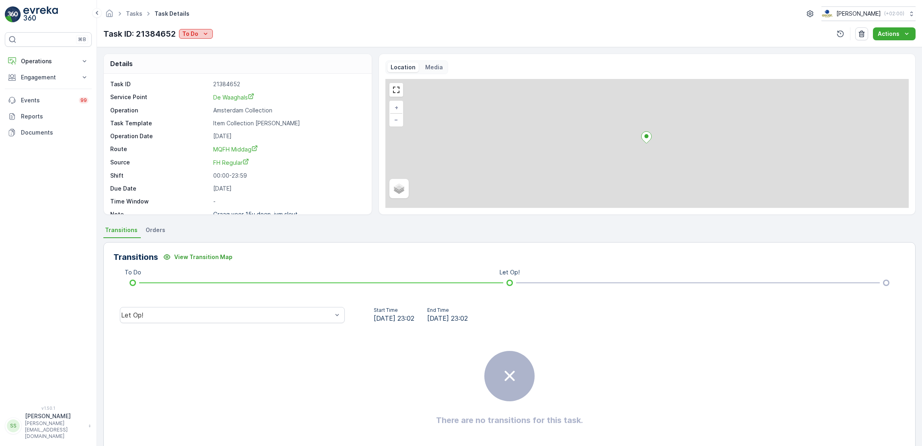
click at [204, 36] on icon "To Do" at bounding box center [206, 34] width 8 height 8
click at [201, 84] on div "Cancelled" at bounding box center [206, 79] width 51 height 11
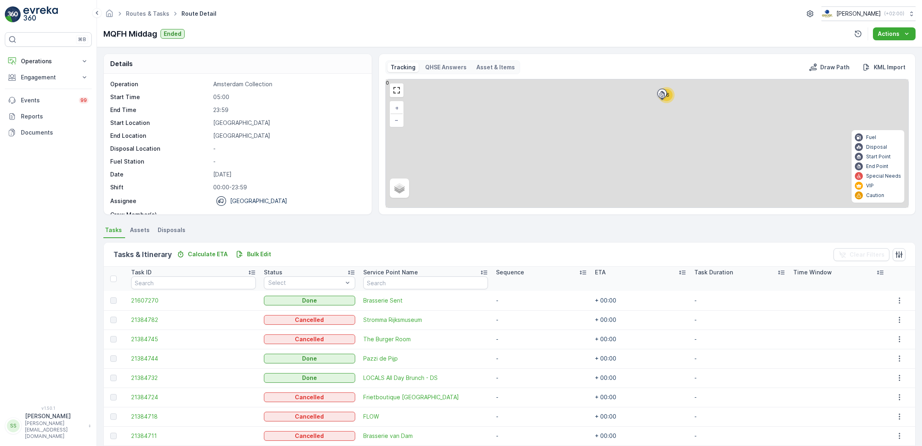
scroll to position [324, 0]
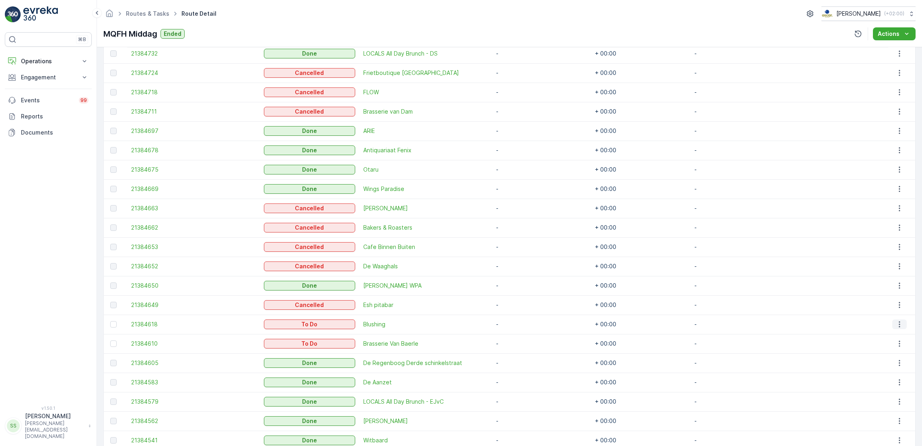
click at [900, 324] on icon "button" at bounding box center [900, 324] width 8 height 8
click at [900, 333] on span "See More Details" at bounding box center [888, 336] width 47 height 8
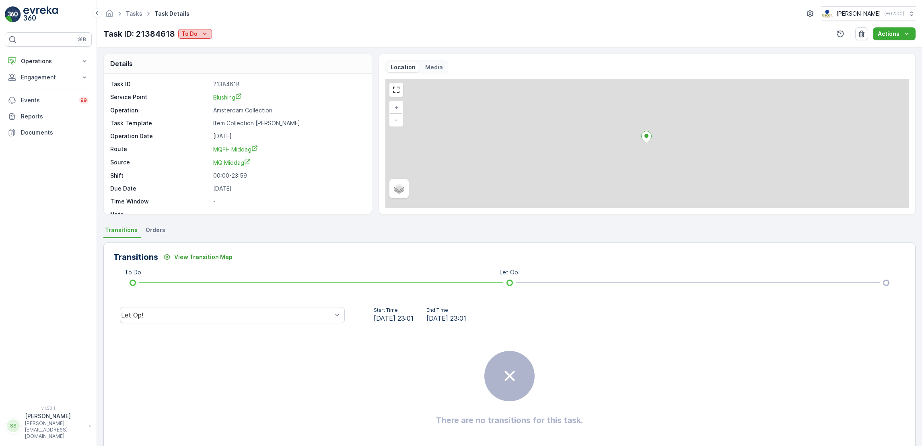
click at [204, 37] on icon "To Do" at bounding box center [205, 34] width 8 height 8
click at [206, 78] on span "Cancelled" at bounding box center [196, 80] width 27 height 8
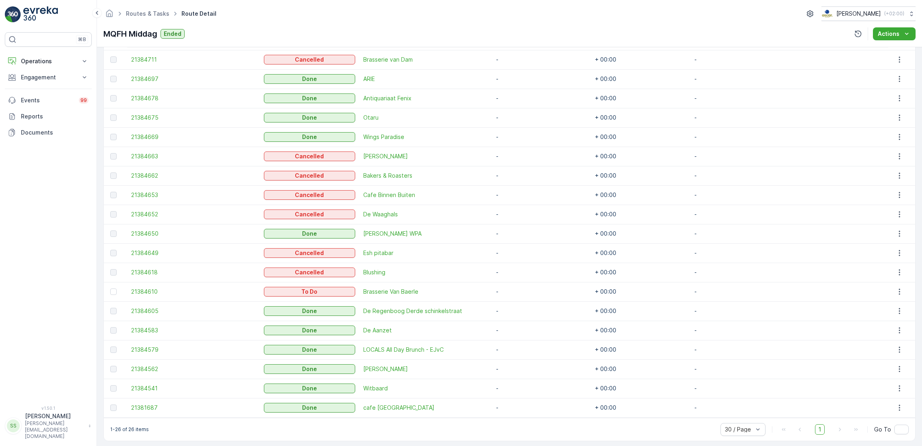
scroll to position [376, 0]
click at [900, 289] on icon "button" at bounding box center [900, 291] width 8 height 8
click at [892, 304] on span "See More Details" at bounding box center [888, 302] width 47 height 8
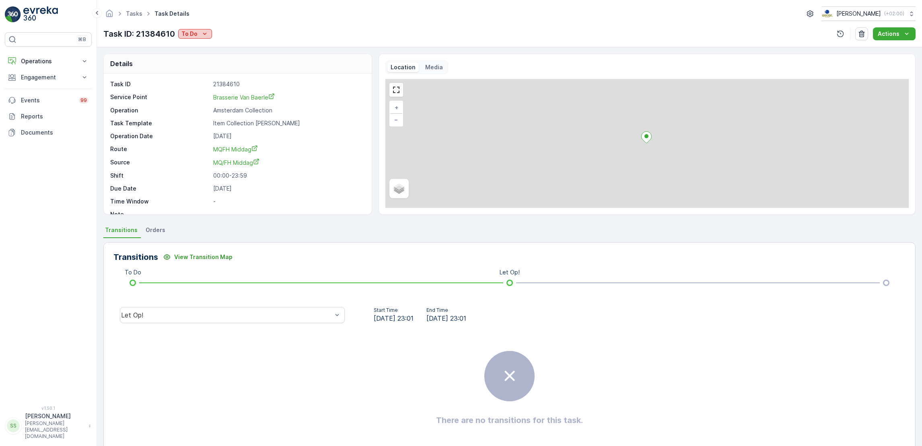
click at [199, 34] on div "To Do" at bounding box center [195, 34] width 27 height 8
click at [201, 83] on span "Cancelled" at bounding box center [196, 80] width 27 height 8
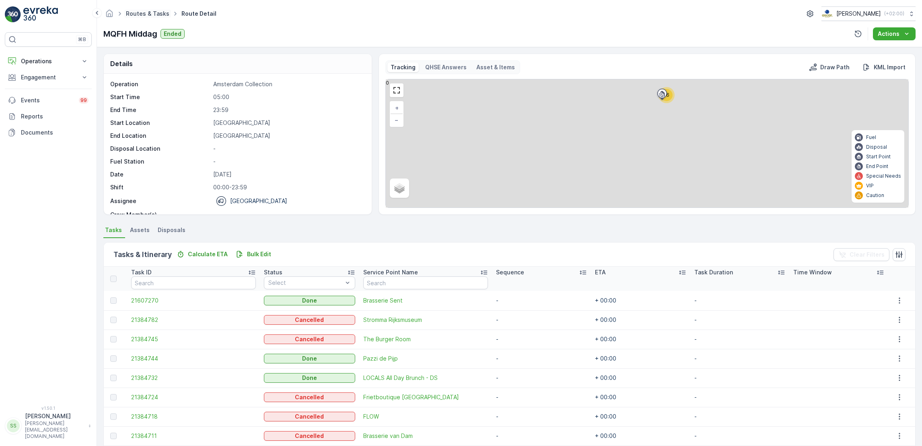
click at [151, 14] on link "Routes & Tasks" at bounding box center [147, 13] width 43 height 7
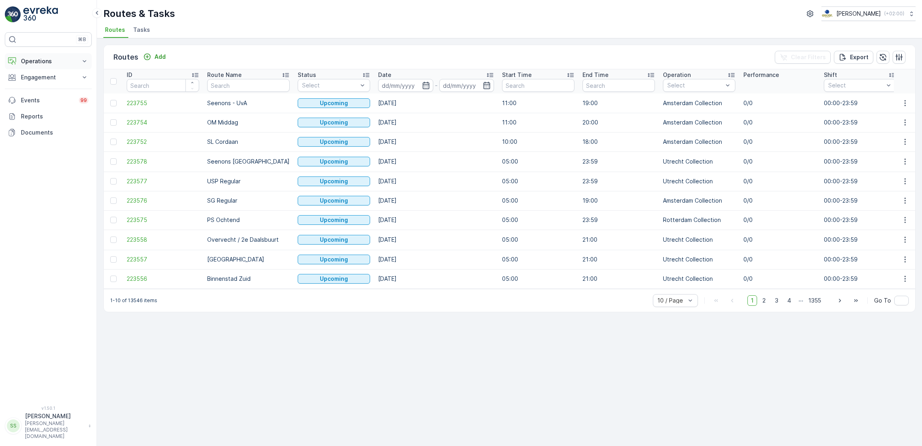
click at [76, 61] on button "Operations" at bounding box center [48, 61] width 87 height 16
click at [57, 101] on p "Routes & Tasks" at bounding box center [41, 97] width 41 height 8
click at [57, 102] on link "Routes & Tasks" at bounding box center [54, 97] width 74 height 11
click at [57, 105] on link "Cockpit" at bounding box center [54, 108] width 74 height 11
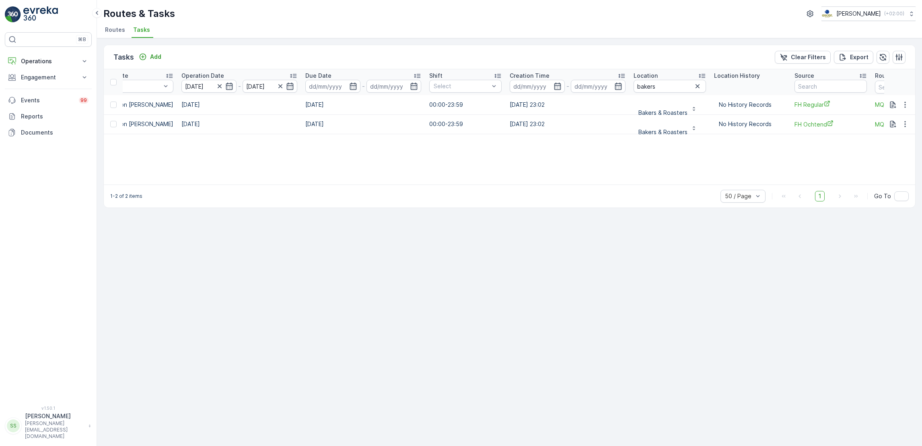
scroll to position [0, 282]
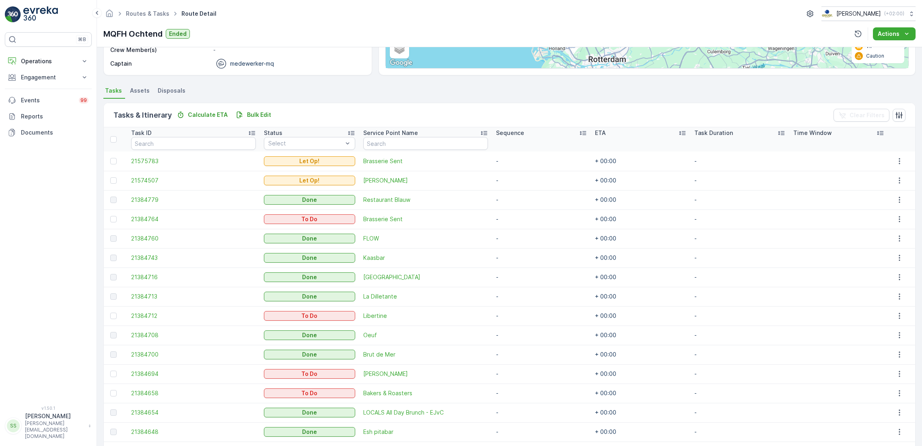
scroll to position [147, 0]
